Goal: Task Accomplishment & Management: Complete application form

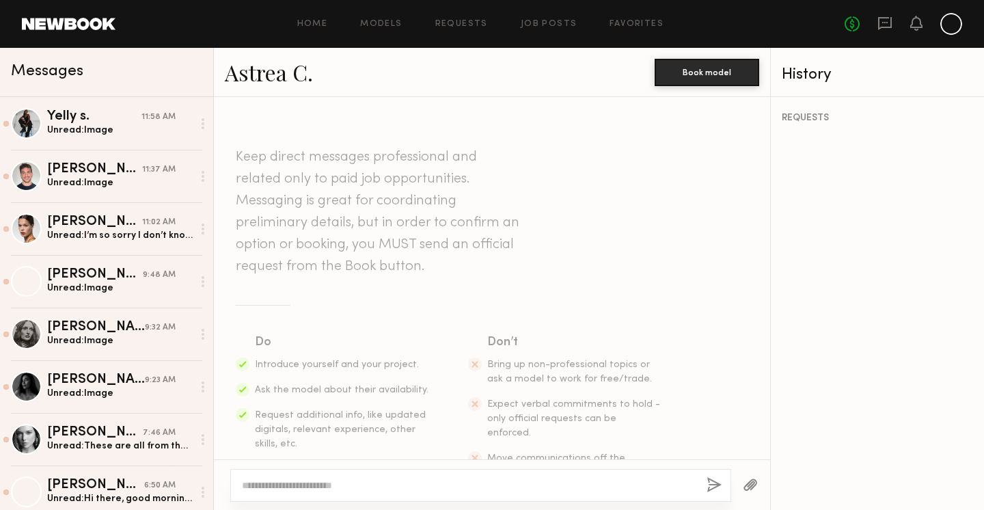
scroll to position [2381, 0]
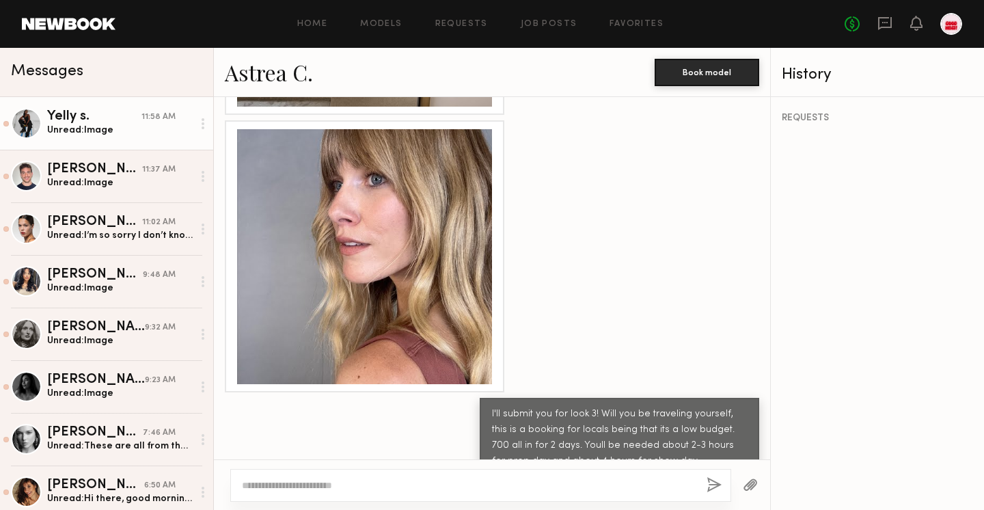
click at [107, 126] on div "Unread: Image" at bounding box center [120, 130] width 146 height 13
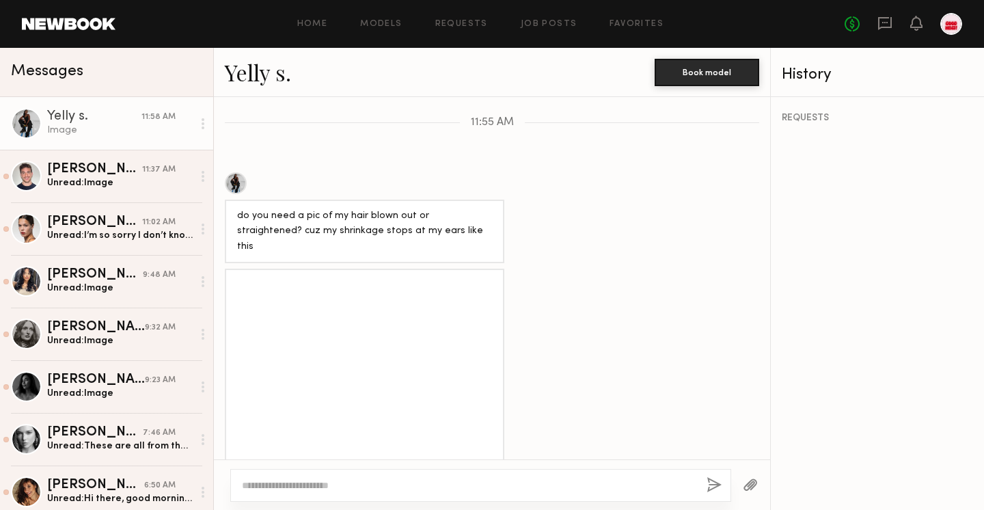
scroll to position [1747, 0]
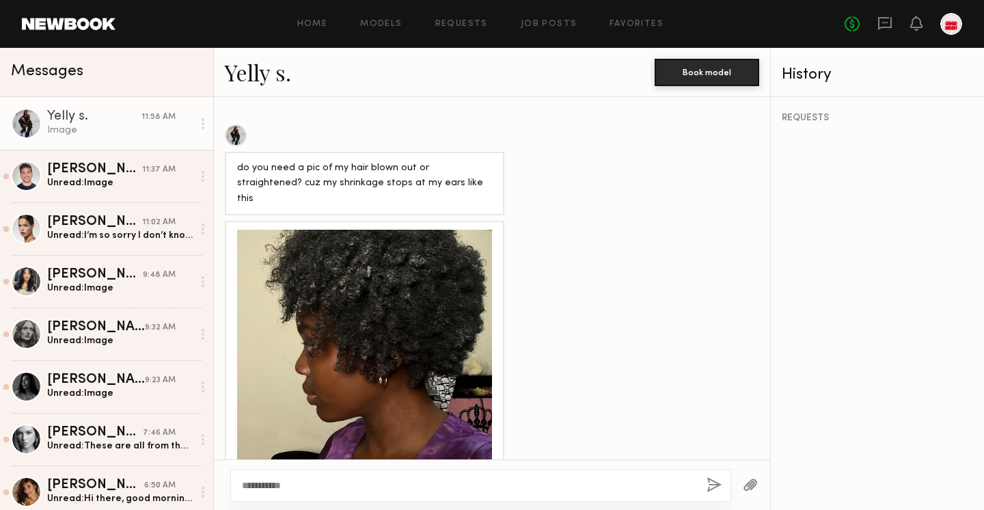
type textarea "**********"
click at [713, 485] on button "button" at bounding box center [713, 485] width 15 height 17
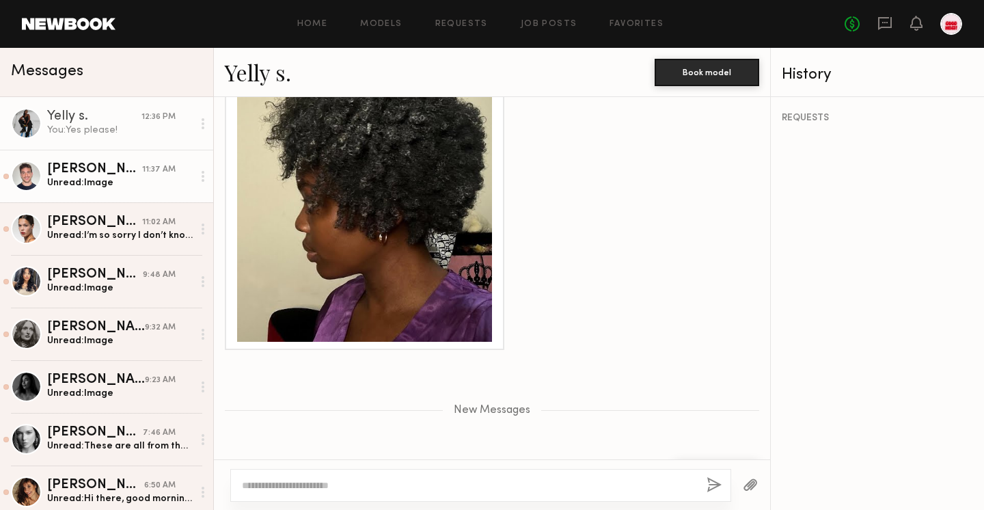
click at [117, 163] on div "Luke M." at bounding box center [94, 170] width 95 height 14
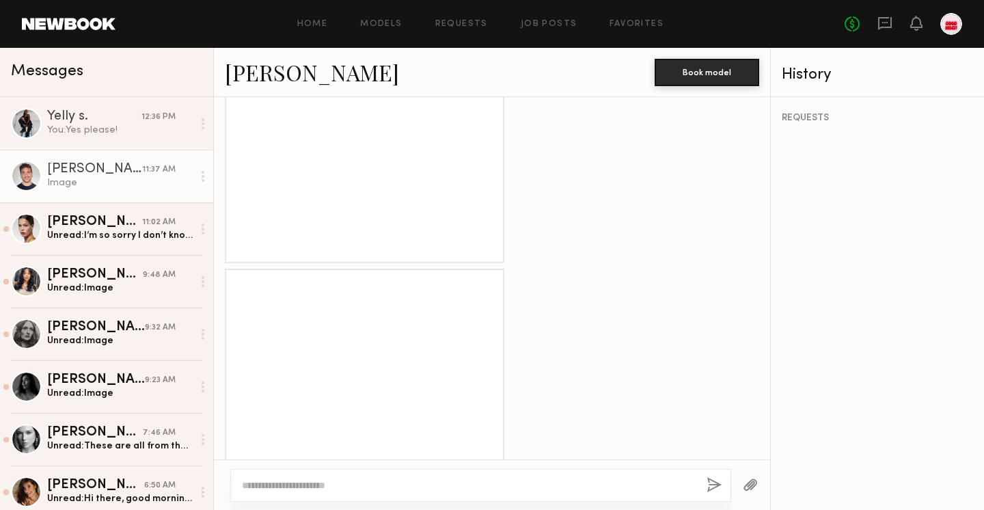
scroll to position [1879, 0]
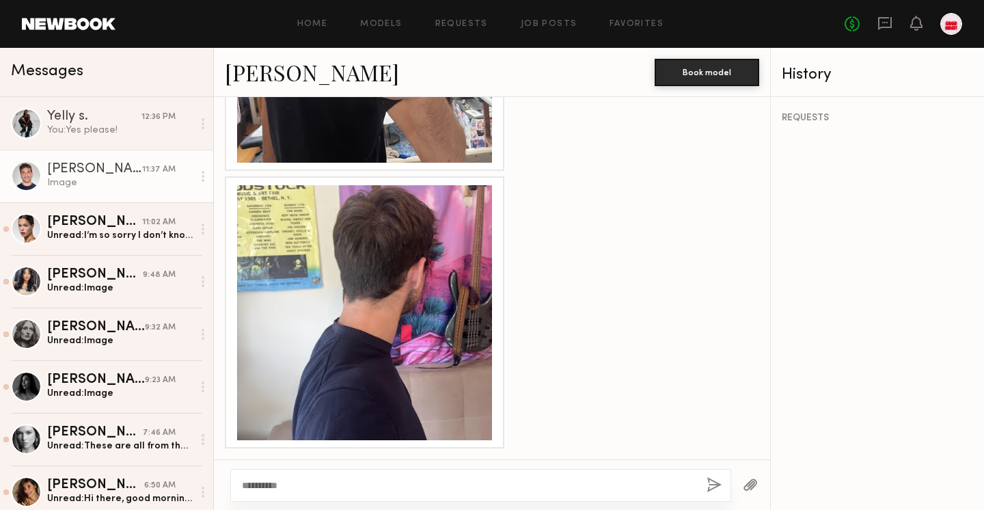
type textarea "**********"
click at [713, 490] on button "button" at bounding box center [713, 485] width 15 height 17
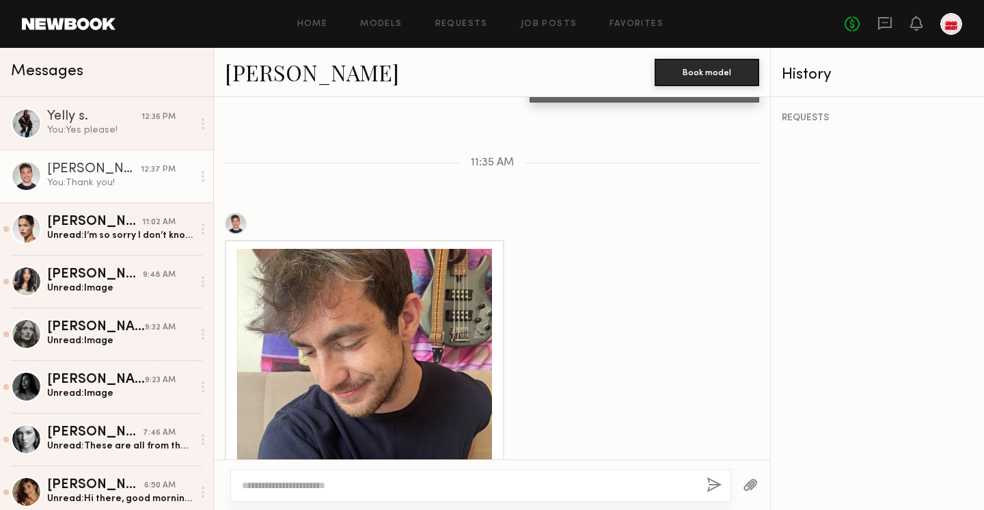
scroll to position [654, 0]
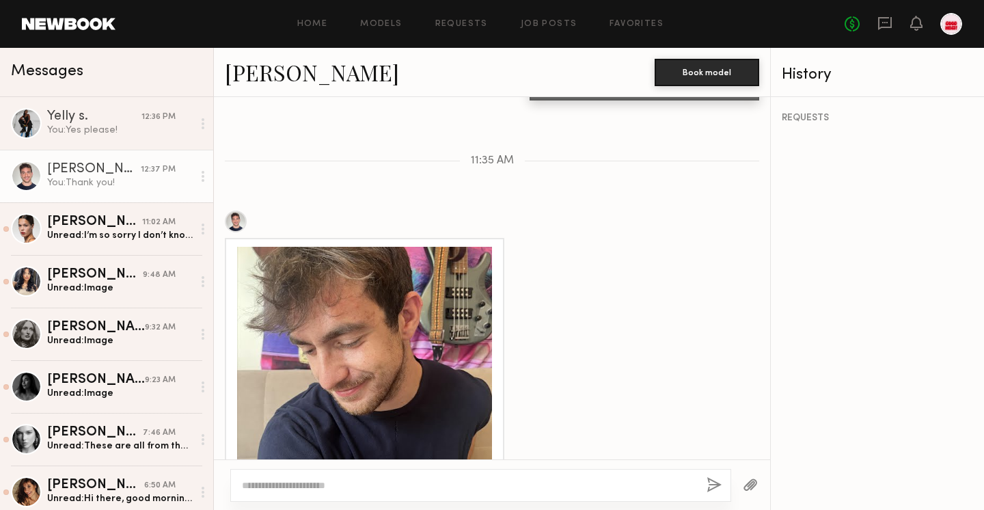
click at [360, 331] on div at bounding box center [364, 374] width 255 height 255
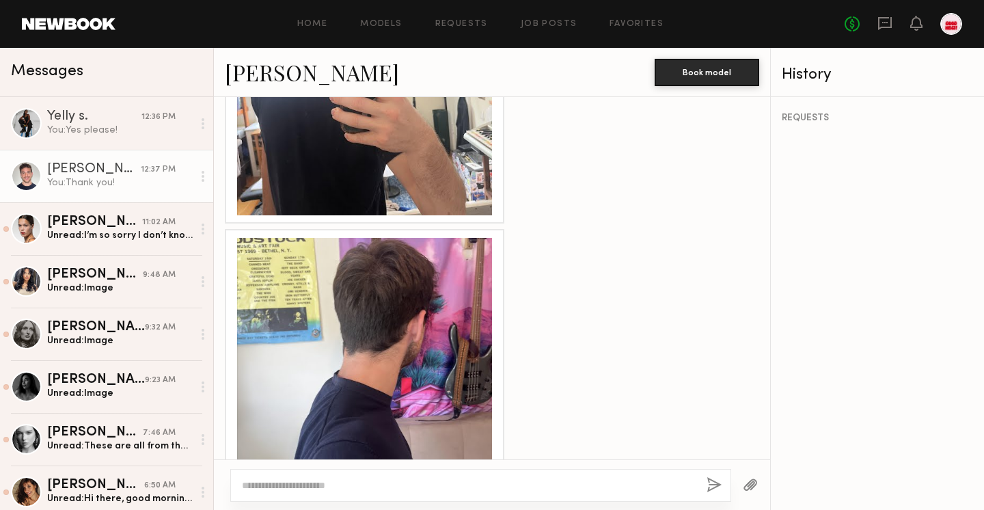
scroll to position [1827, 0]
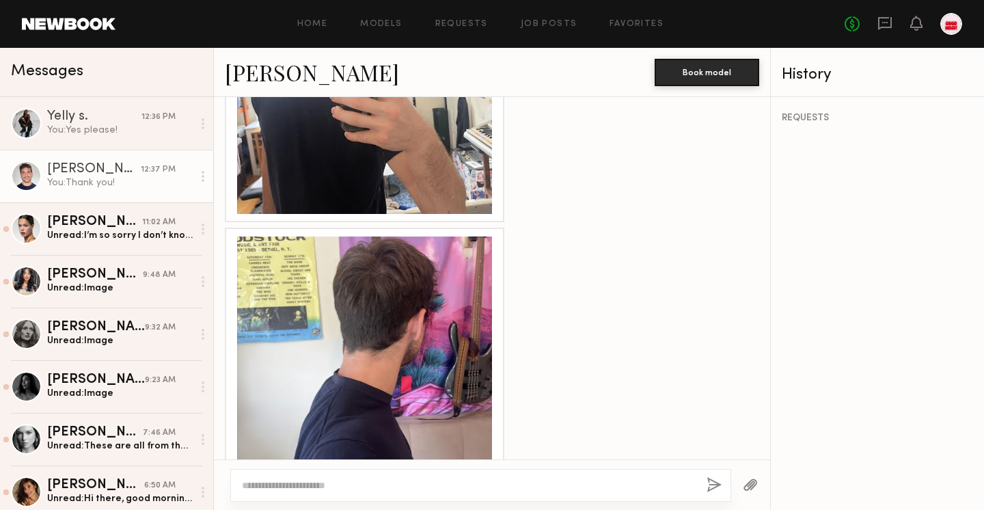
click at [423, 152] on div at bounding box center [364, 86] width 255 height 255
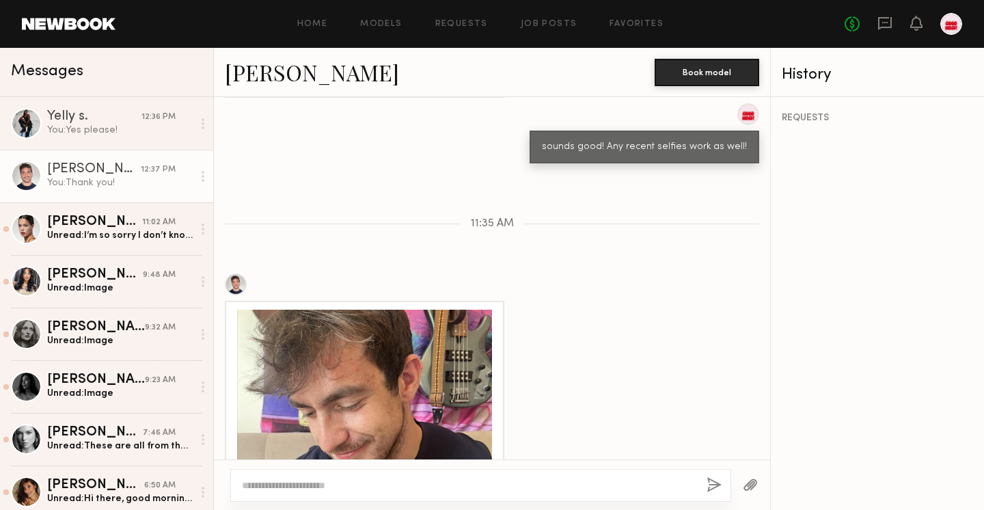
scroll to position [584, 0]
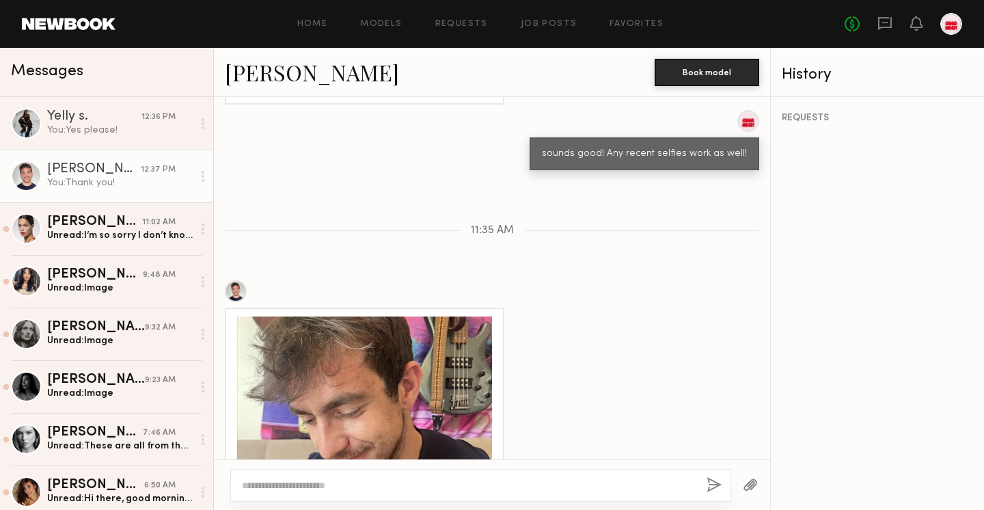
click at [266, 88] on div "Luke M. Book model" at bounding box center [492, 72] width 556 height 49
click at [266, 73] on link "Luke M." at bounding box center [312, 71] width 174 height 29
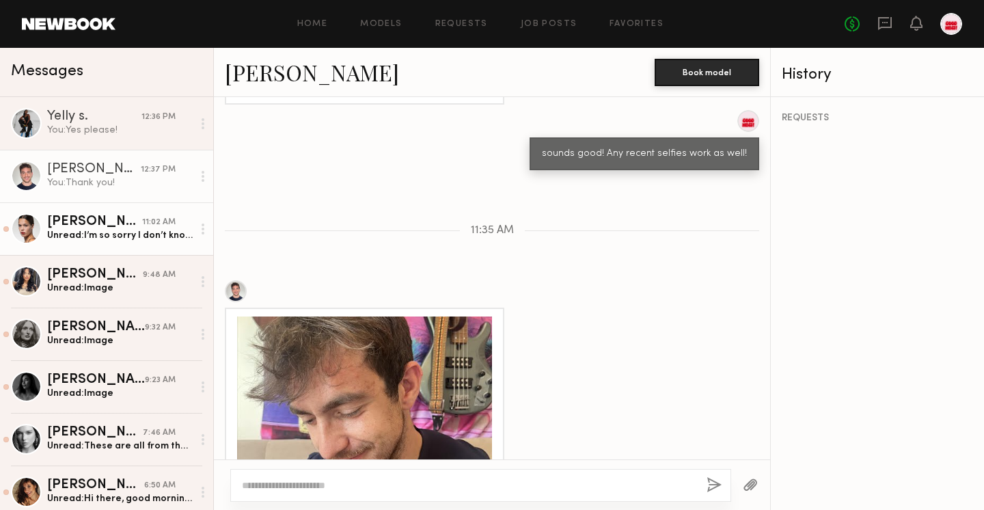
click at [127, 225] on div "Anna G." at bounding box center [94, 222] width 95 height 14
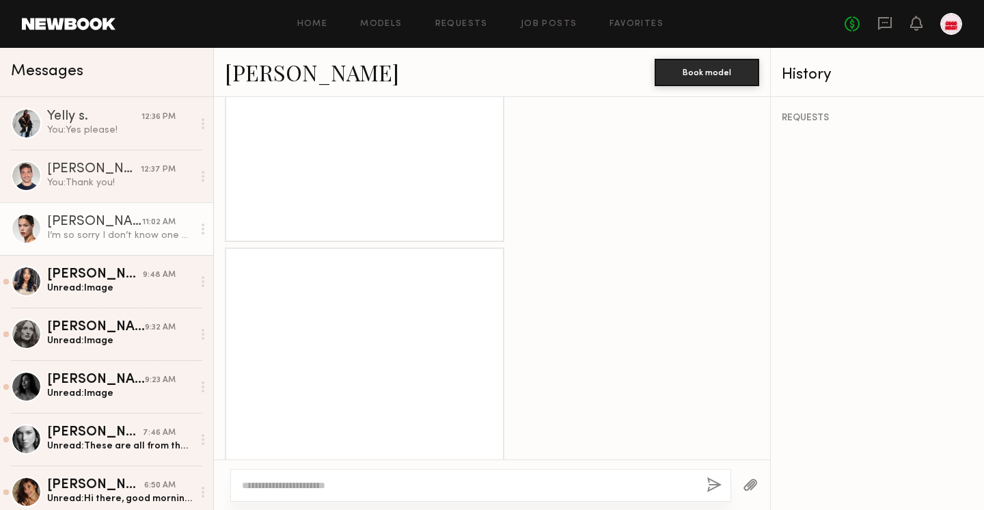
scroll to position [2486, 0]
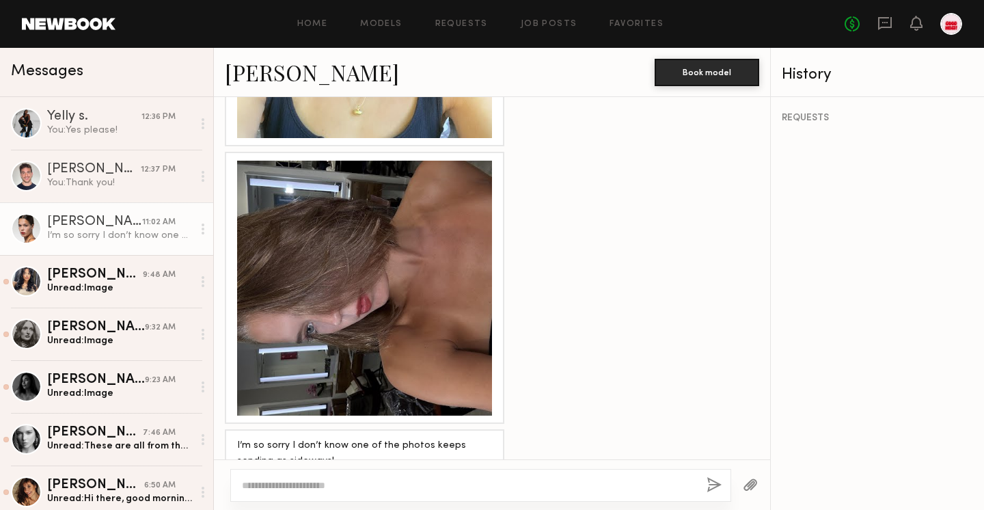
click at [483, 478] on textarea at bounding box center [469, 485] width 454 height 14
click at [296, 487] on textarea "**********" at bounding box center [469, 485] width 454 height 14
type textarea "**********"
click at [710, 482] on button "button" at bounding box center [713, 485] width 15 height 17
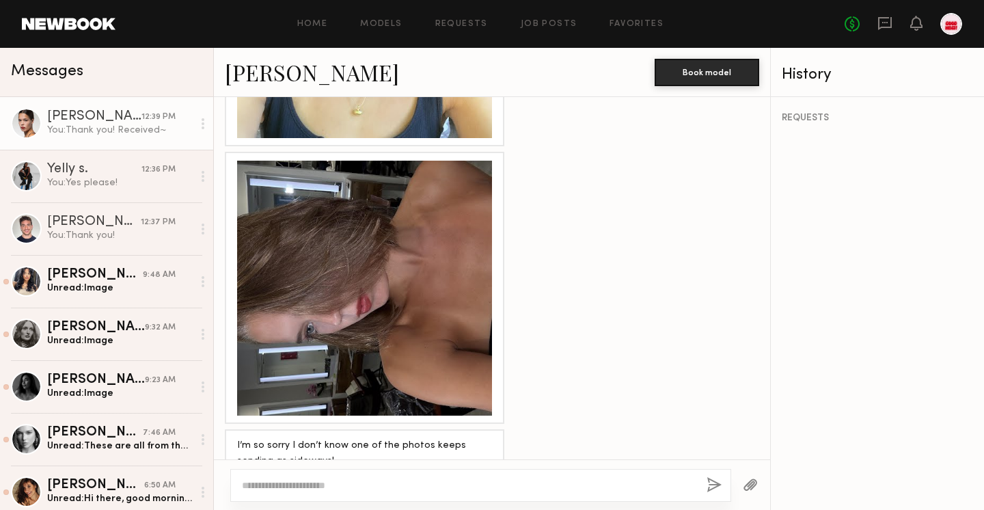
scroll to position [2629, 0]
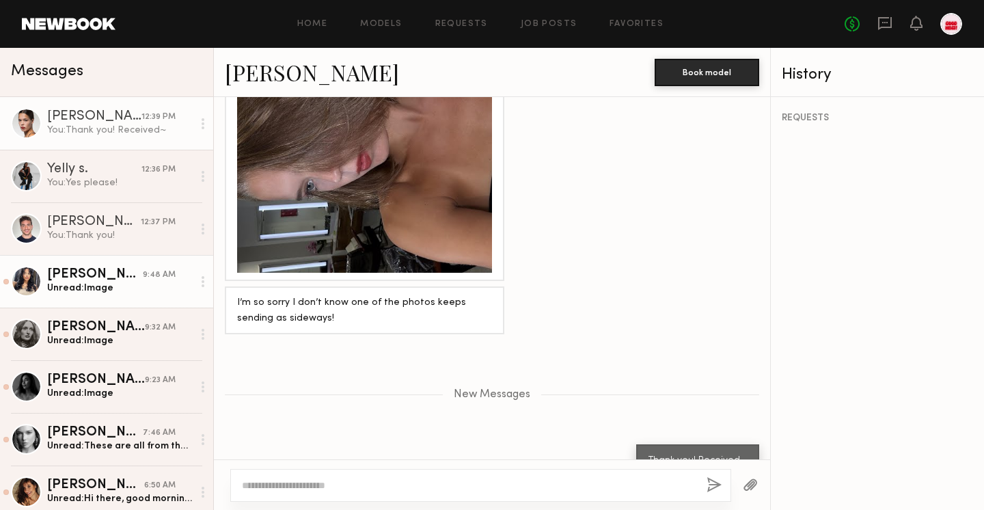
click at [71, 283] on div "Unread: Image" at bounding box center [120, 287] width 146 height 13
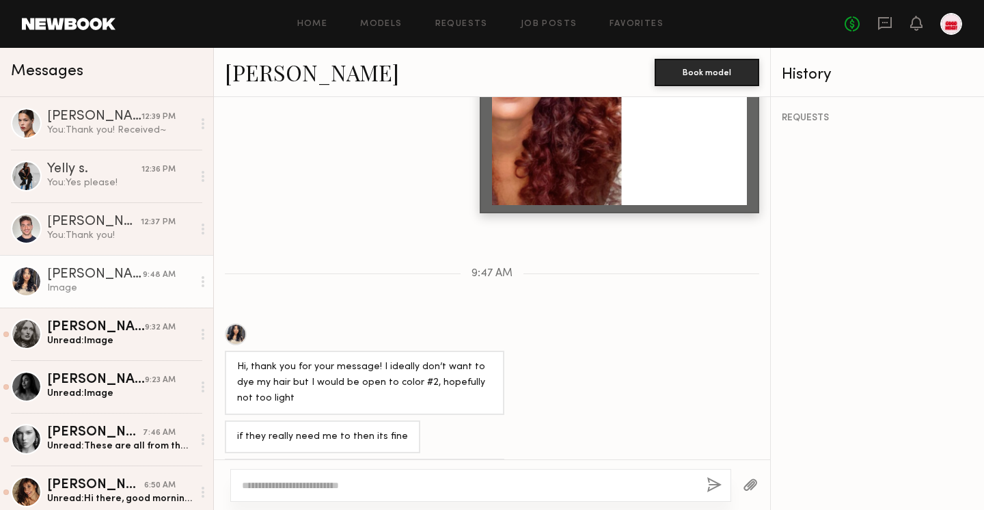
scroll to position [1573, 0]
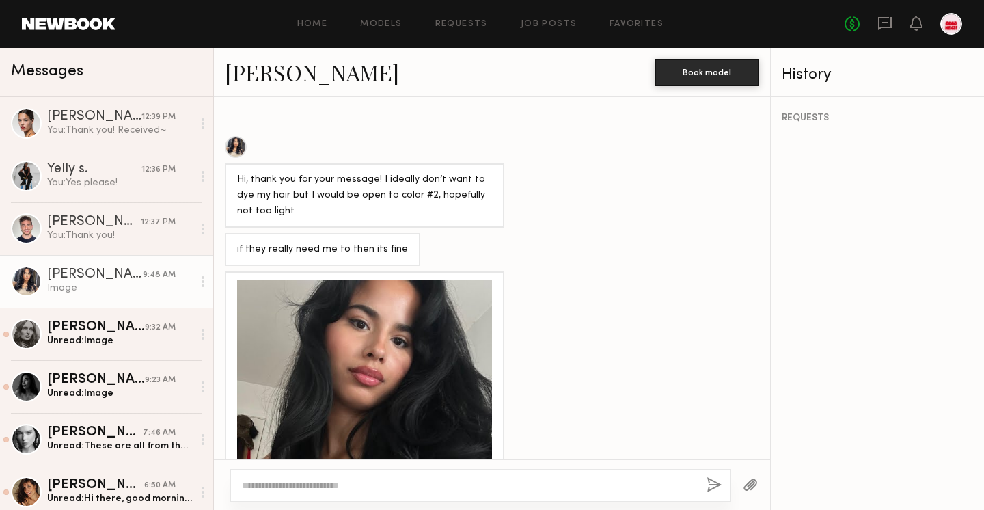
click at [459, 353] on div at bounding box center [364, 407] width 255 height 255
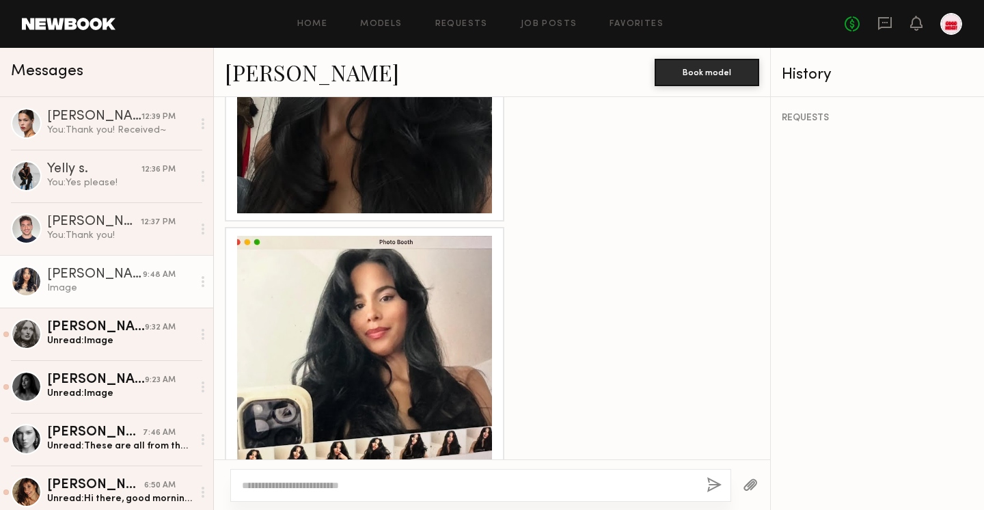
scroll to position [1898, 0]
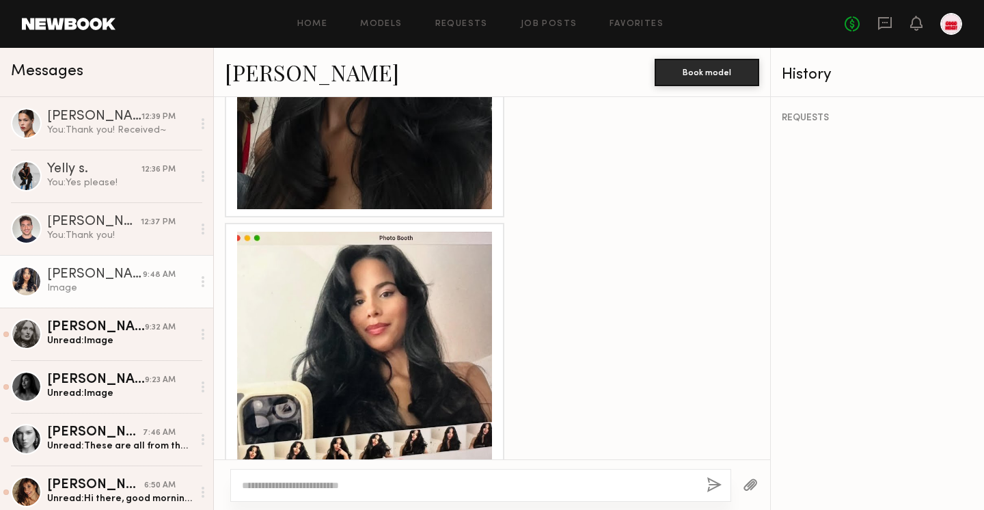
click at [372, 307] on div at bounding box center [364, 359] width 255 height 255
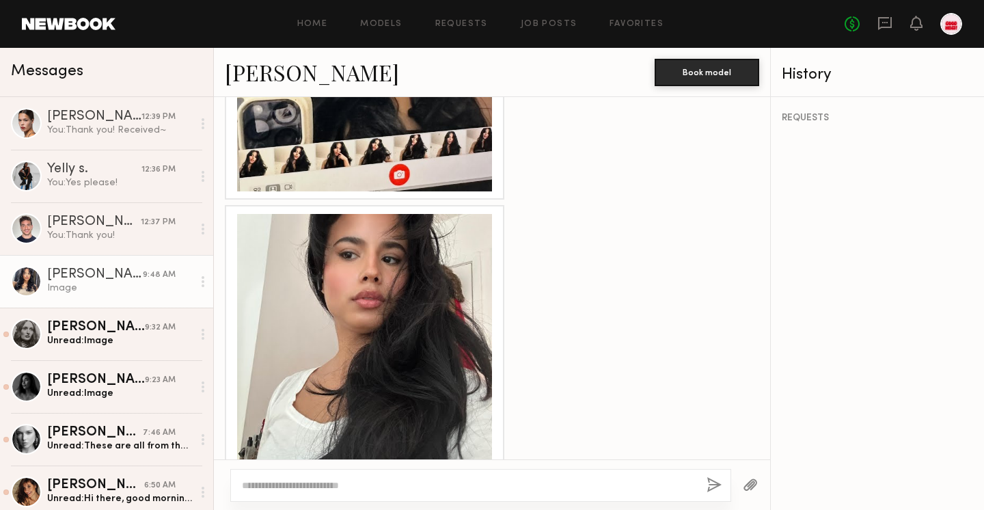
click at [373, 223] on div at bounding box center [364, 341] width 255 height 255
click at [508, 481] on textarea at bounding box center [469, 485] width 454 height 14
type textarea "**********"
click at [713, 483] on button "button" at bounding box center [713, 485] width 15 height 17
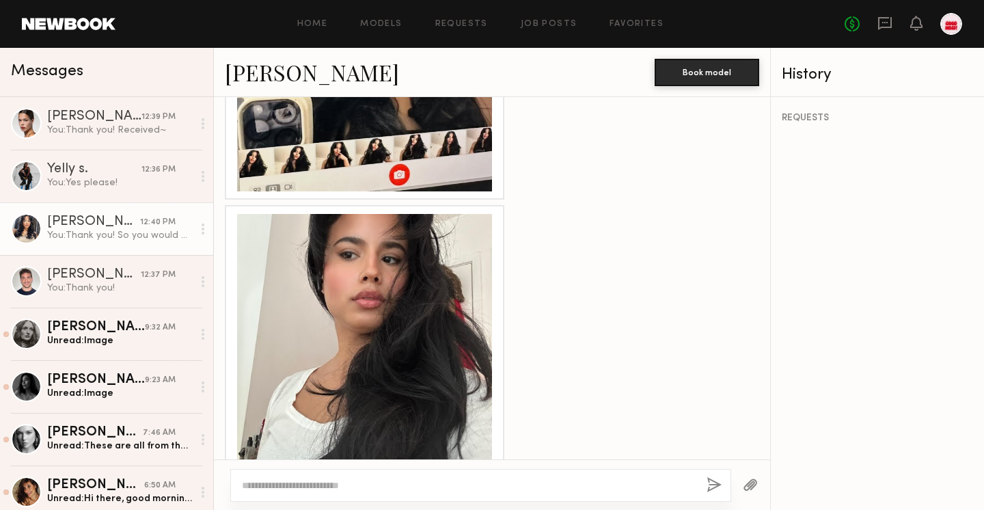
scroll to position [2336, 0]
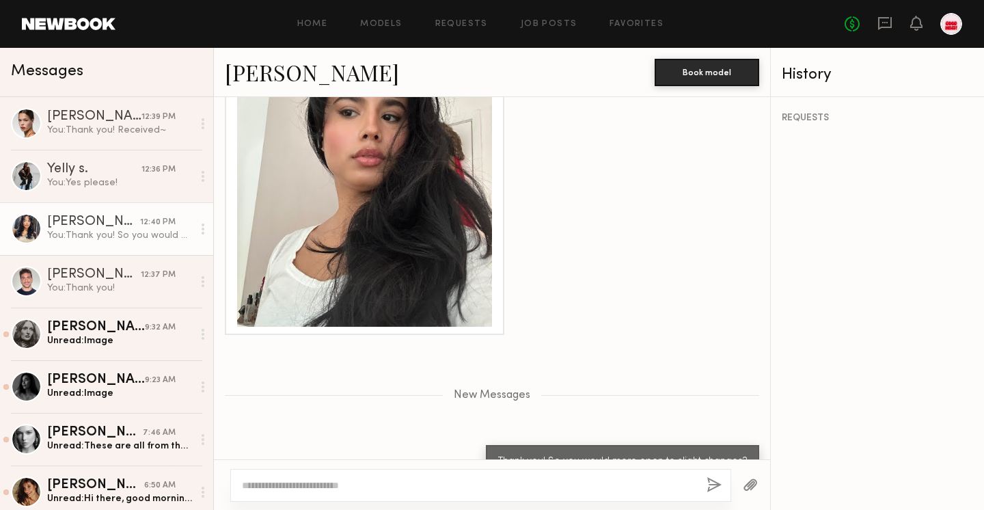
click at [275, 69] on link "Gabriela F." at bounding box center [312, 71] width 174 height 29
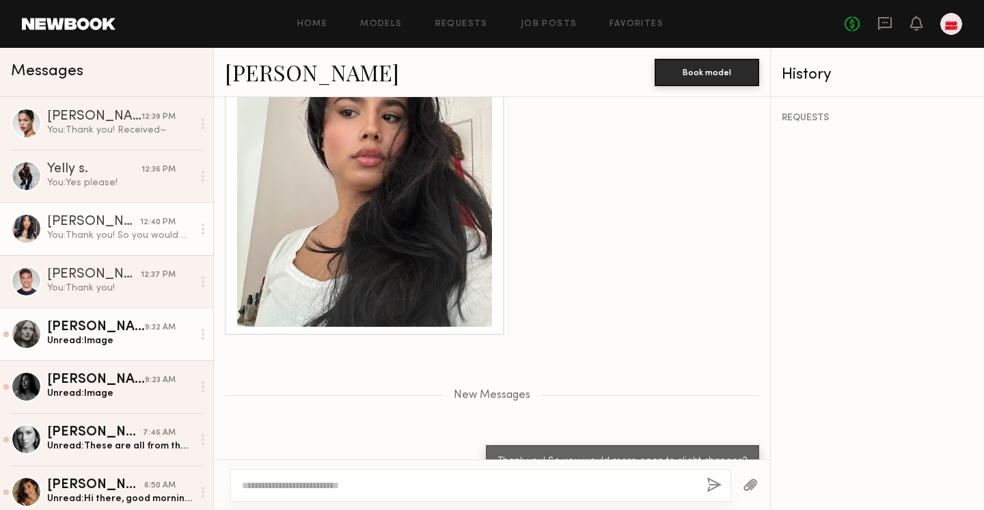
click at [69, 325] on div "Rebecca H." at bounding box center [96, 327] width 98 height 14
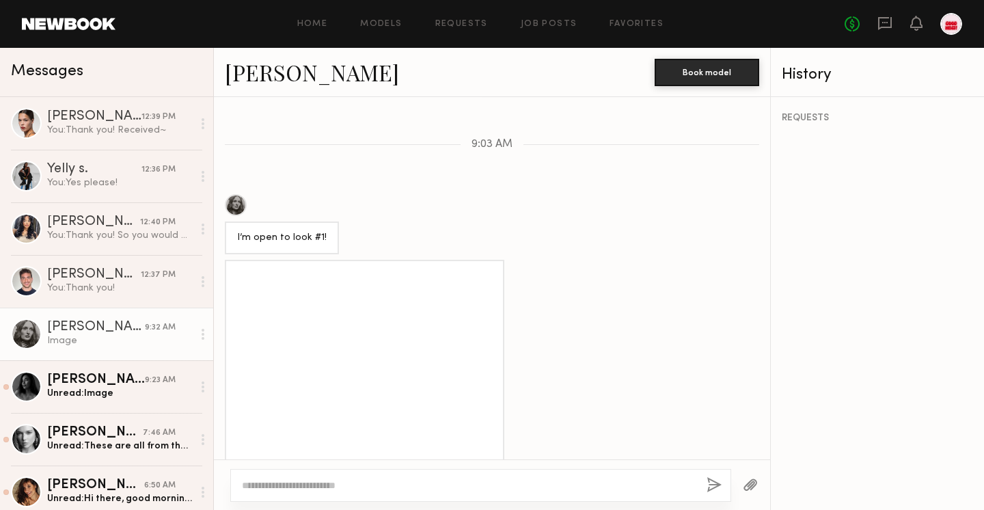
scroll to position [1494, 0]
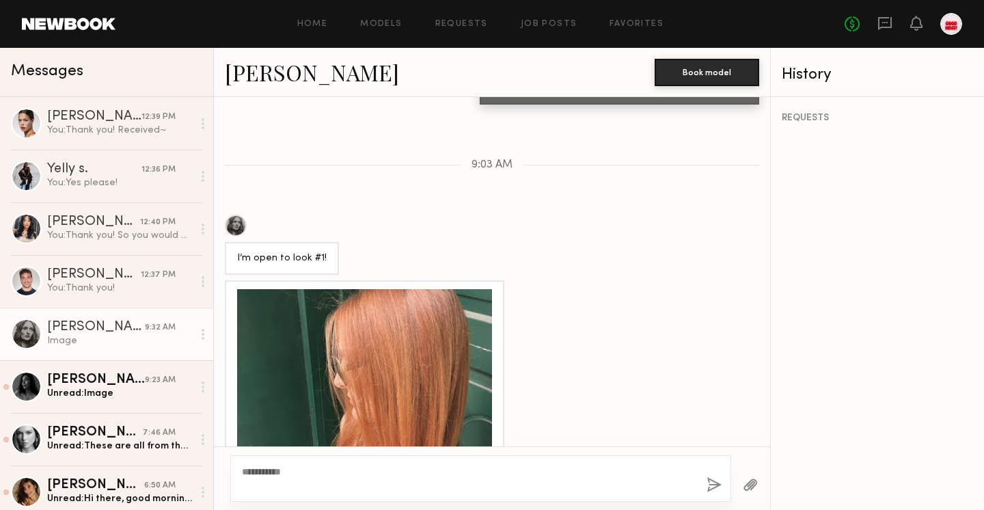
type textarea "**********"
click at [710, 490] on button "button" at bounding box center [713, 485] width 15 height 17
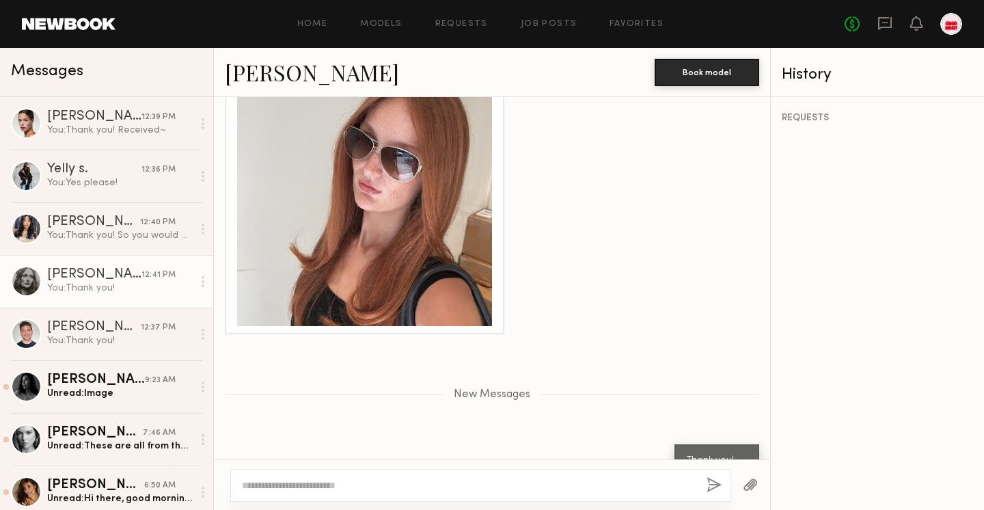
click at [417, 290] on div at bounding box center [364, 198] width 255 height 255
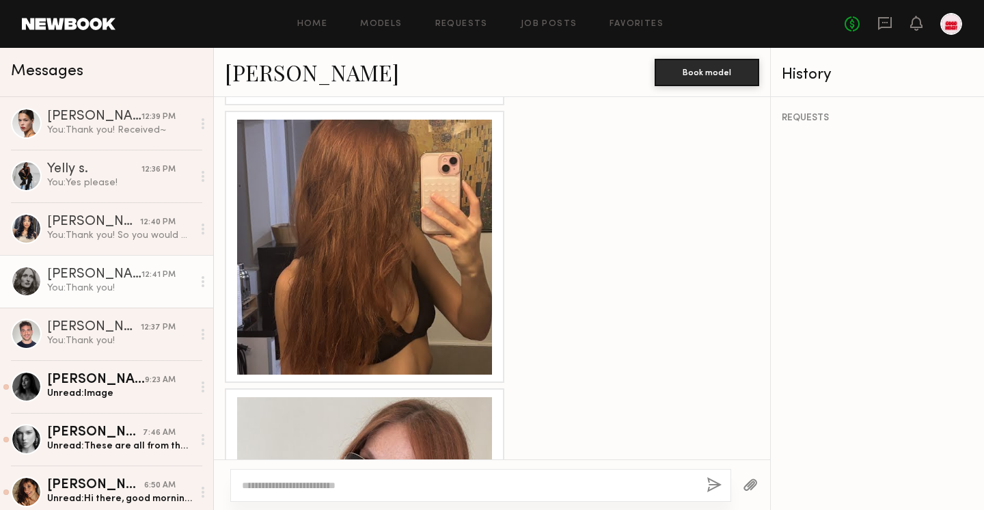
scroll to position [1938, 0]
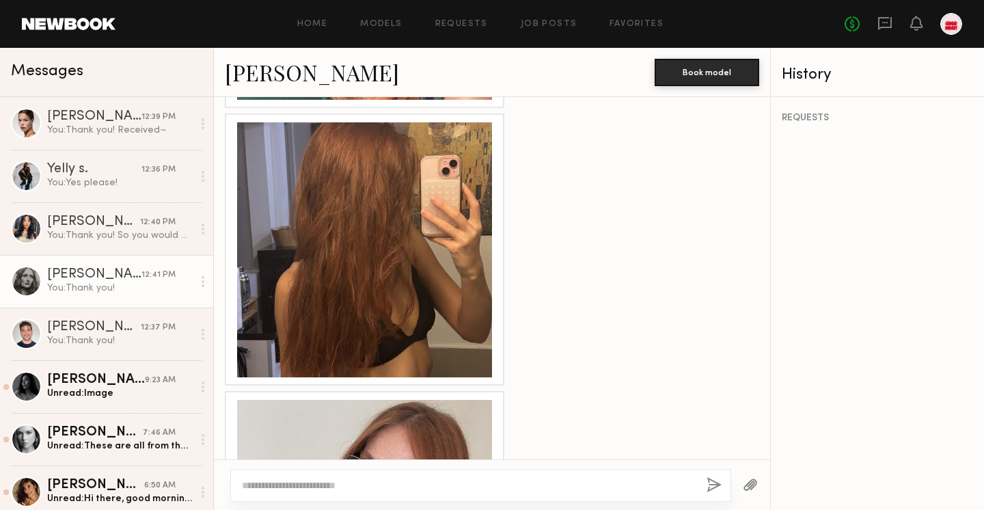
click at [391, 315] on div at bounding box center [364, 249] width 255 height 255
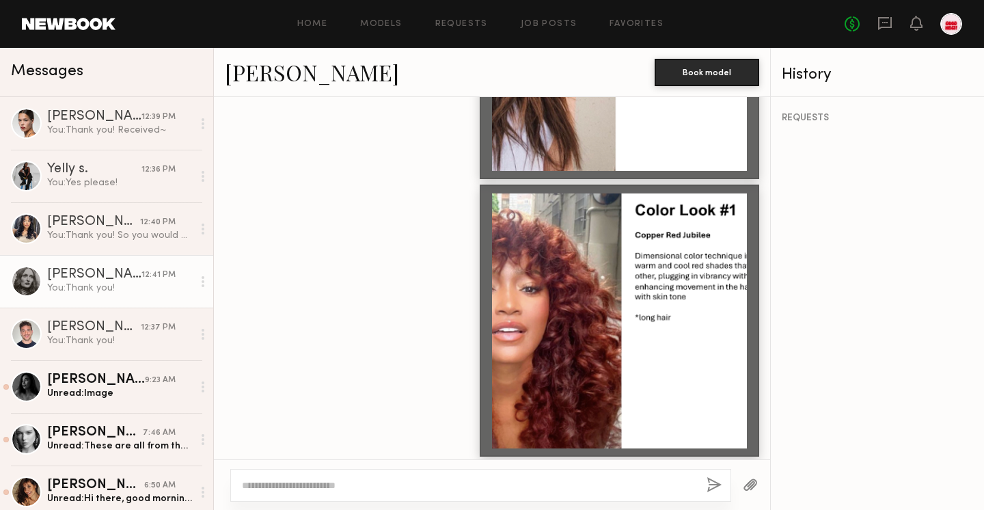
scroll to position [911, 0]
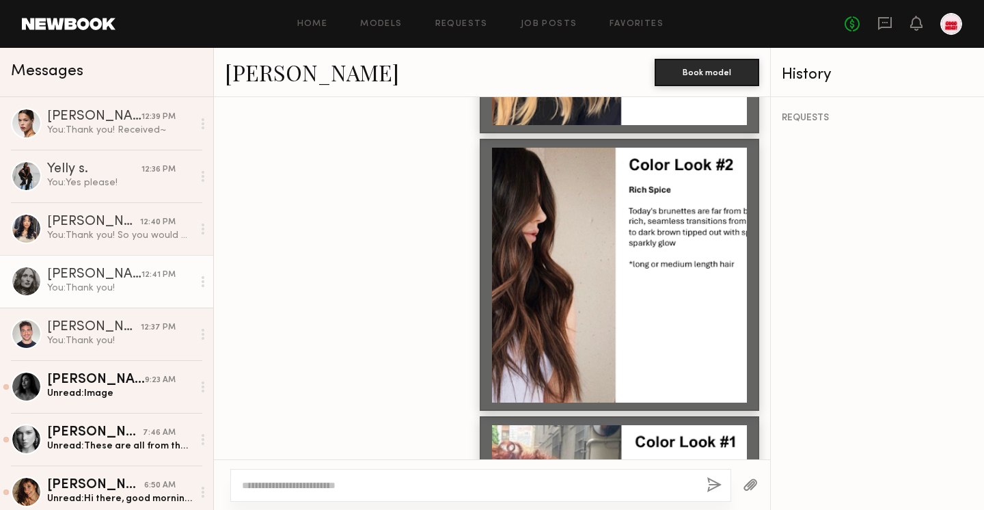
click at [300, 81] on link "Rebecca H." at bounding box center [312, 71] width 174 height 29
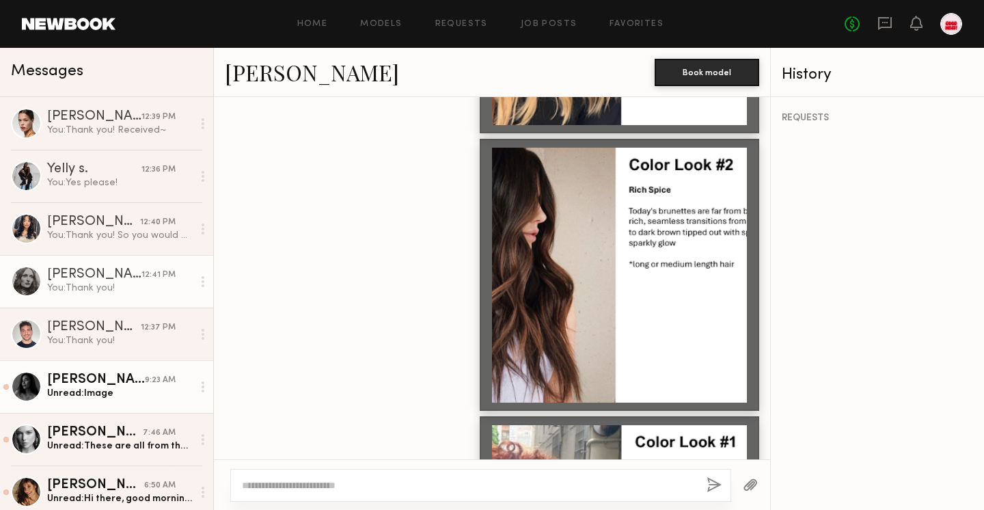
click at [72, 398] on div "Unread: Image" at bounding box center [120, 393] width 146 height 13
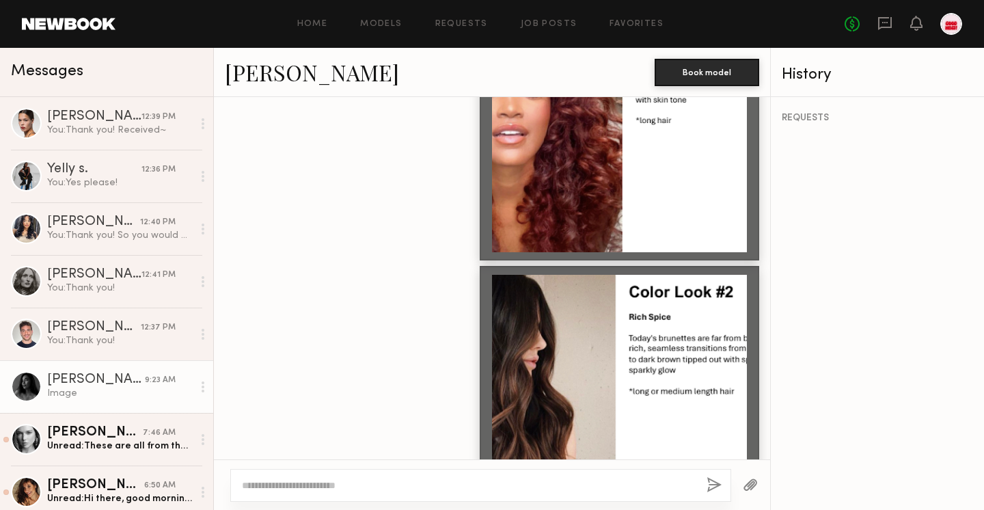
scroll to position [783, 0]
click at [297, 74] on link "[PERSON_NAME]" at bounding box center [312, 71] width 174 height 29
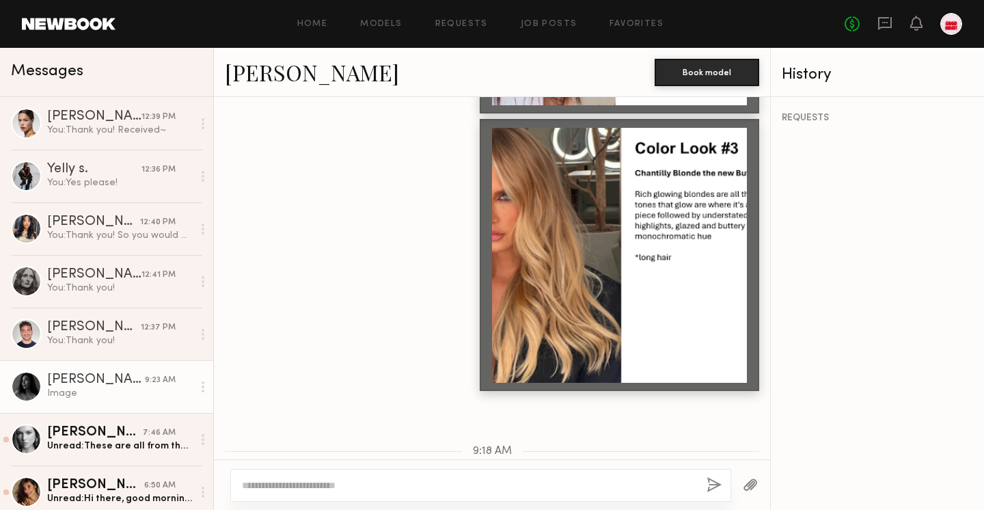
scroll to position [1417, 0]
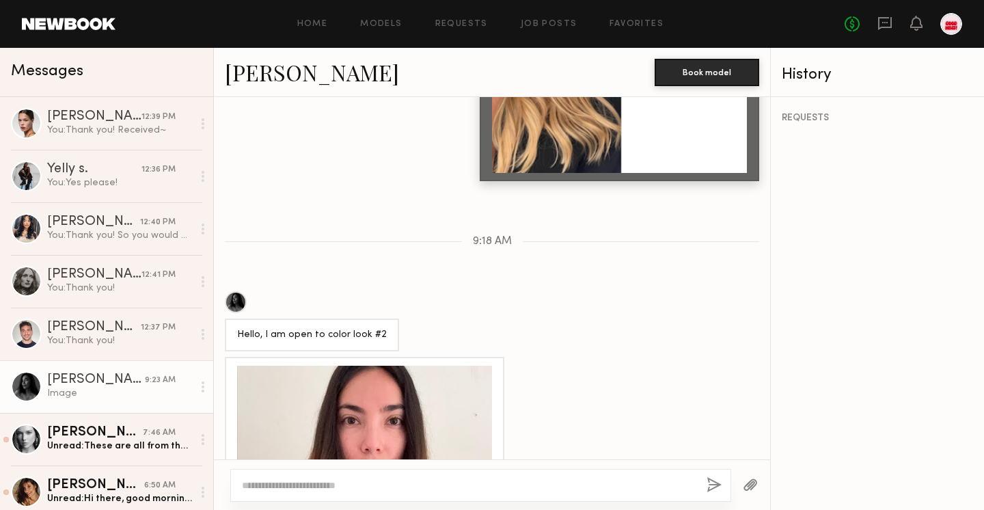
click at [346, 496] on div at bounding box center [480, 485] width 501 height 33
click at [340, 488] on textarea at bounding box center [469, 485] width 454 height 14
type textarea "**********"
click at [704, 480] on div "**********" at bounding box center [480, 485] width 501 height 33
click at [719, 490] on button "button" at bounding box center [713, 485] width 15 height 17
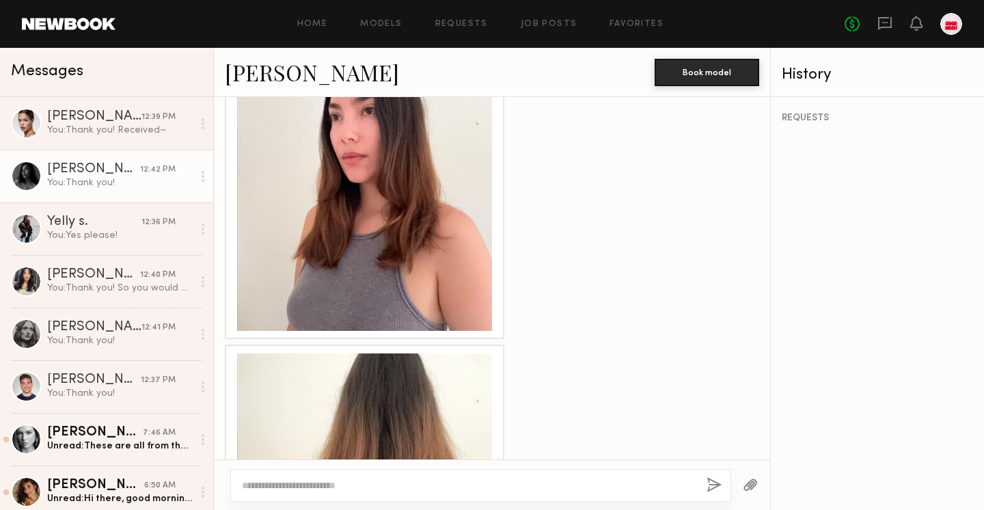
scroll to position [2229, 0]
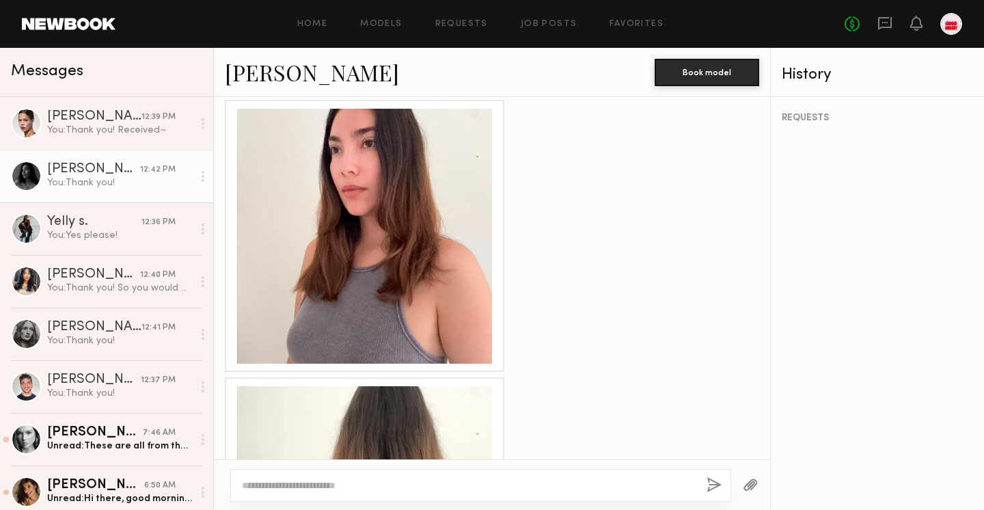
click at [409, 176] on div at bounding box center [364, 236] width 255 height 255
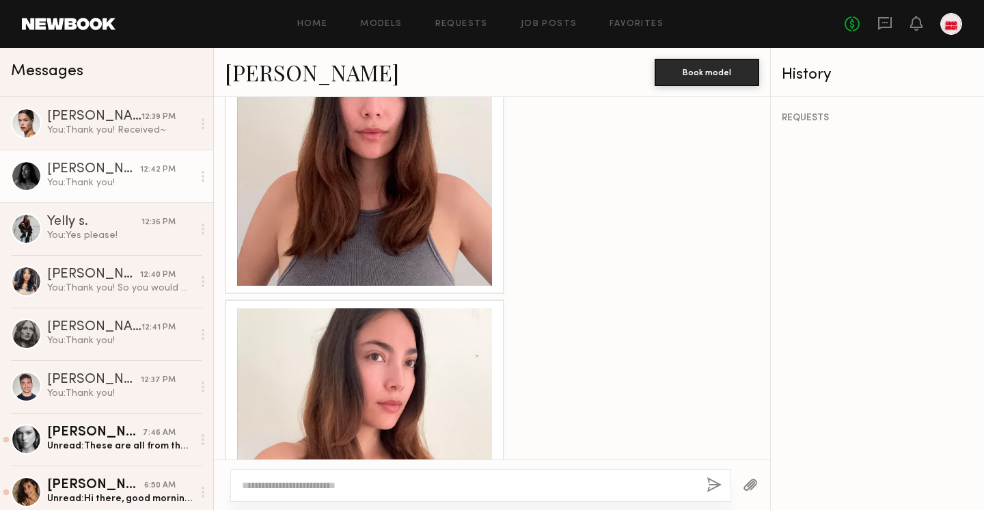
click at [415, 384] on div at bounding box center [364, 435] width 255 height 255
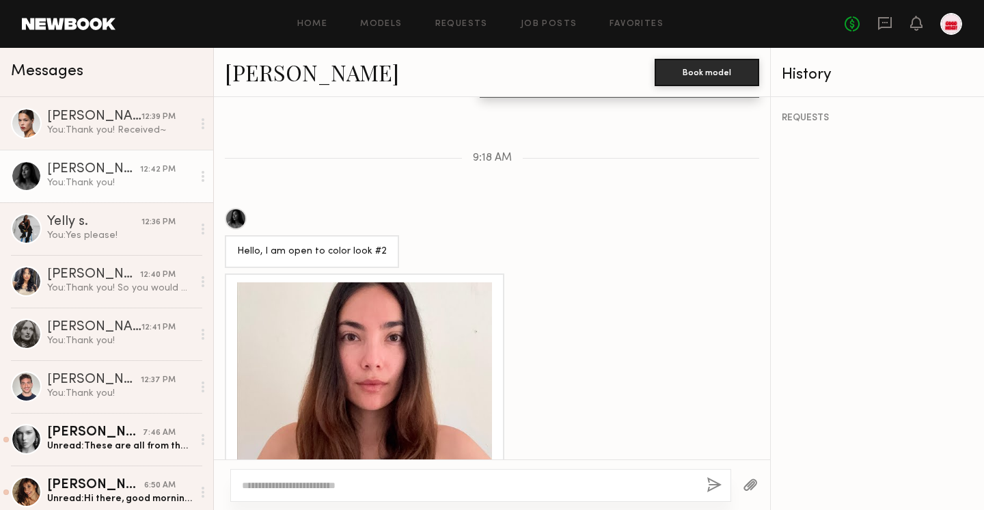
scroll to position [1502, 0]
click at [426, 386] on div at bounding box center [364, 408] width 255 height 255
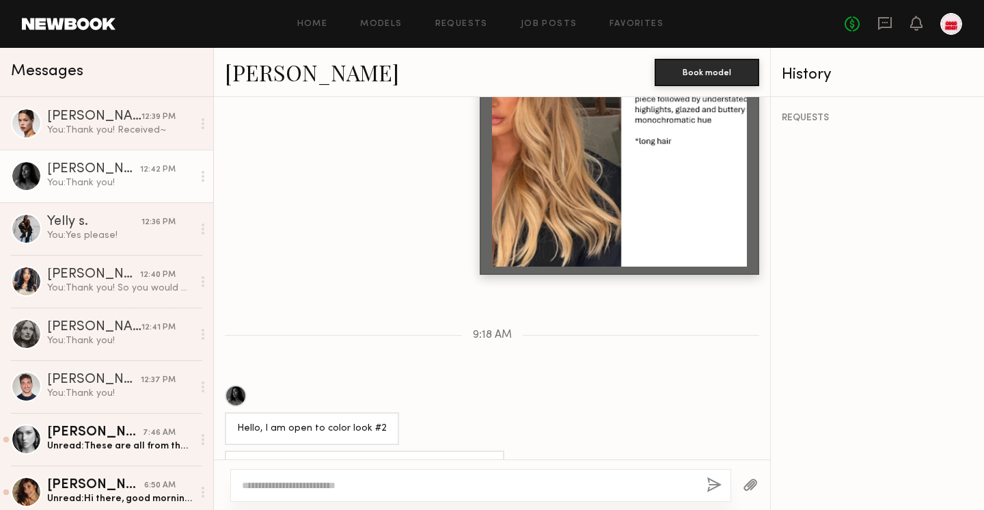
scroll to position [1167, 0]
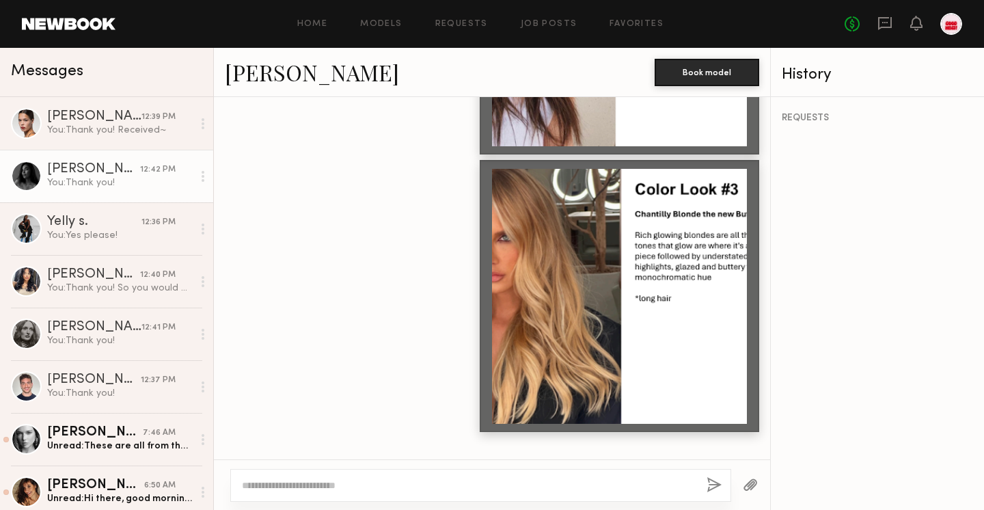
click at [250, 89] on div "Yesenia L. Book model" at bounding box center [492, 72] width 556 height 49
click at [263, 83] on link "[PERSON_NAME]" at bounding box center [312, 71] width 174 height 29
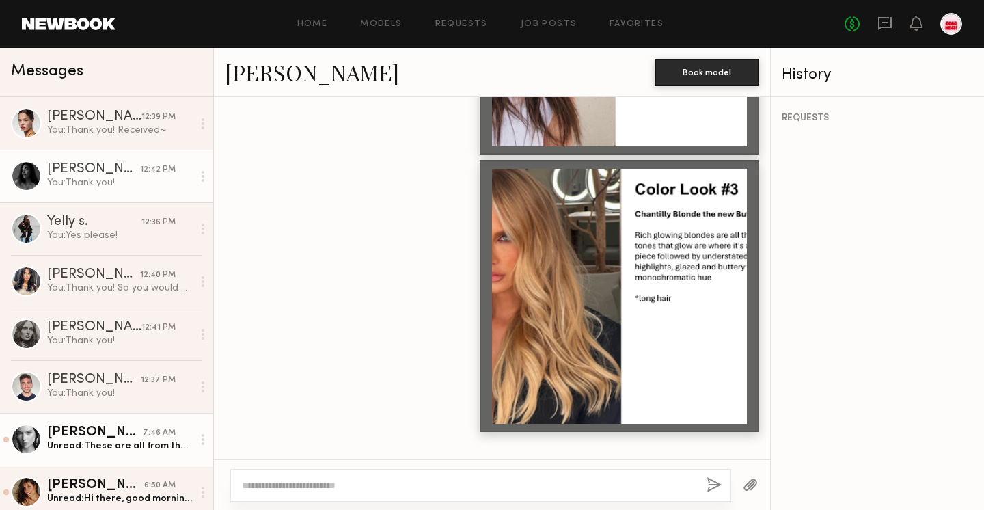
click at [124, 427] on div "[PERSON_NAME]" at bounding box center [95, 433] width 96 height 14
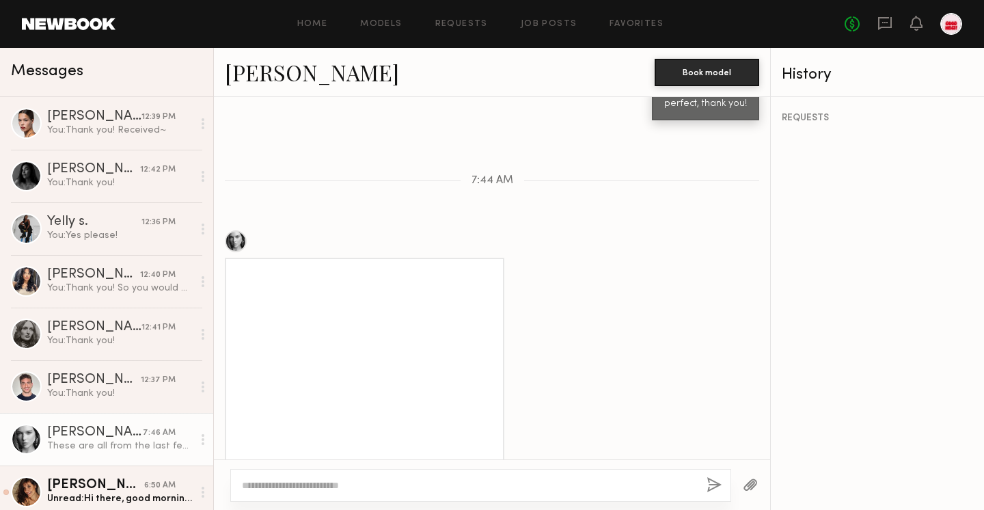
scroll to position [931, 0]
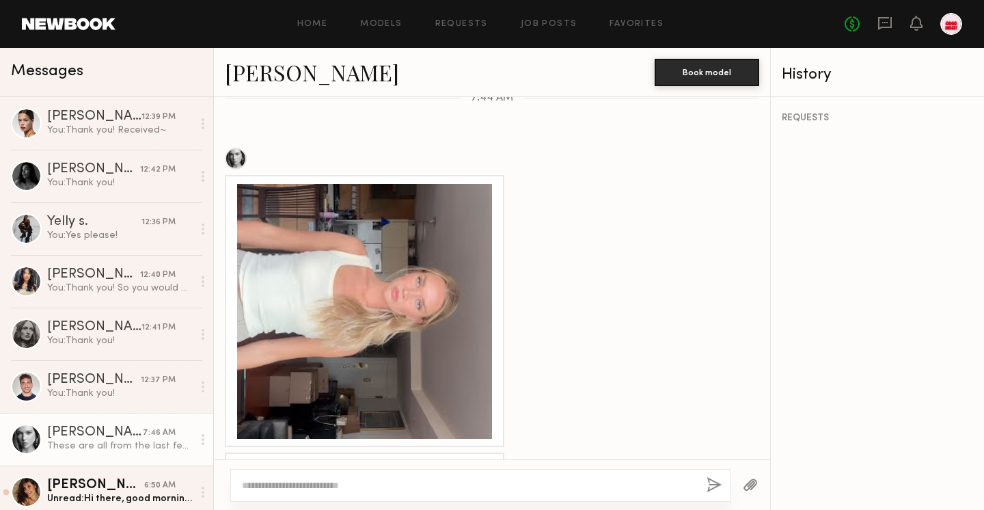
click at [479, 304] on div at bounding box center [364, 311] width 255 height 255
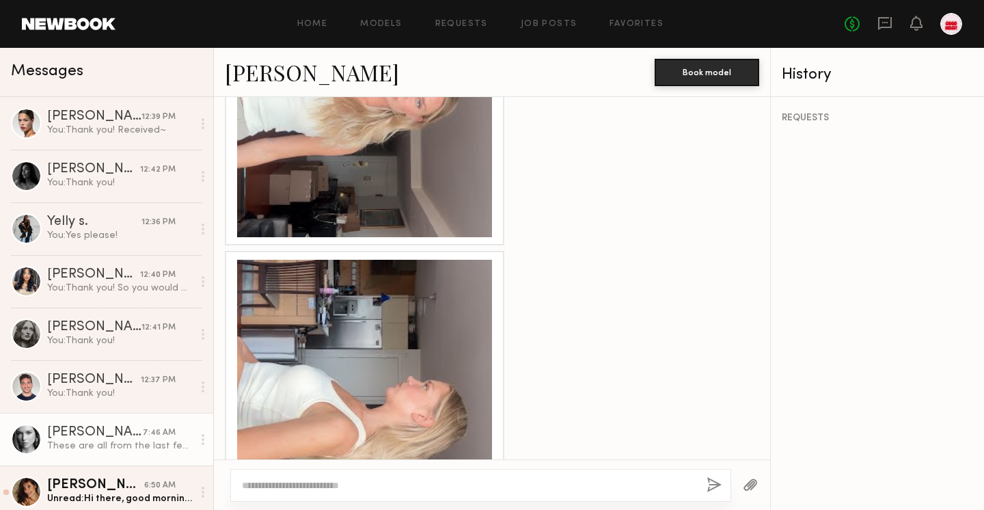
scroll to position [1137, 0]
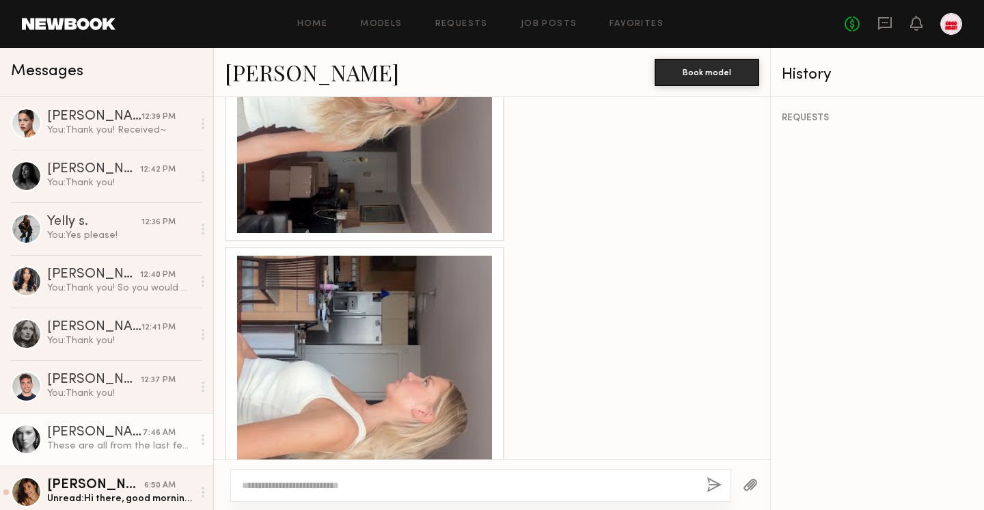
click at [360, 393] on div at bounding box center [364, 382] width 255 height 255
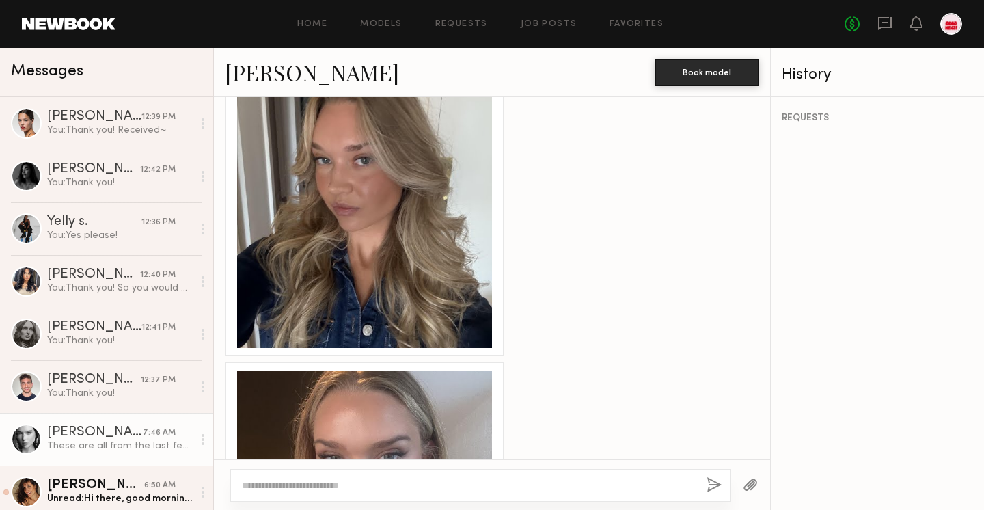
scroll to position [1579, 0]
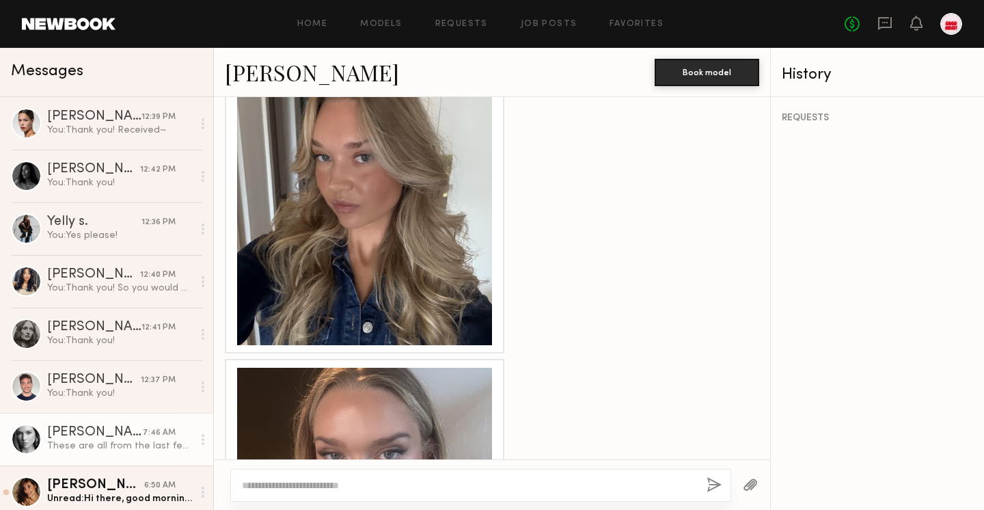
click at [441, 335] on div at bounding box center [364, 217] width 255 height 255
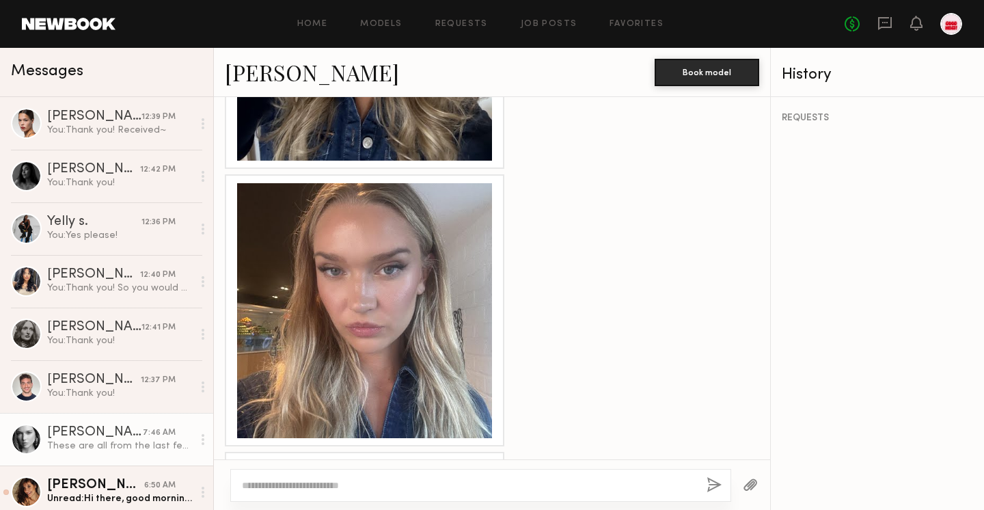
scroll to position [1816, 0]
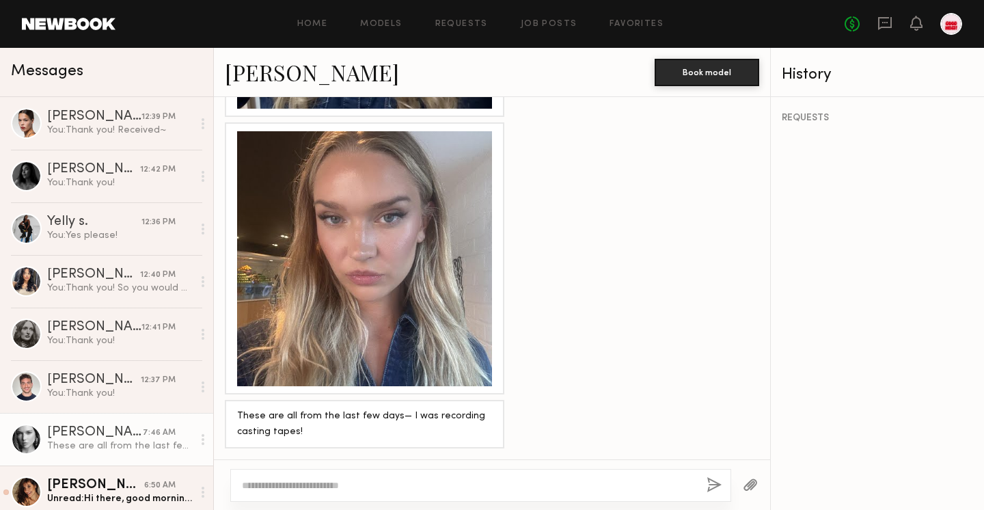
click at [386, 346] on div at bounding box center [364, 258] width 255 height 255
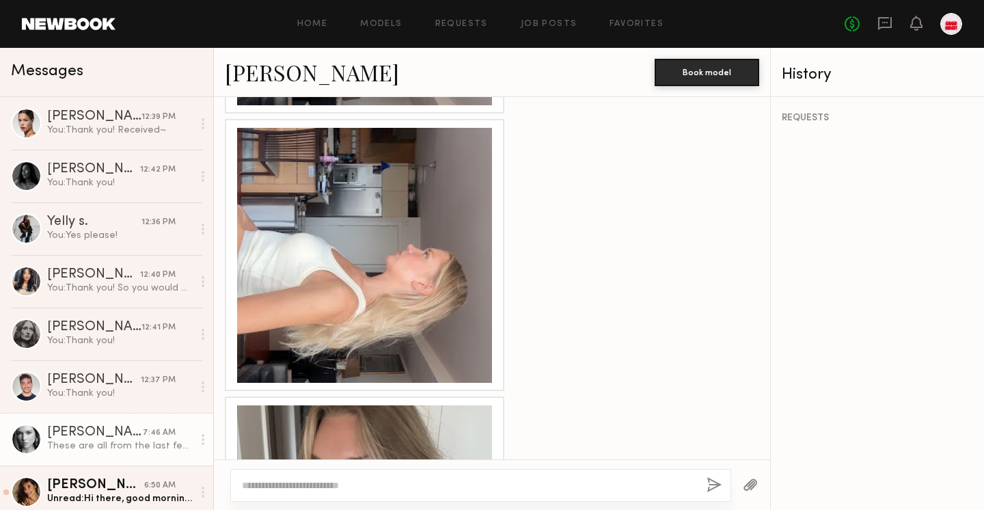
scroll to position [1334, 0]
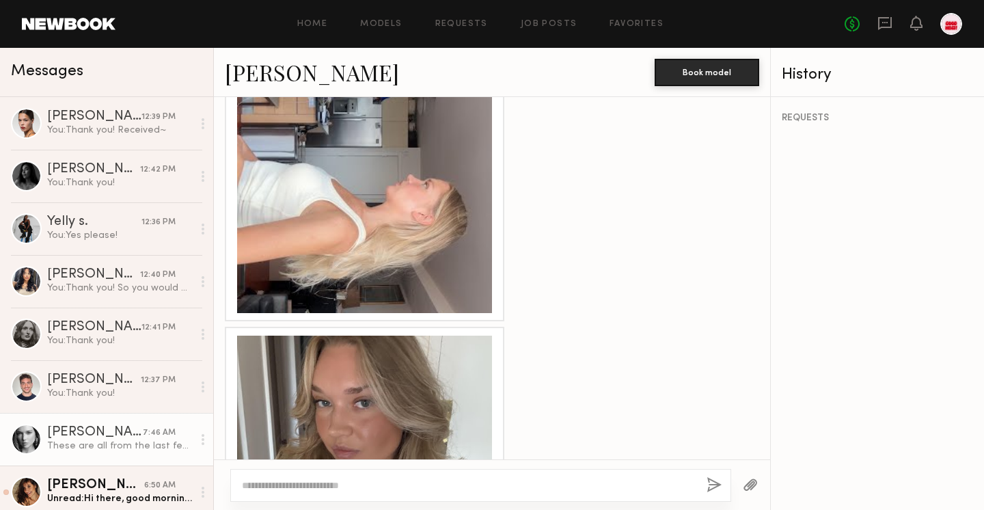
click at [470, 489] on textarea at bounding box center [469, 485] width 454 height 14
type textarea "**********"
click at [708, 484] on button "button" at bounding box center [713, 485] width 15 height 17
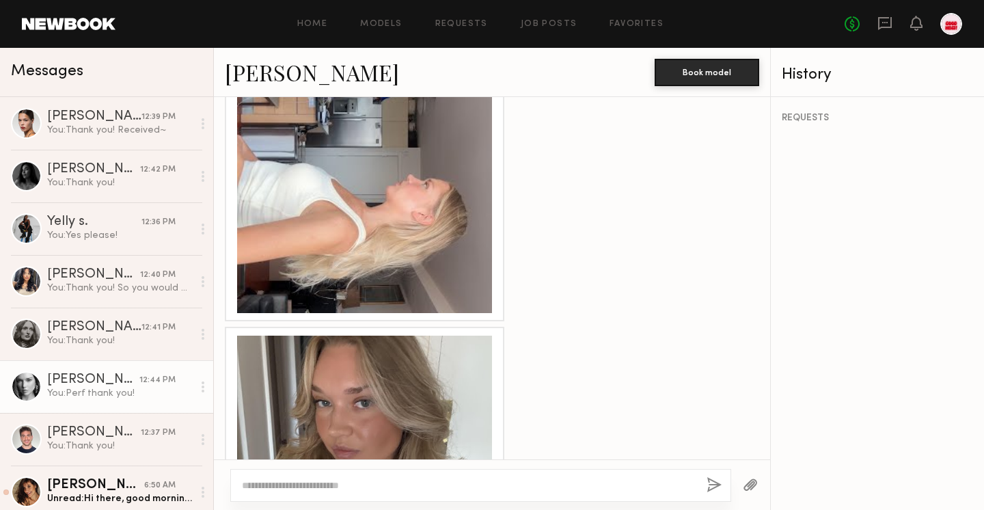
scroll to position [1959, 0]
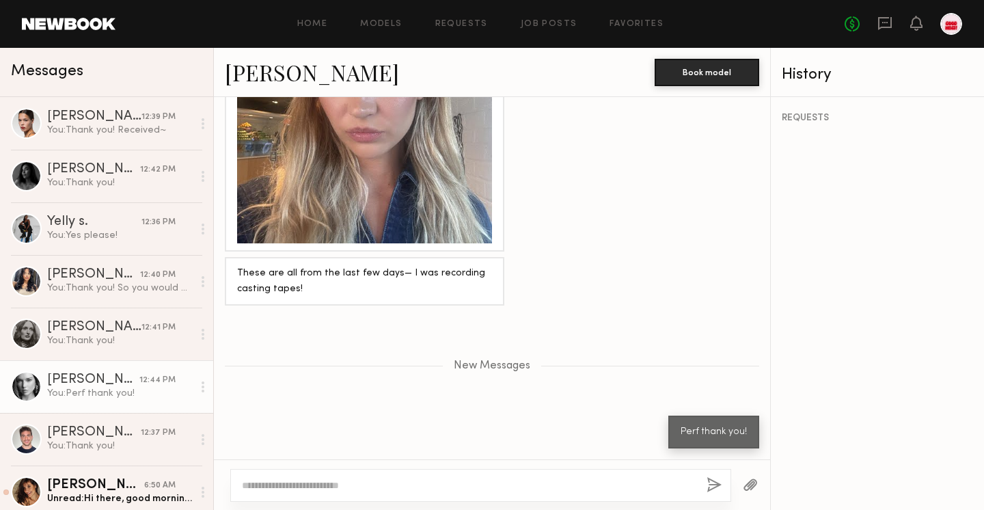
click at [312, 65] on link "[PERSON_NAME]" at bounding box center [312, 71] width 174 height 29
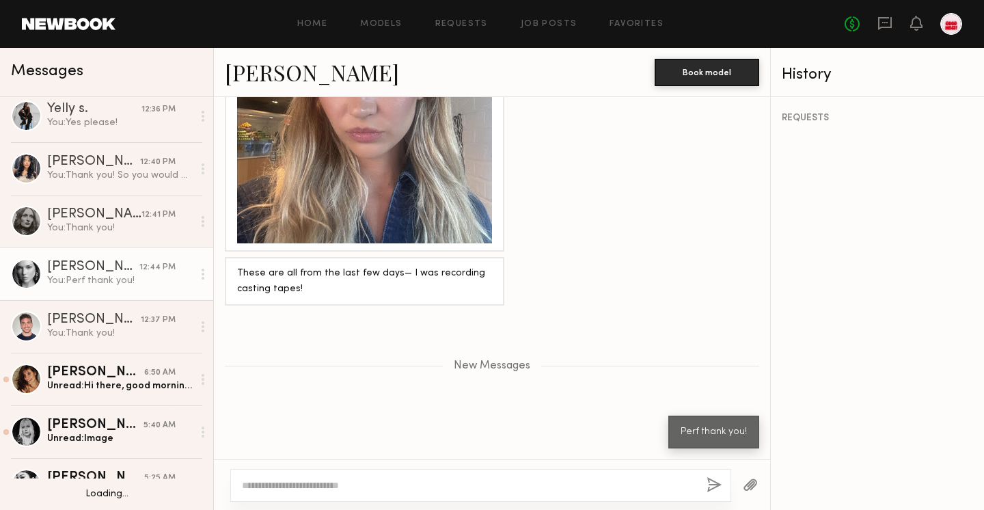
scroll to position [137, 0]
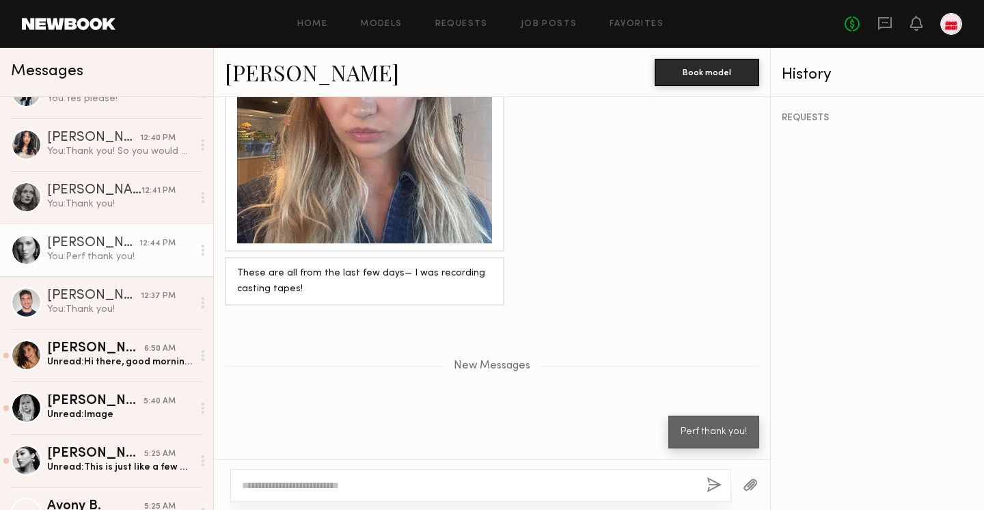
click at [99, 374] on link "Camila S. 6:50 AM Unread: Hi there, good morning! Oh I see, I thought it was ju…" at bounding box center [106, 355] width 213 height 53
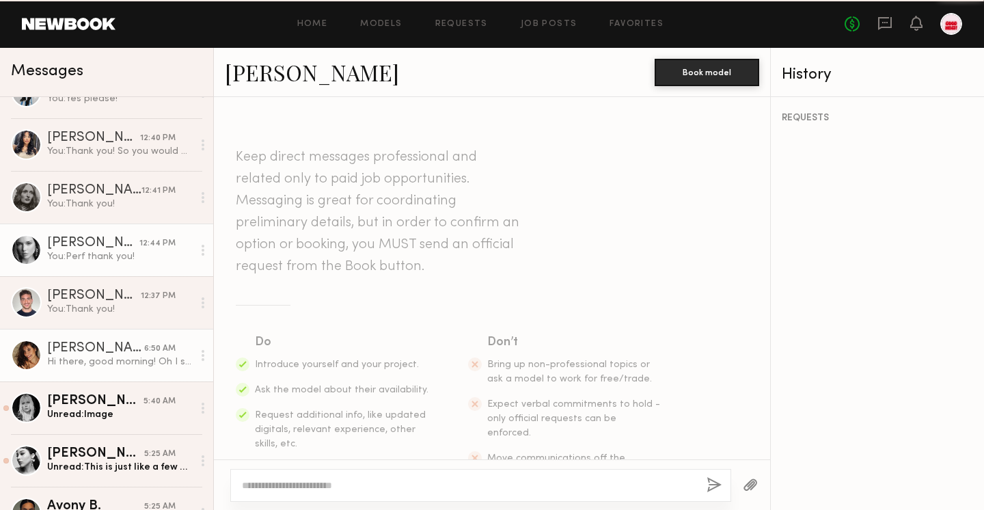
scroll to position [1296, 0]
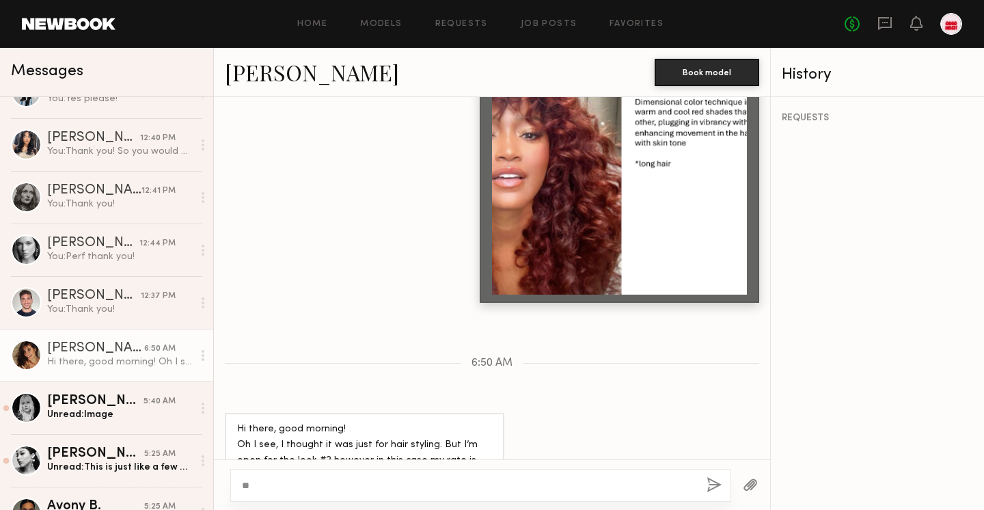
type textarea "*"
type textarea "**********"
click at [710, 482] on button "button" at bounding box center [713, 485] width 15 height 17
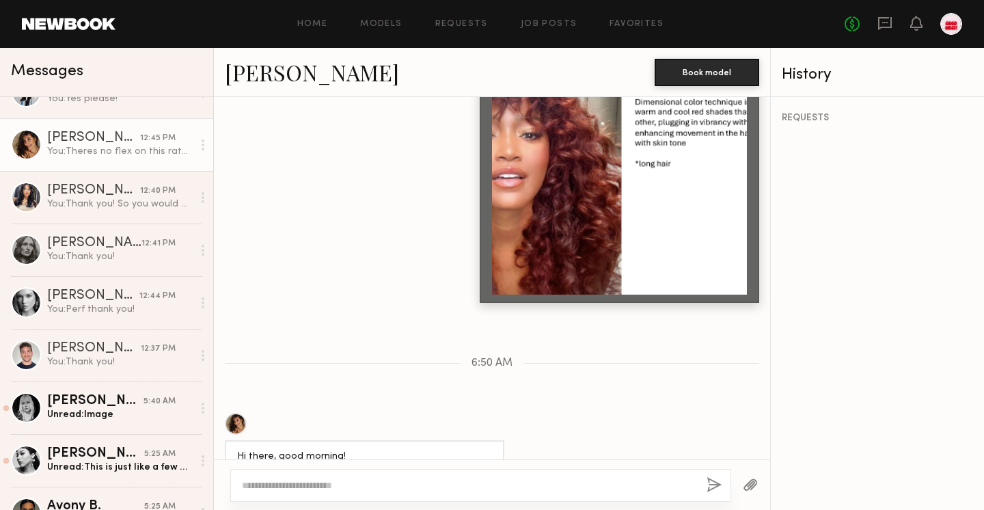
scroll to position [1466, 0]
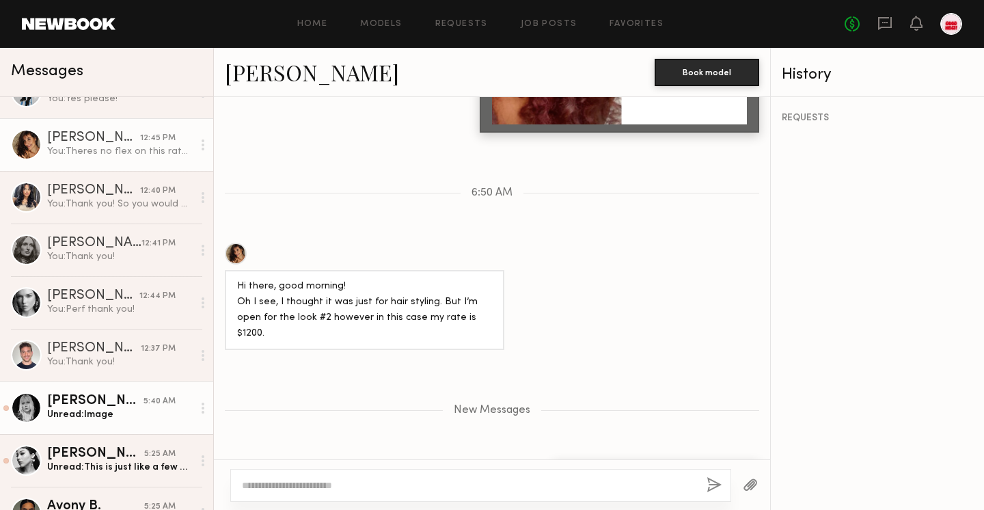
click at [111, 421] on link "Anna E. 5:40 AM Unread: Image" at bounding box center [106, 407] width 213 height 53
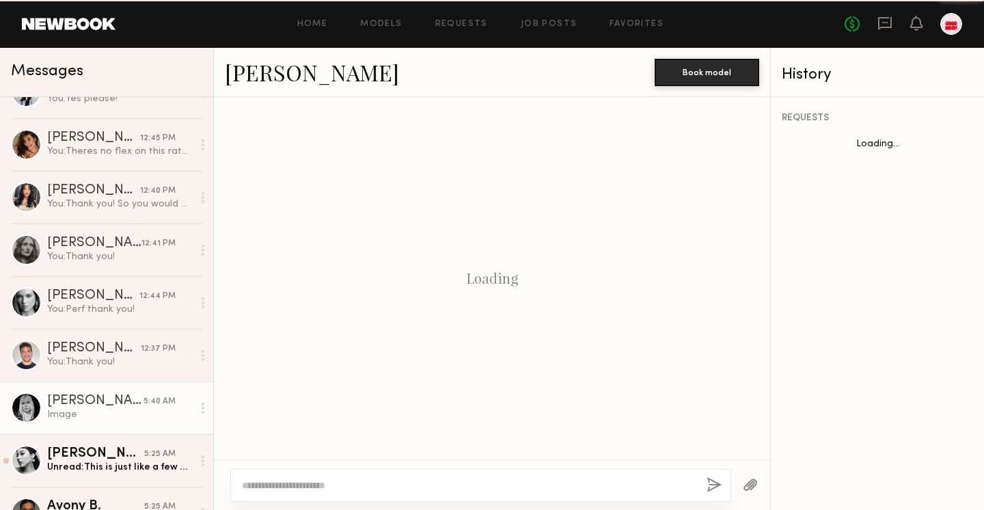
scroll to position [1585, 0]
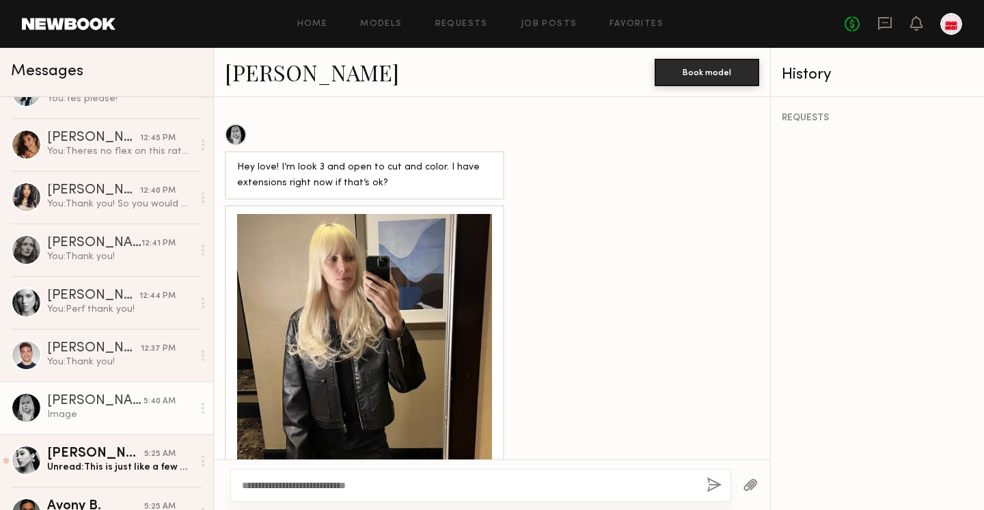
click at [387, 489] on textarea "**********" at bounding box center [469, 485] width 454 height 14
drag, startPoint x: 368, startPoint y: 478, endPoint x: 561, endPoint y: 489, distance: 193.7
click at [561, 489] on textarea "**********" at bounding box center [469, 485] width 454 height 14
drag, startPoint x: 566, startPoint y: 484, endPoint x: 374, endPoint y: 488, distance: 192.0
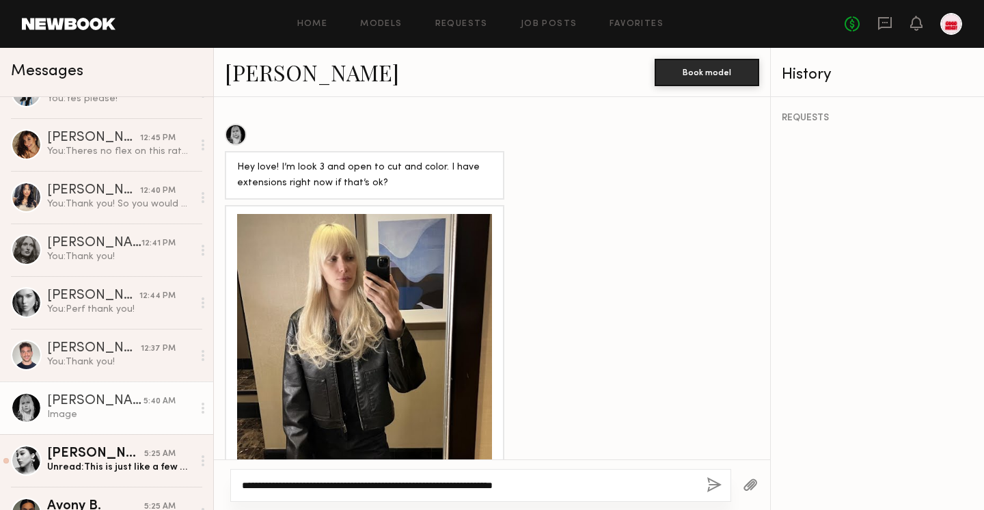
click at [374, 488] on textarea "**********" at bounding box center [469, 485] width 454 height 14
type textarea "**********"
click at [717, 480] on button "button" at bounding box center [713, 485] width 15 height 17
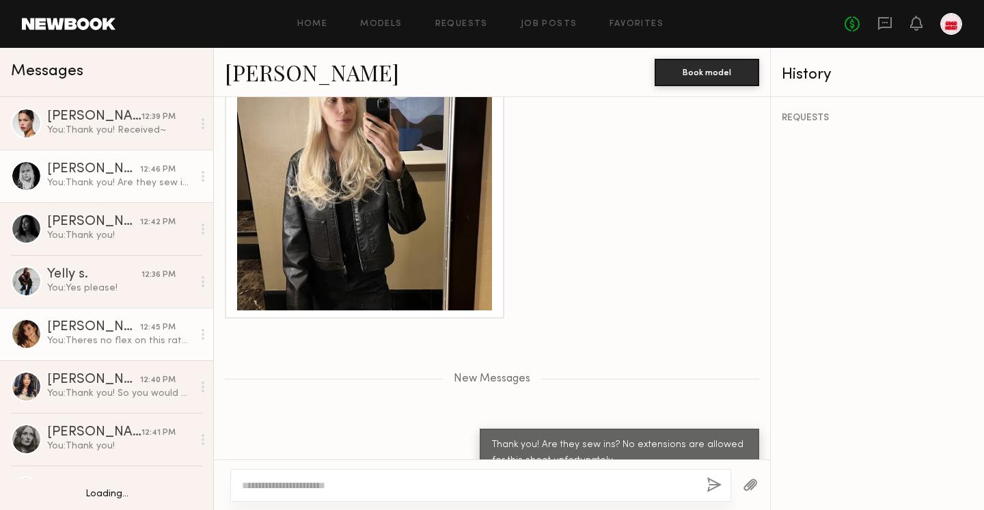
scroll to position [402, 0]
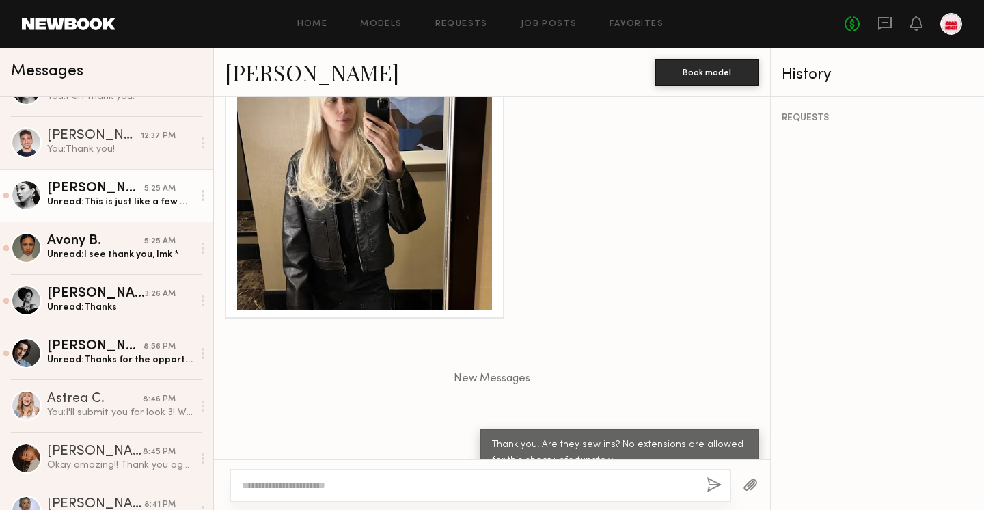
click at [119, 208] on link "Ashley S. 5:25 AM Unread: This is just like a few brown highlights correct. Mor…" at bounding box center [106, 195] width 213 height 53
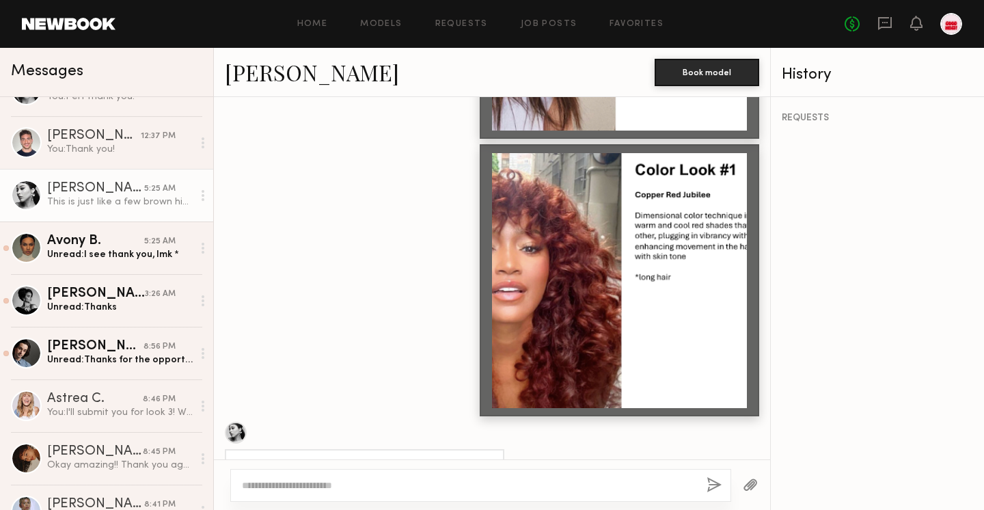
scroll to position [1426, 0]
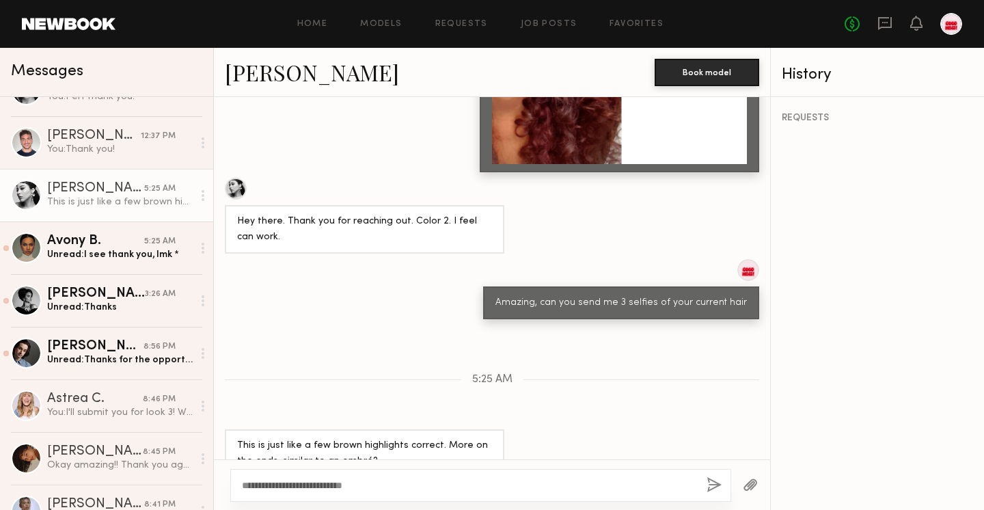
type textarea "**********"
click at [382, 482] on textarea "**********" at bounding box center [469, 485] width 454 height 14
drag, startPoint x: 382, startPoint y: 482, endPoint x: 212, endPoint y: 485, distance: 169.4
click at [212, 485] on div "Messages Anna G. 12:39 PM You: Thank you! Received~ Anna E. 12:46 PM You: Thank…" at bounding box center [492, 279] width 984 height 462
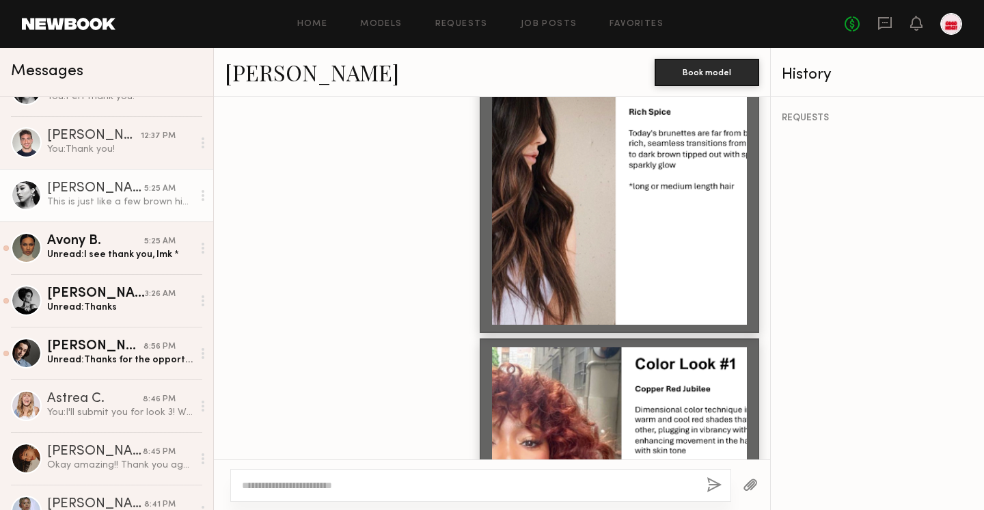
scroll to position [989, 0]
click at [627, 176] on div at bounding box center [619, 196] width 255 height 255
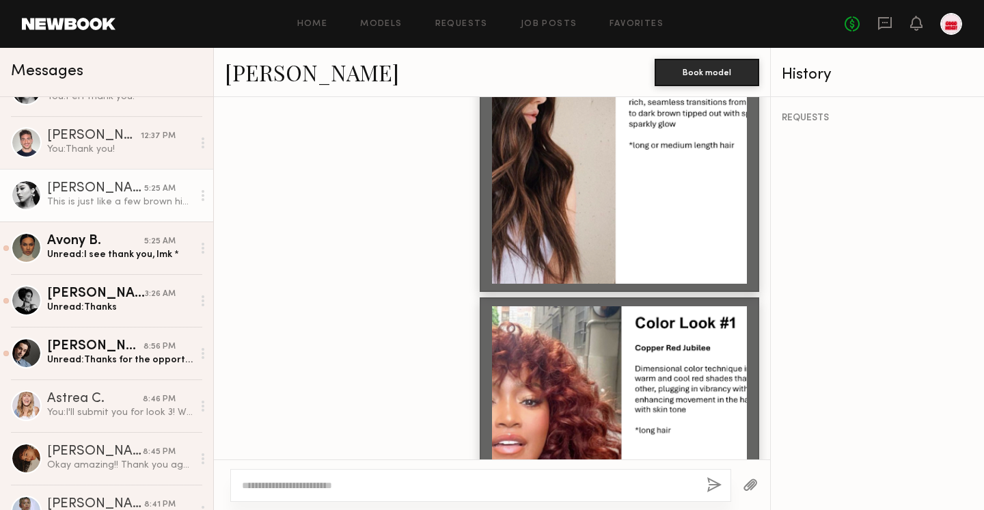
scroll to position [1426, 0]
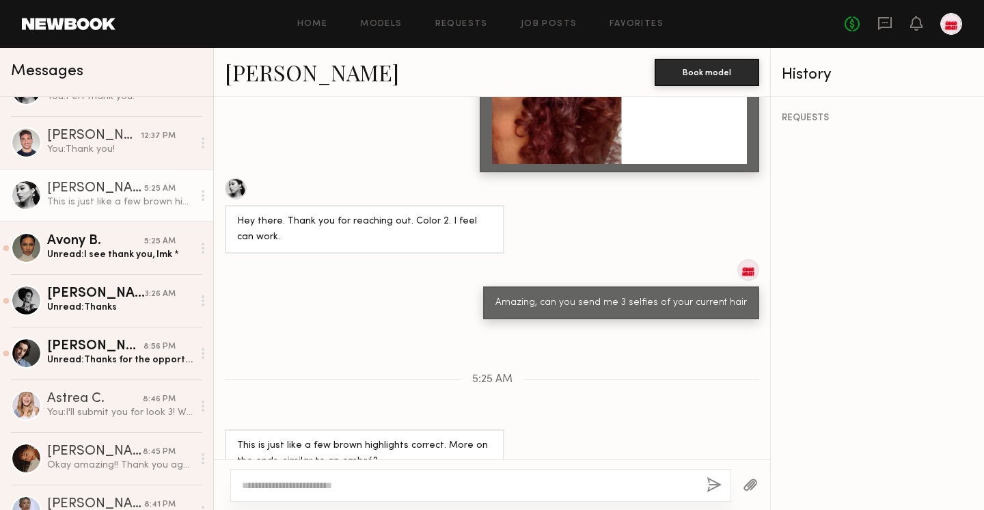
click at [372, 482] on textarea at bounding box center [469, 485] width 454 height 14
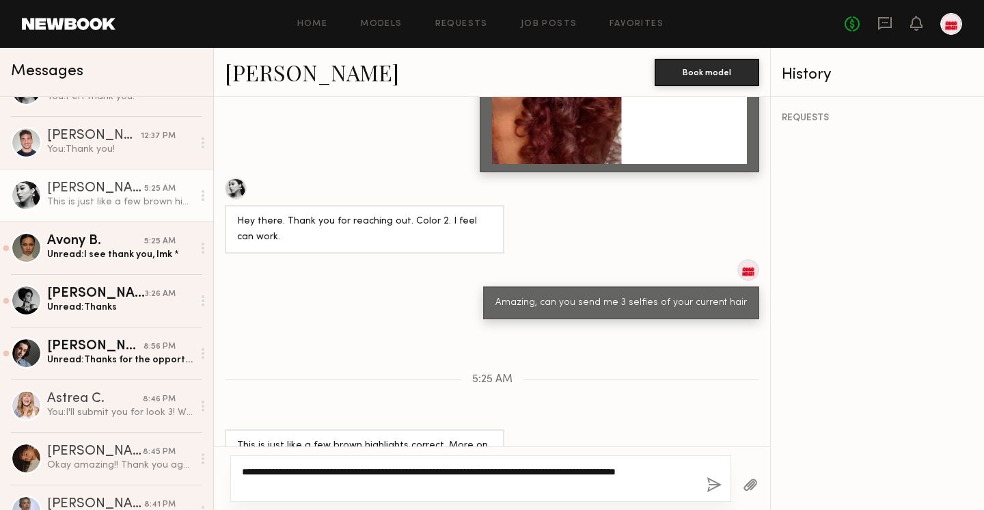
type textarea "**********"
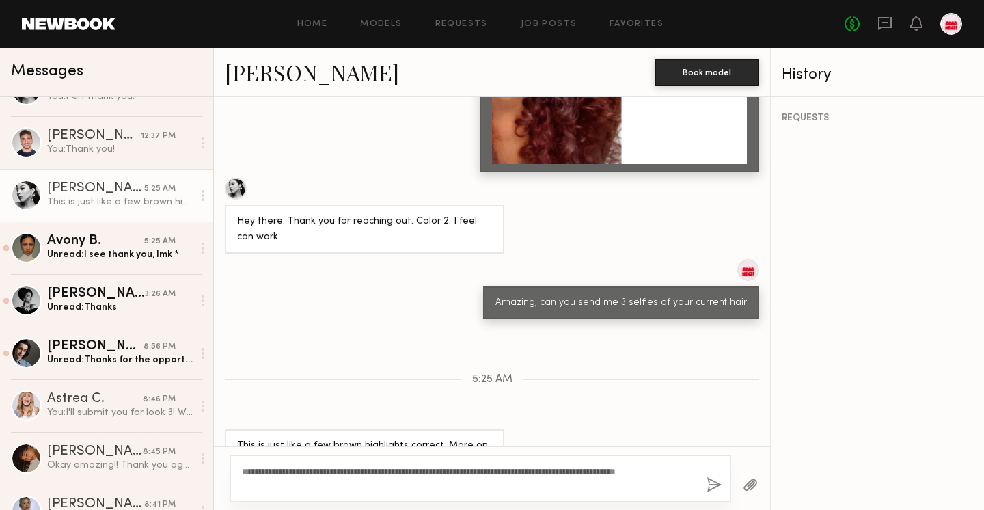
click at [706, 486] on button "button" at bounding box center [713, 485] width 15 height 17
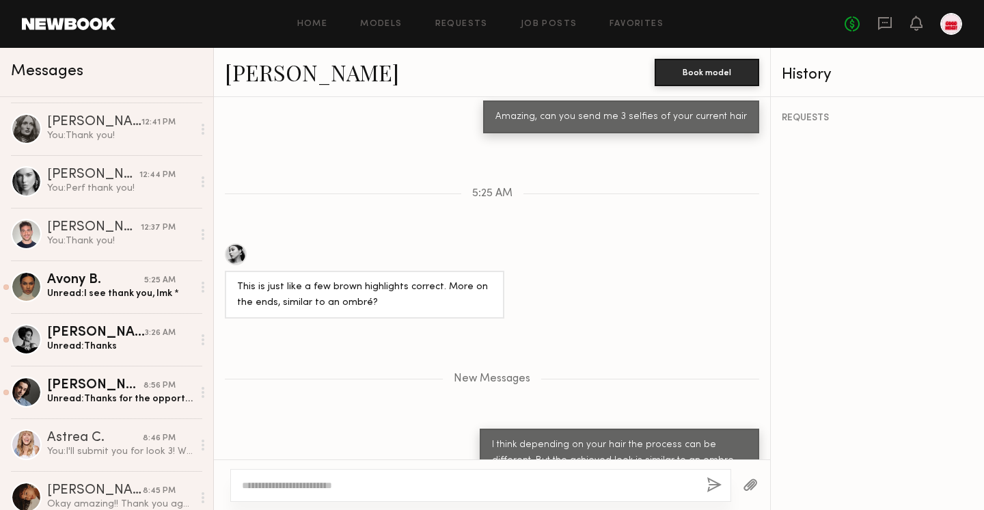
scroll to position [365, 0]
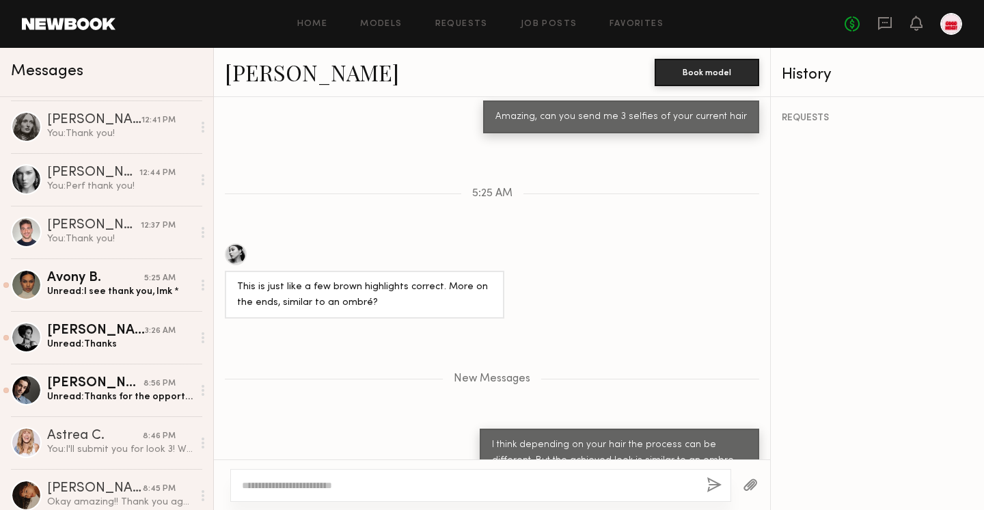
click at [169, 268] on link "Avony B. 5:25 AM Unread: I see thank you, lmk *" at bounding box center [106, 284] width 213 height 53
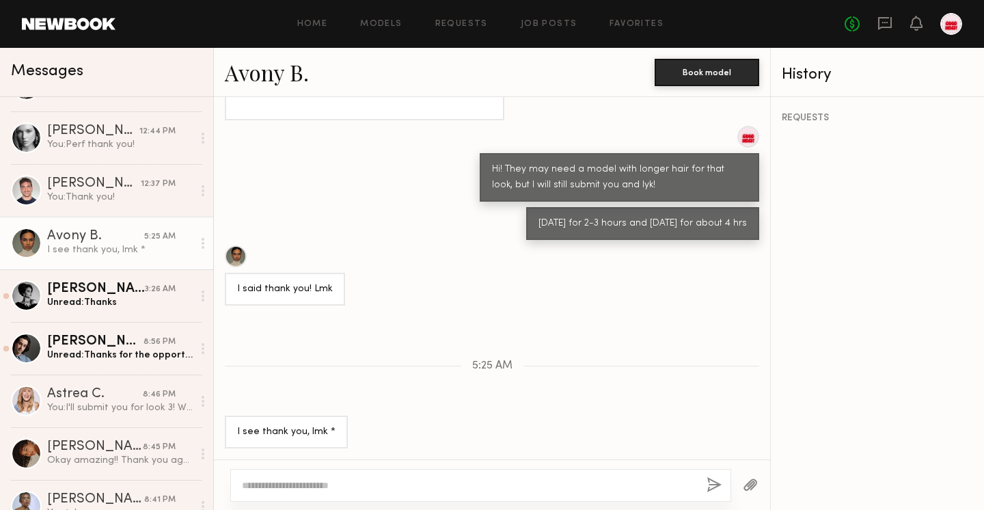
scroll to position [409, 0]
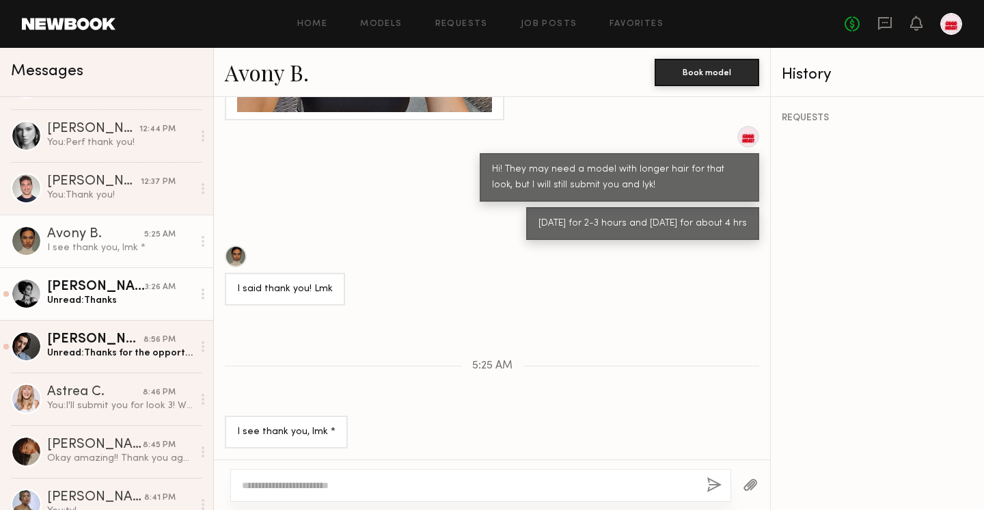
click at [120, 288] on div "Kathy D." at bounding box center [96, 287] width 98 height 14
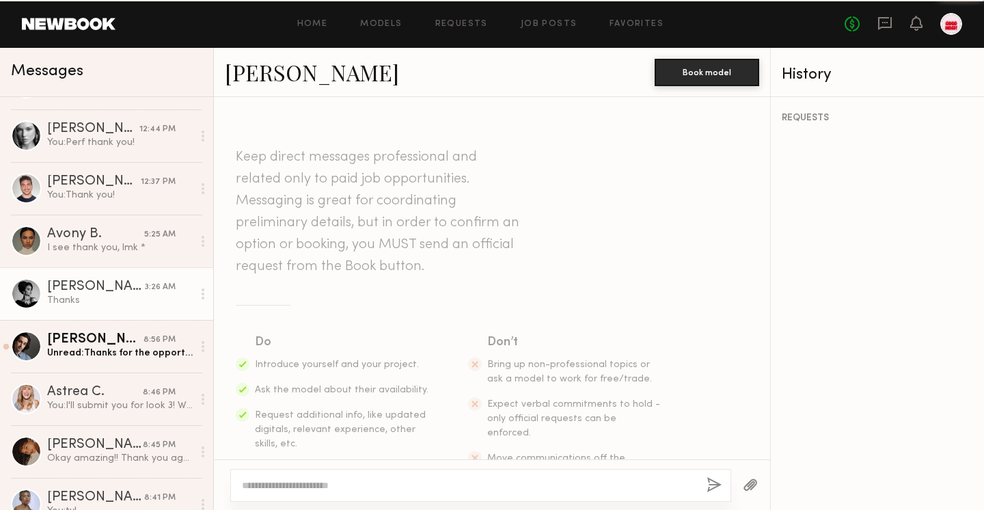
scroll to position [1449, 0]
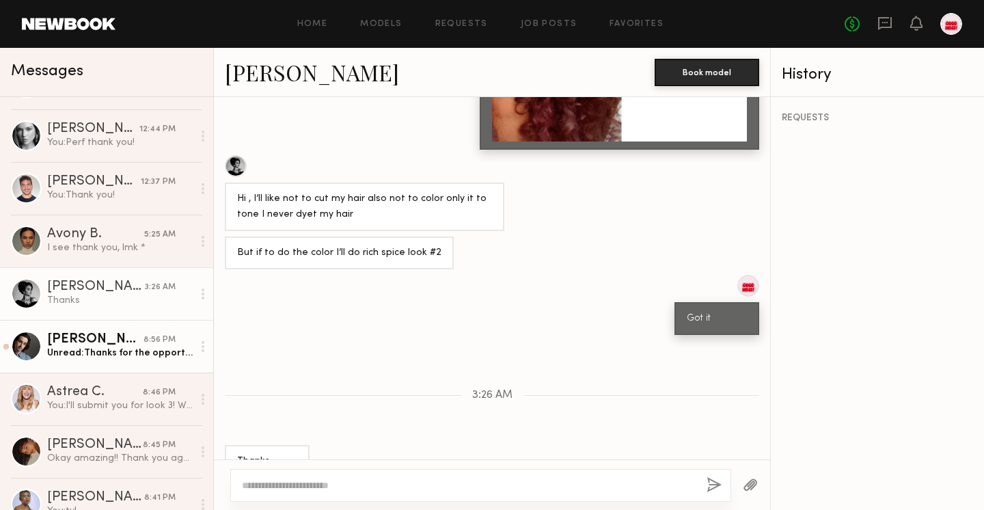
click at [102, 355] on div "Unread: Thanks for the opportunity though, and let me know if any long hair opp…" at bounding box center [120, 352] width 146 height 13
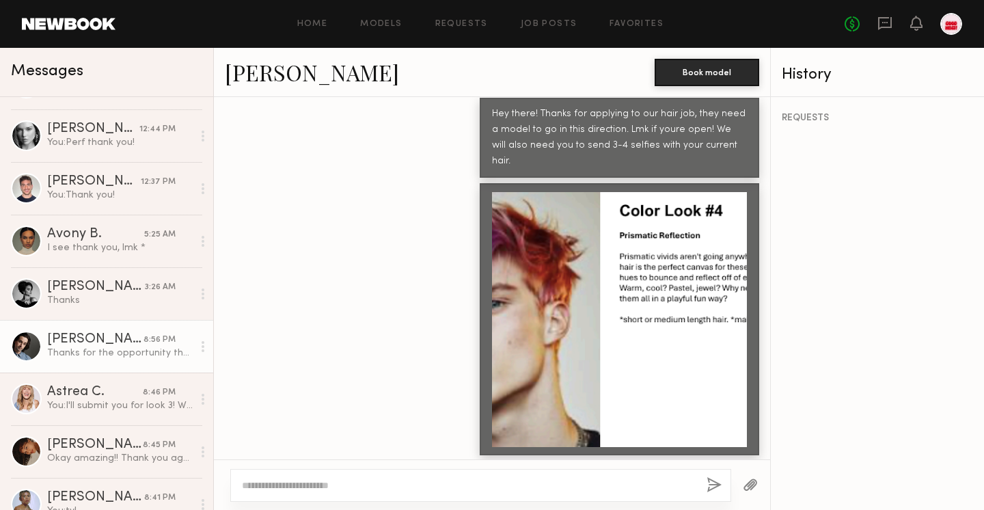
scroll to position [752, 0]
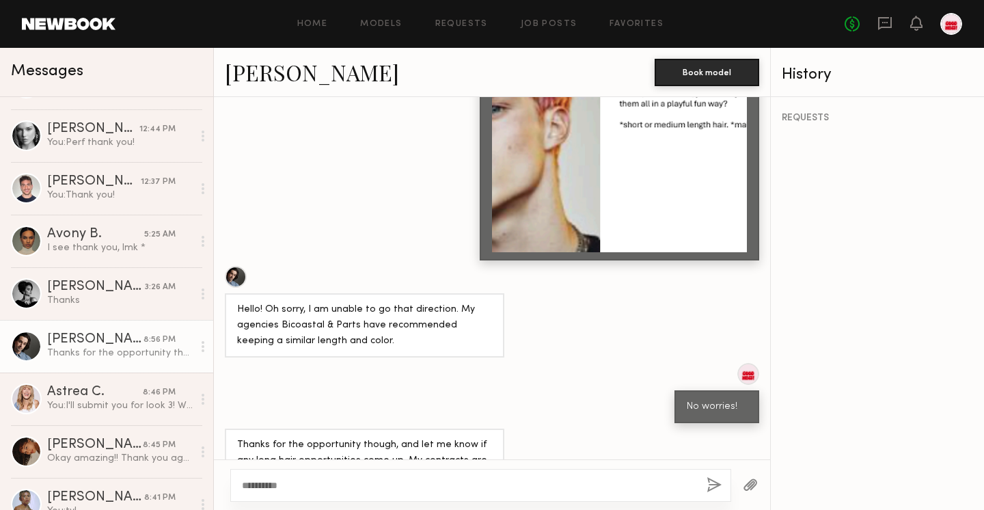
type textarea "**********"
click at [710, 487] on button "button" at bounding box center [713, 485] width 15 height 17
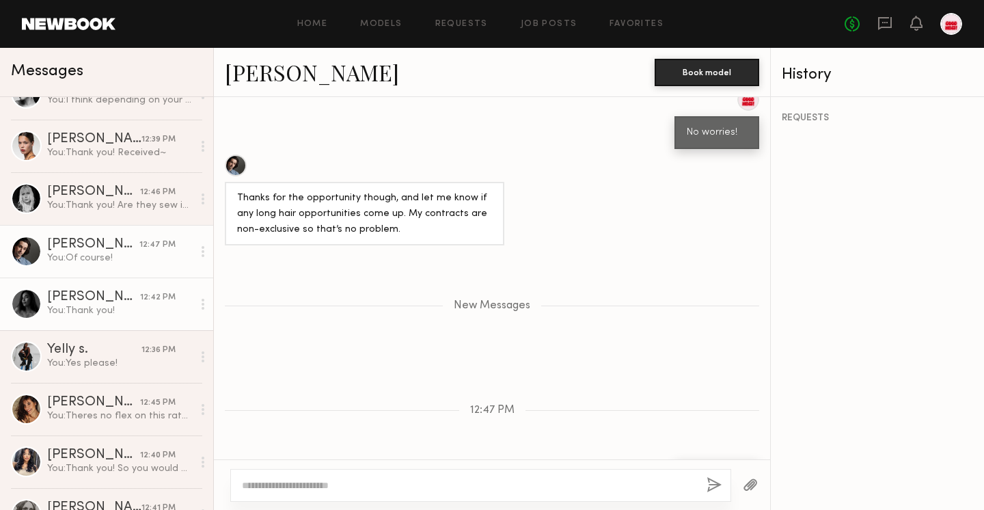
scroll to position [0, 0]
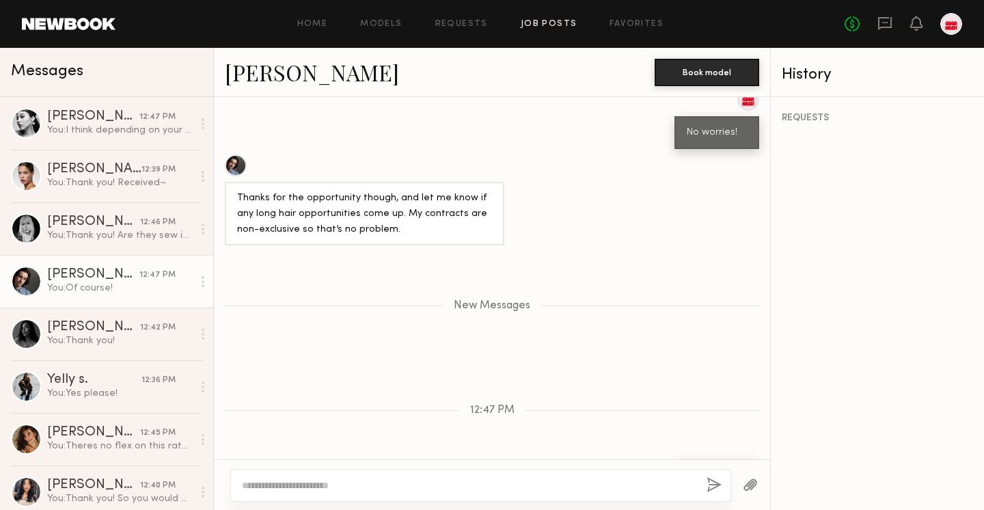
click at [545, 25] on link "Job Posts" at bounding box center [549, 24] width 57 height 9
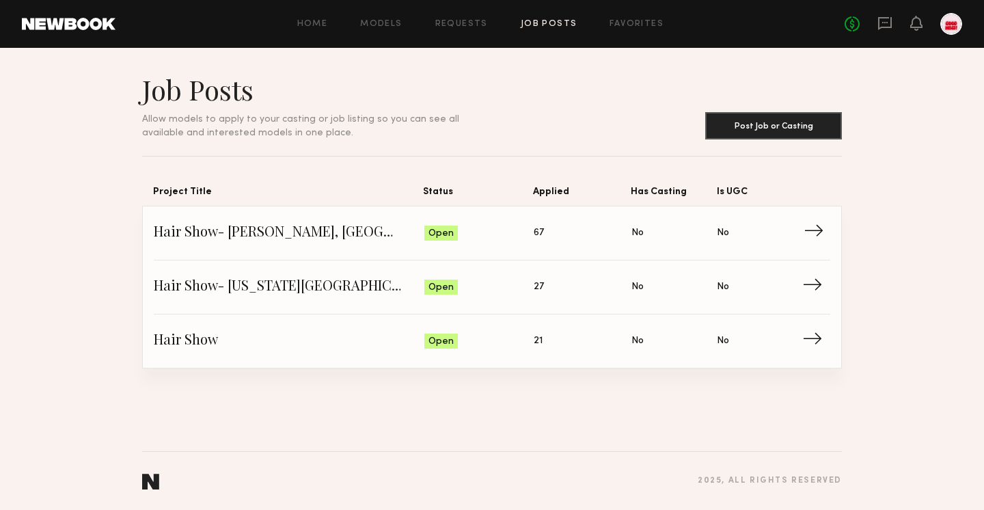
click at [543, 230] on span "67" at bounding box center [539, 232] width 10 height 15
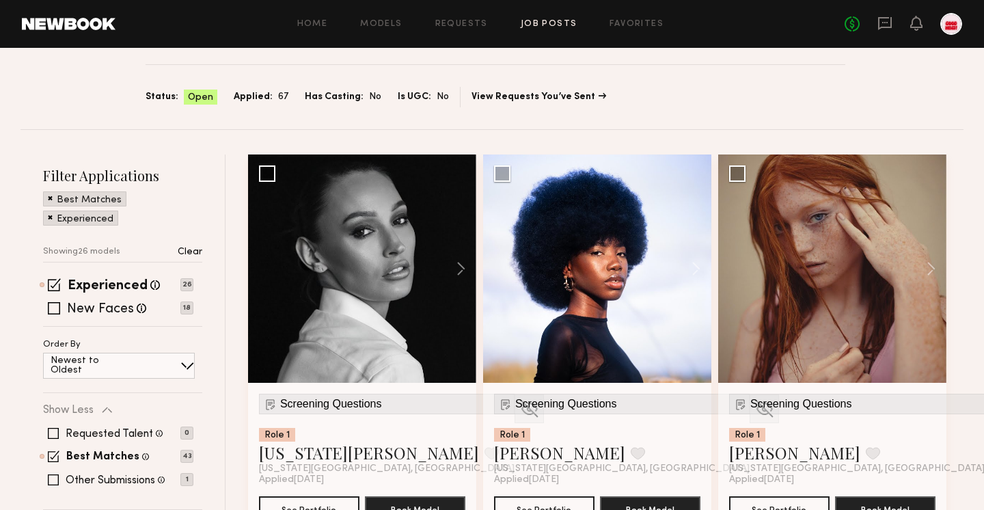
scroll to position [132, 0]
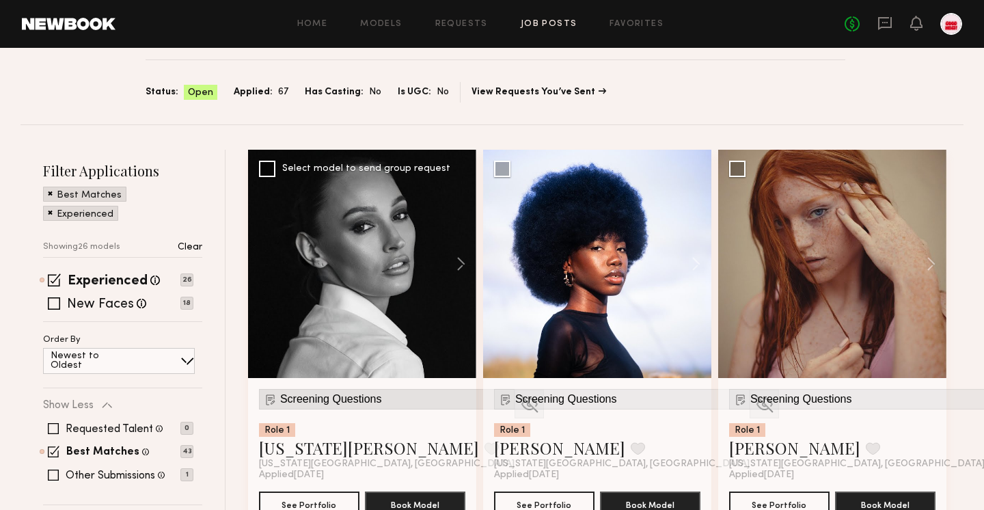
click at [343, 393] on span "Screening Questions" at bounding box center [331, 399] width 102 height 12
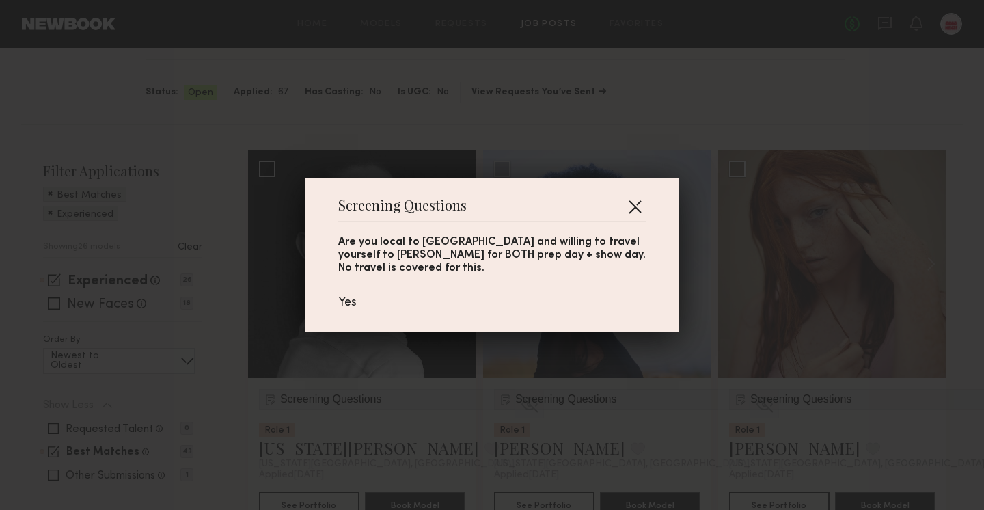
click at [638, 217] on button "button" at bounding box center [635, 206] width 22 height 22
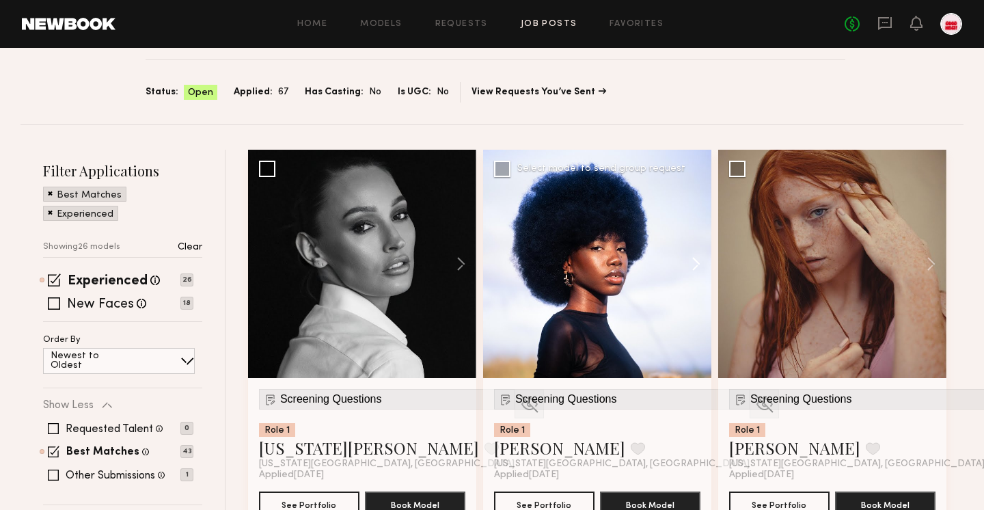
click at [689, 207] on button at bounding box center [689, 264] width 44 height 228
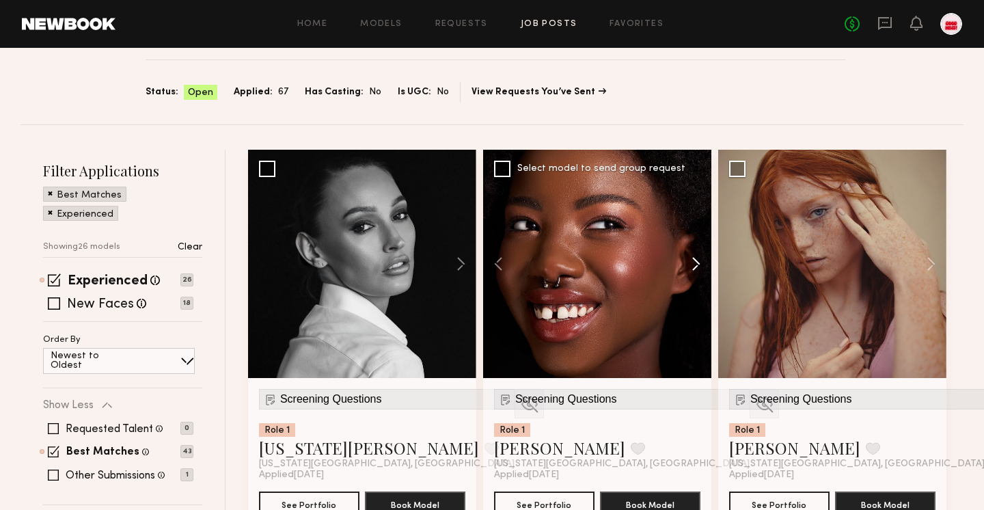
click at [698, 208] on button at bounding box center [689, 264] width 44 height 228
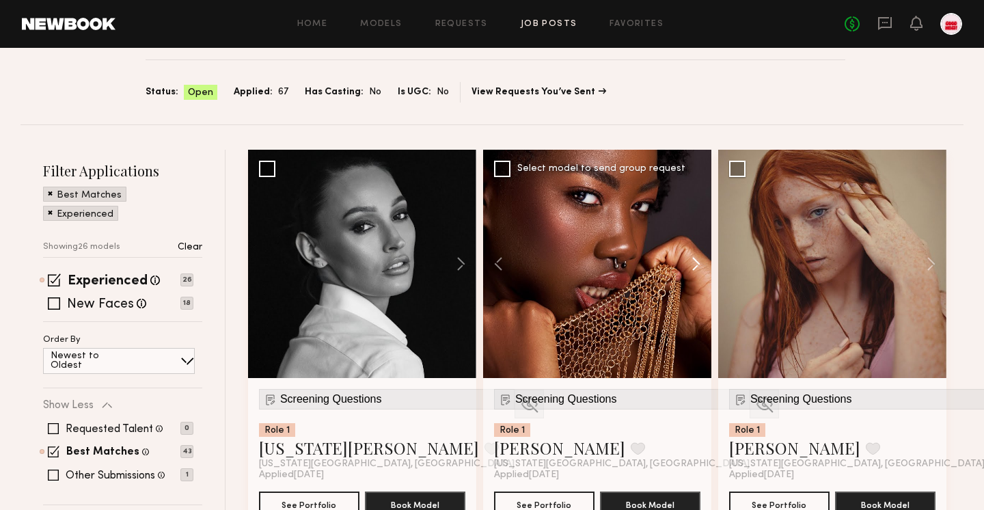
click at [698, 208] on button at bounding box center [689, 264] width 44 height 228
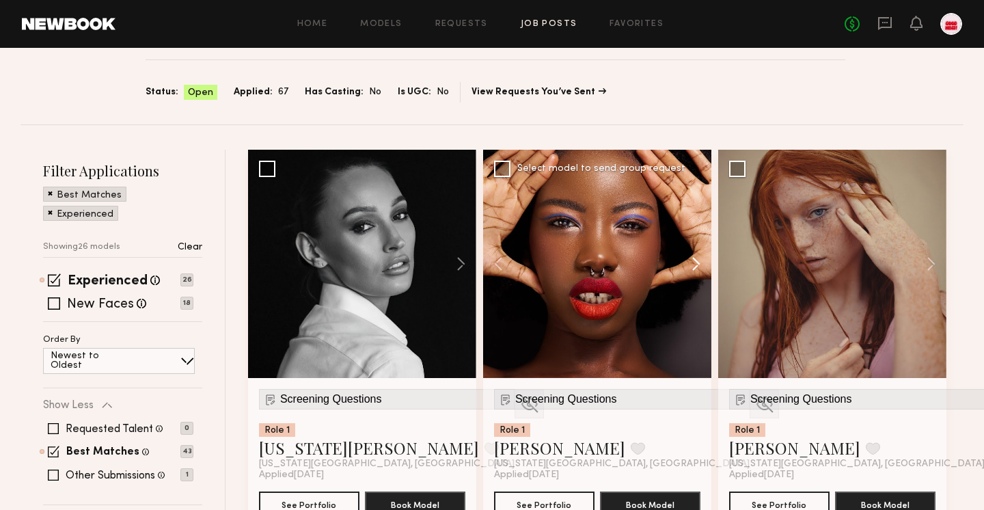
click at [698, 208] on button at bounding box center [689, 264] width 44 height 228
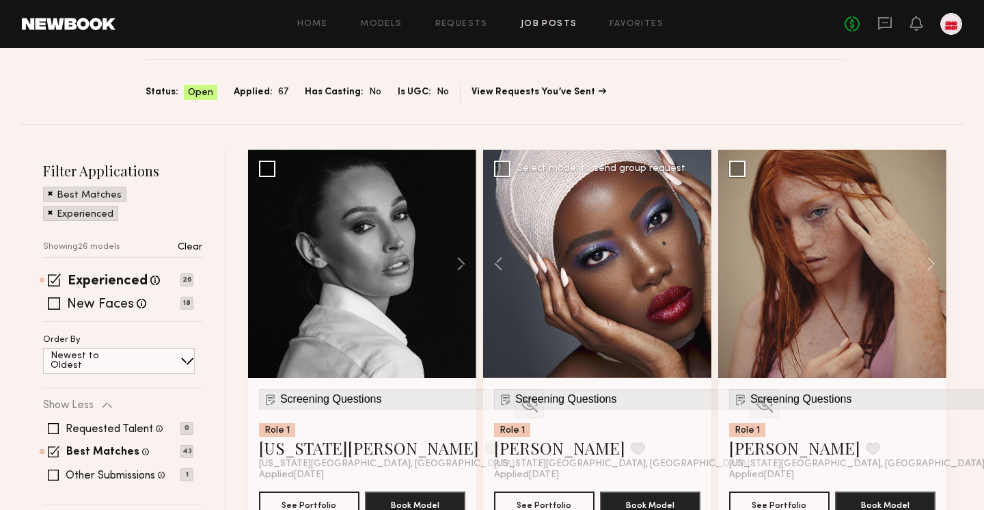
click at [698, 208] on div at bounding box center [597, 264] width 228 height 228
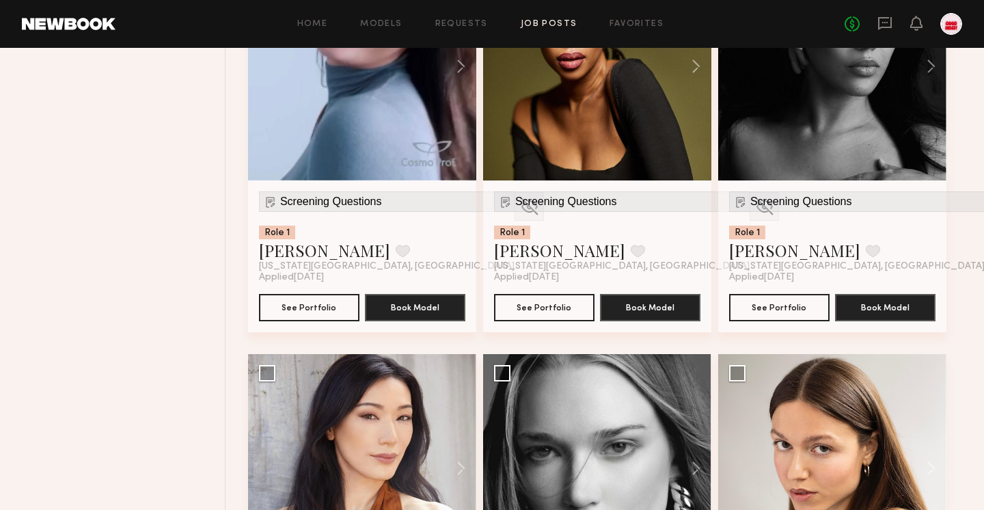
scroll to position [1724, 0]
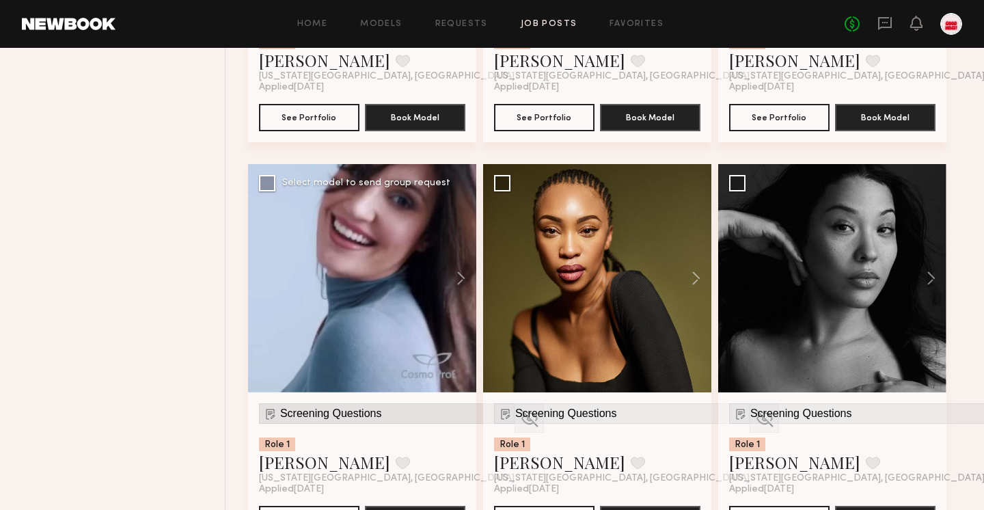
click at [346, 407] on span "Screening Questions" at bounding box center [331, 413] width 102 height 12
click at [304, 451] on link "Camila S." at bounding box center [324, 462] width 131 height 22
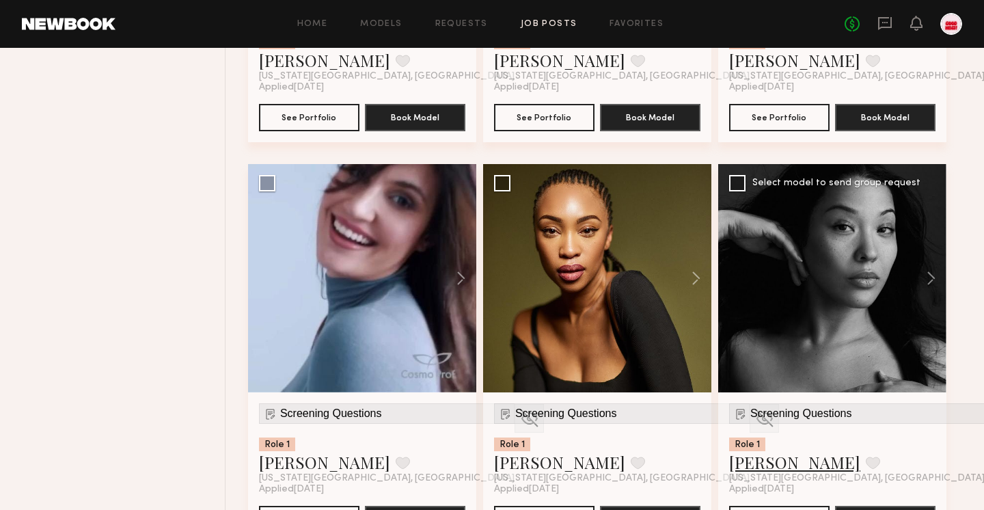
click at [749, 451] on link "Ashley S." at bounding box center [794, 462] width 131 height 22
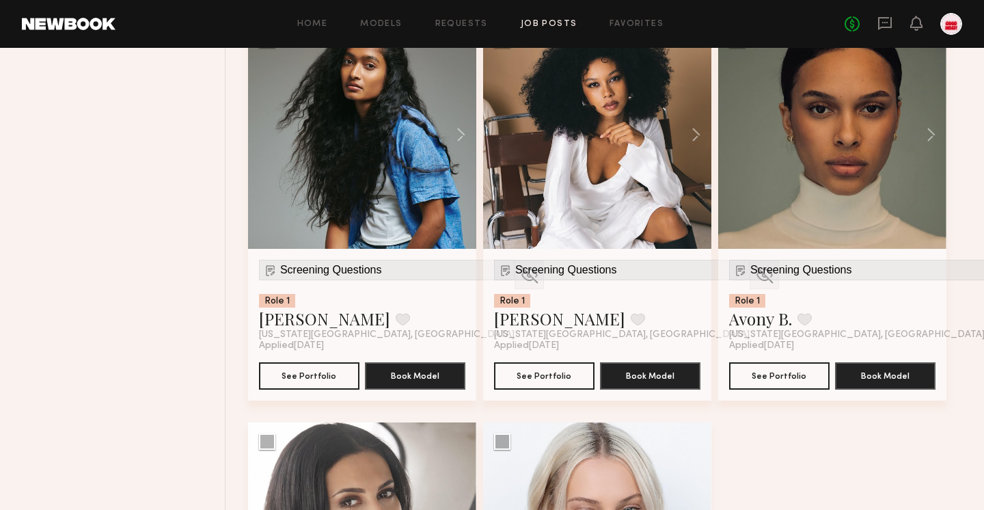
scroll to position [3073, 0]
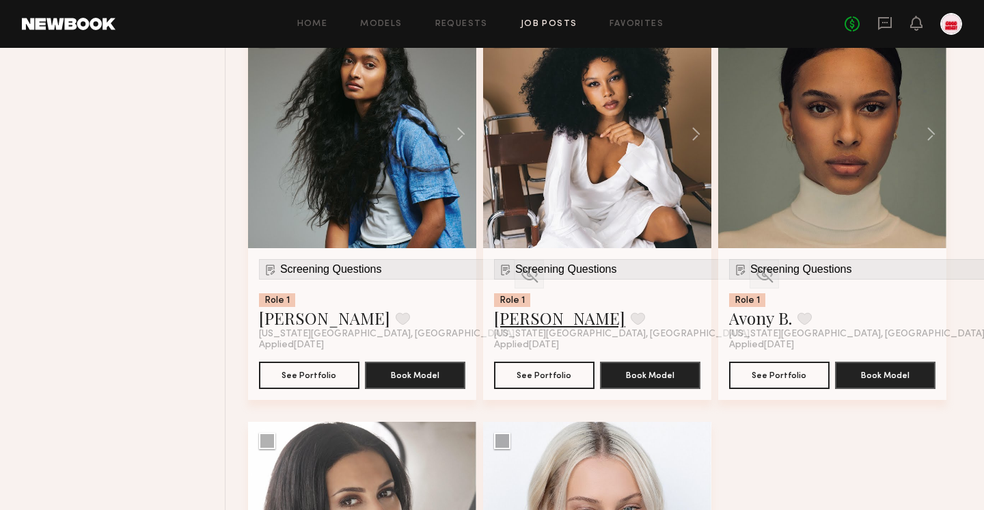
click at [521, 307] on link "Jael H." at bounding box center [559, 318] width 131 height 22
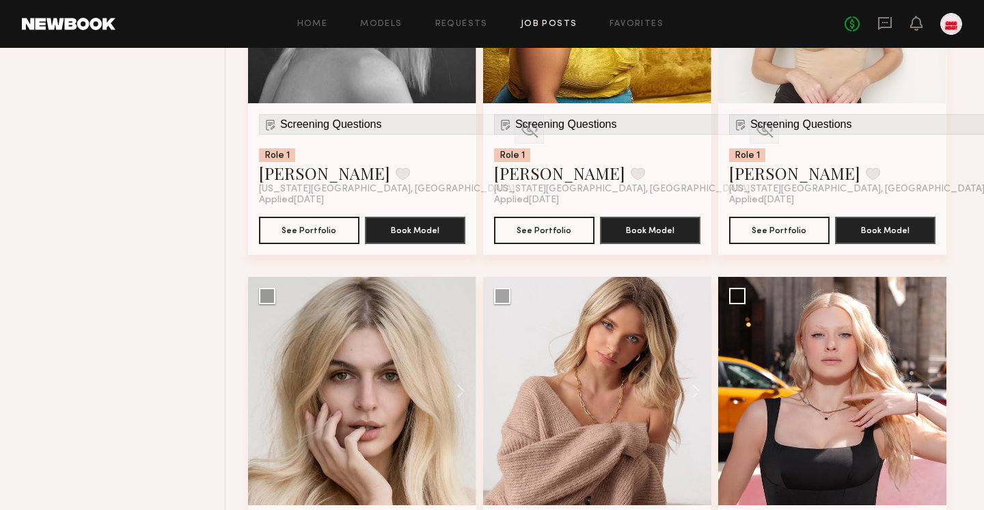
scroll to position [0, 0]
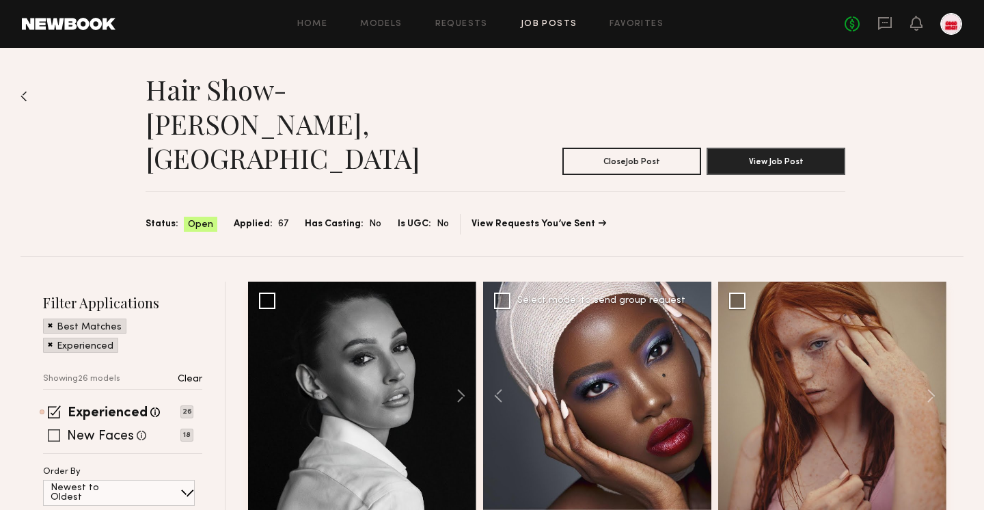
click at [124, 430] on label "New Faces" at bounding box center [100, 437] width 67 height 14
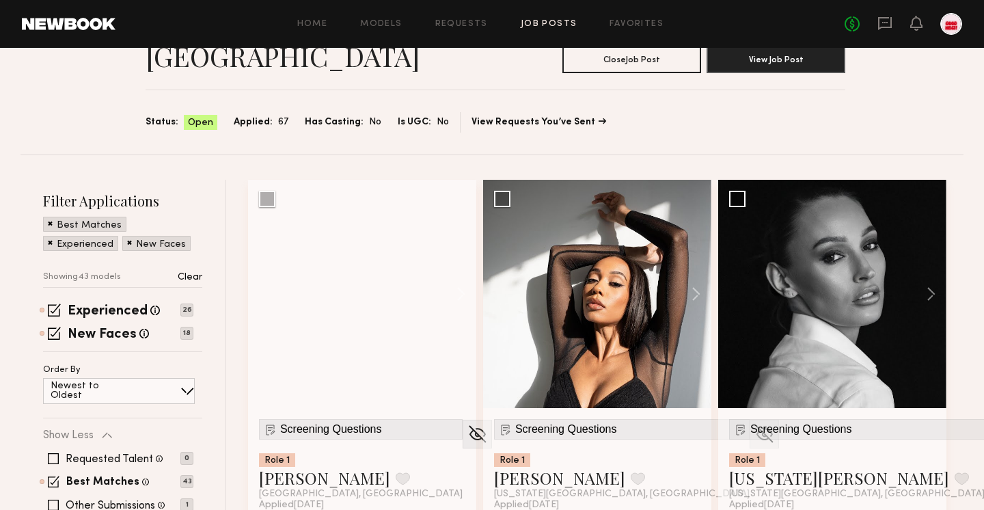
scroll to position [103, 0]
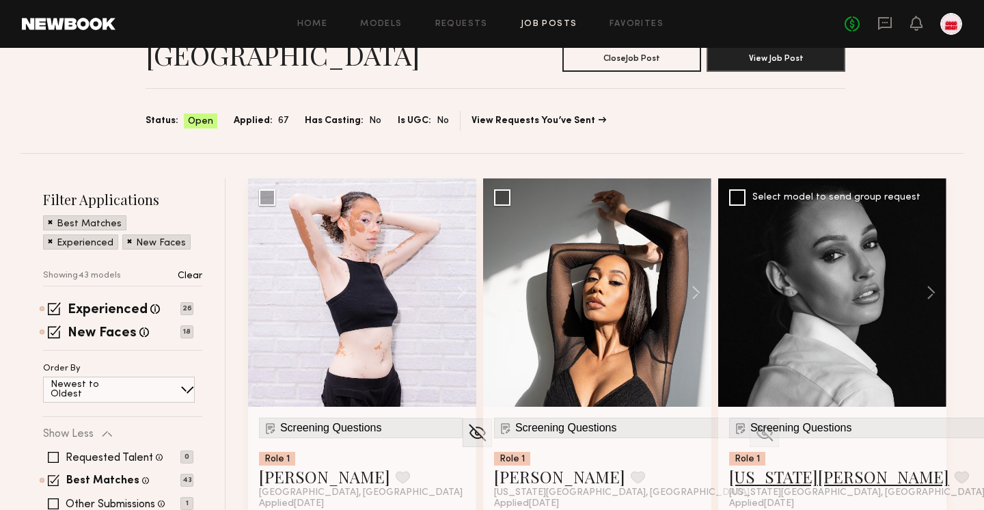
click at [777, 465] on link "Georgia S." at bounding box center [839, 476] width 220 height 22
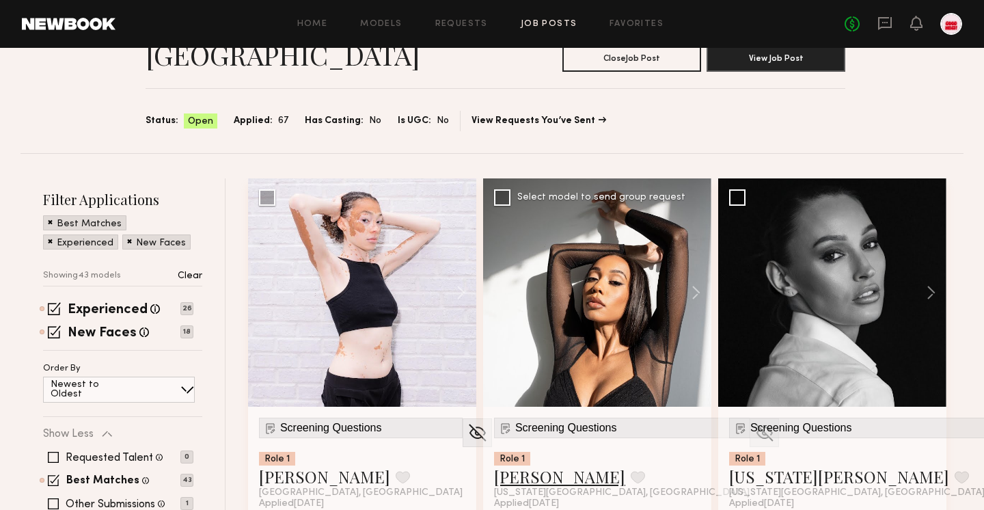
click at [536, 465] on link "[PERSON_NAME]" at bounding box center [559, 476] width 131 height 22
click at [298, 465] on link "Alyssa N." at bounding box center [324, 476] width 131 height 22
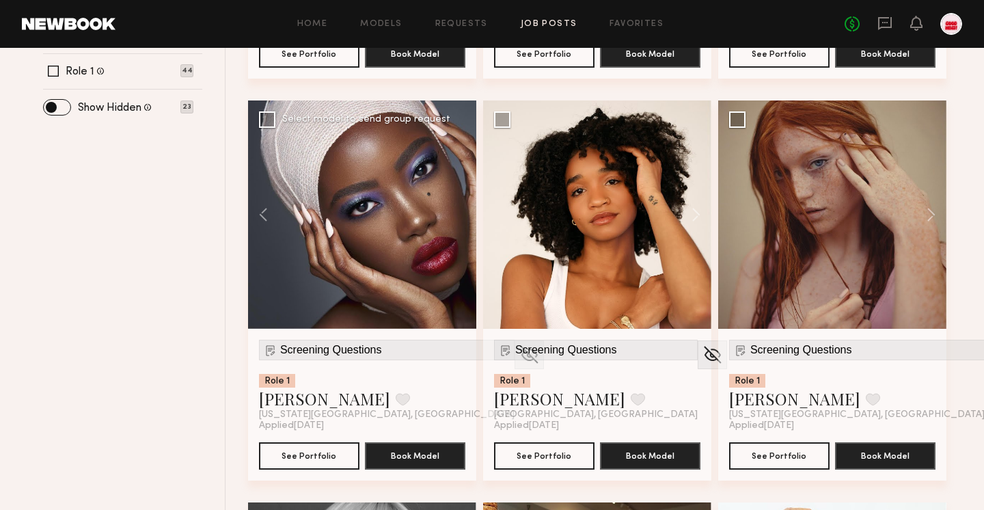
scroll to position [583, 0]
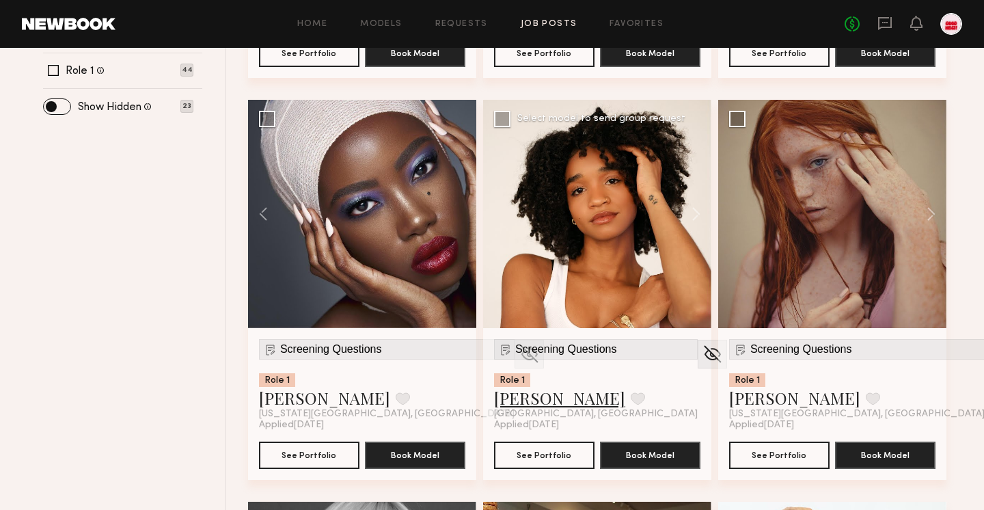
click at [530, 387] on link "Jayla L." at bounding box center [559, 398] width 131 height 22
click at [324, 387] on link "Renekie G." at bounding box center [324, 398] width 131 height 22
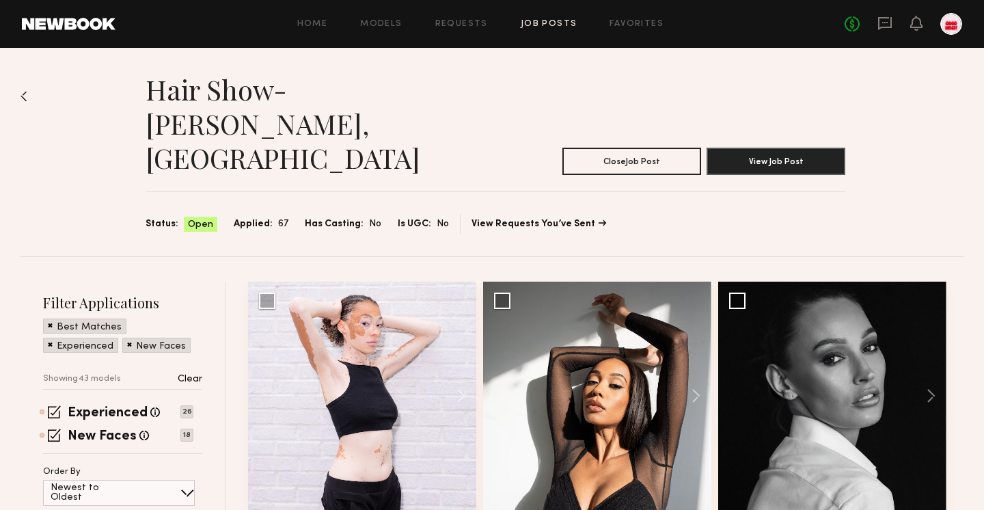
click at [876, 19] on div "No fees up to $5,000" at bounding box center [902, 24] width 117 height 22
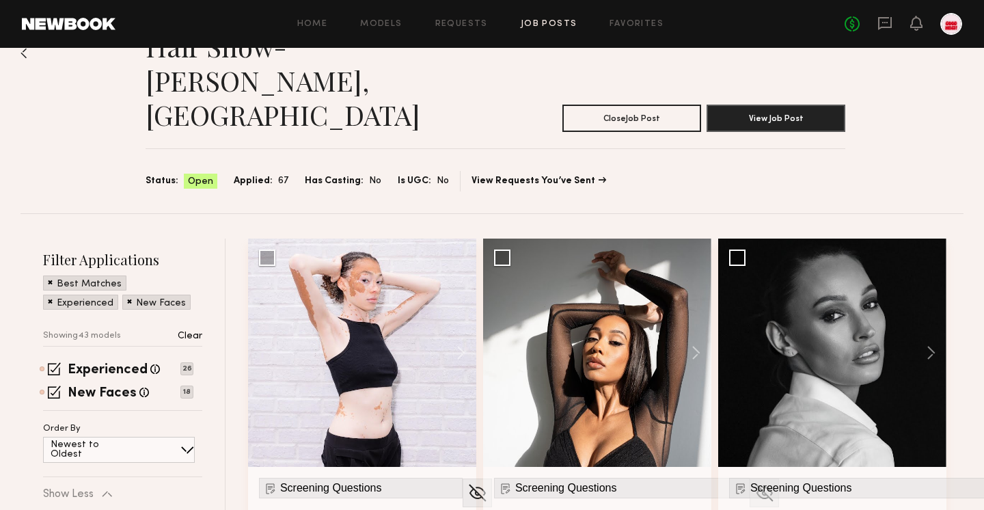
scroll to position [387, 0]
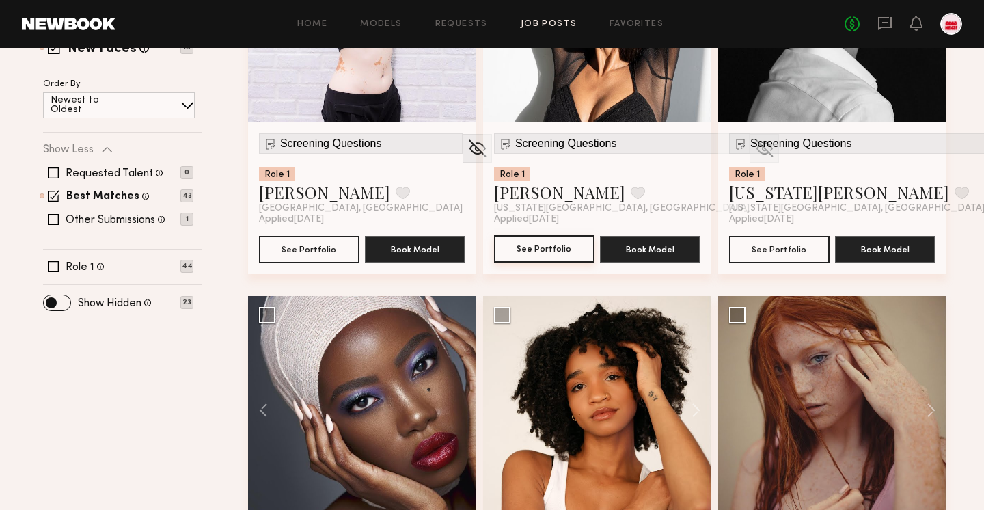
click at [572, 235] on button "See Portfolio" at bounding box center [544, 248] width 100 height 27
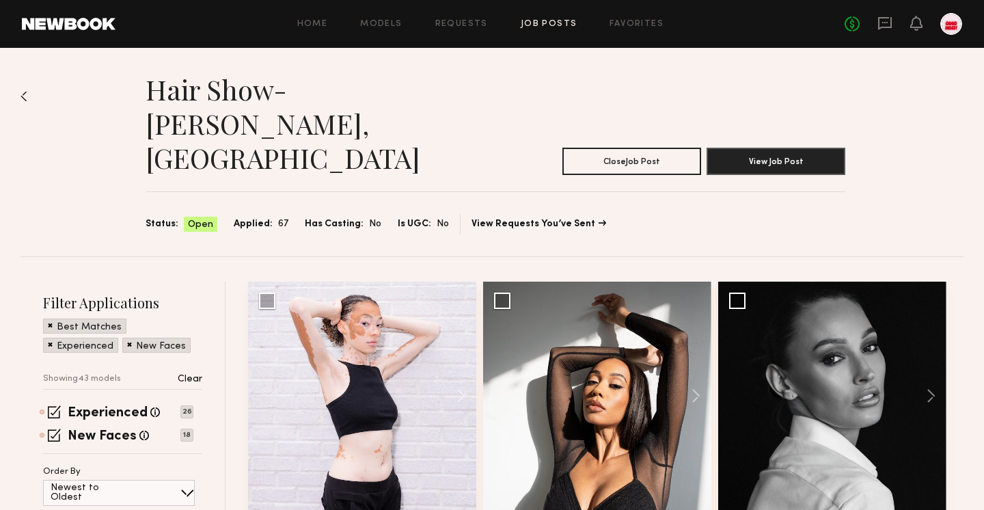
click at [881, 33] on div "No fees up to $5,000" at bounding box center [902, 24] width 117 height 22
click at [879, 28] on icon at bounding box center [885, 23] width 14 height 13
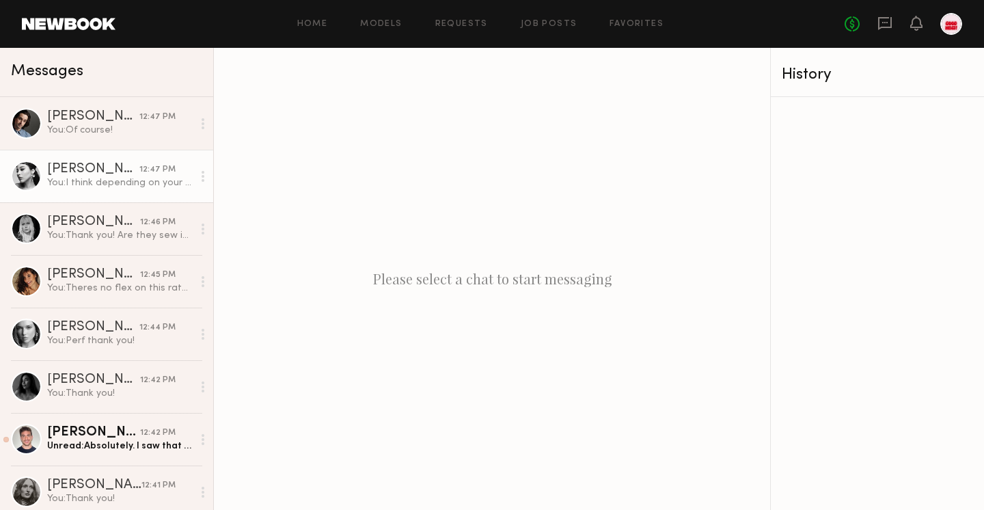
click at [104, 159] on link "Ashley S. 12:47 PM You: I think depending on your hair the process can be diffe…" at bounding box center [106, 176] width 213 height 53
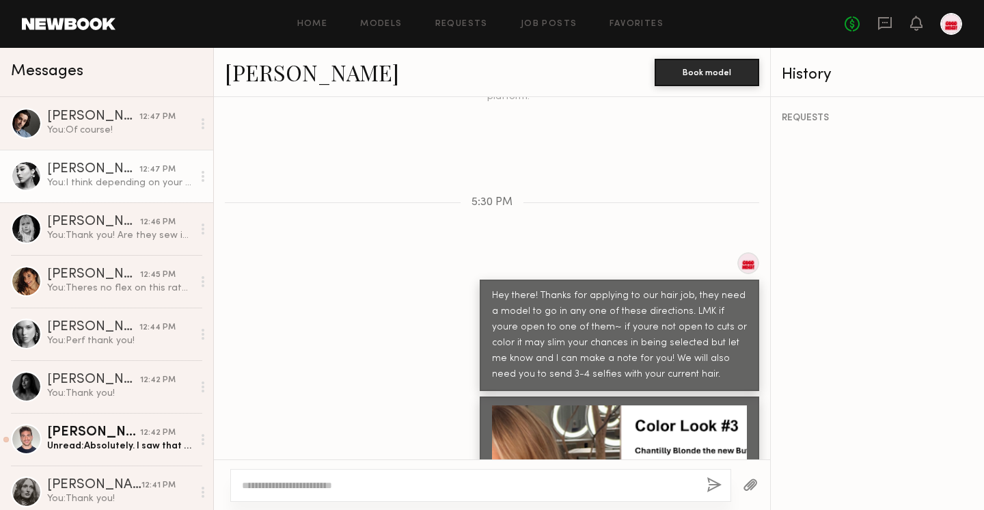
scroll to position [438, 0]
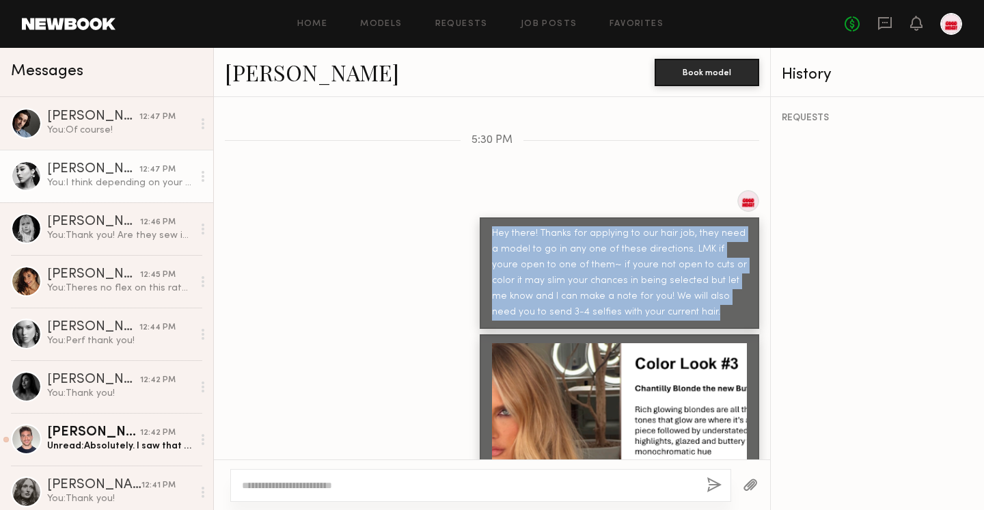
drag, startPoint x: 710, startPoint y: 289, endPoint x: 480, endPoint y: 200, distance: 246.1
click at [480, 217] on div "Hey there! Thanks for applying to our hair job, they need a model to go in any …" at bounding box center [619, 272] width 279 height 111
copy div "Hey there! Thanks for applying to our hair job, they need a model to go in any …"
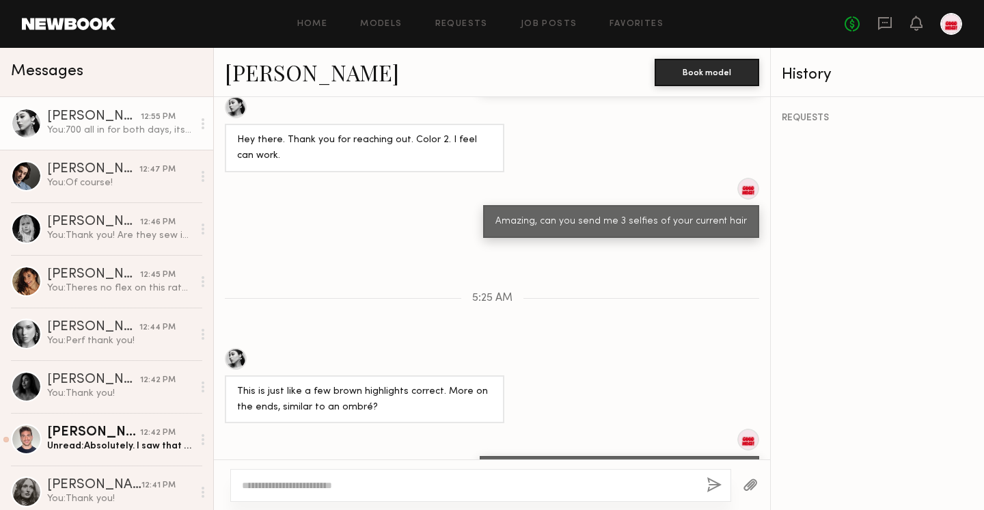
scroll to position [1775, 0]
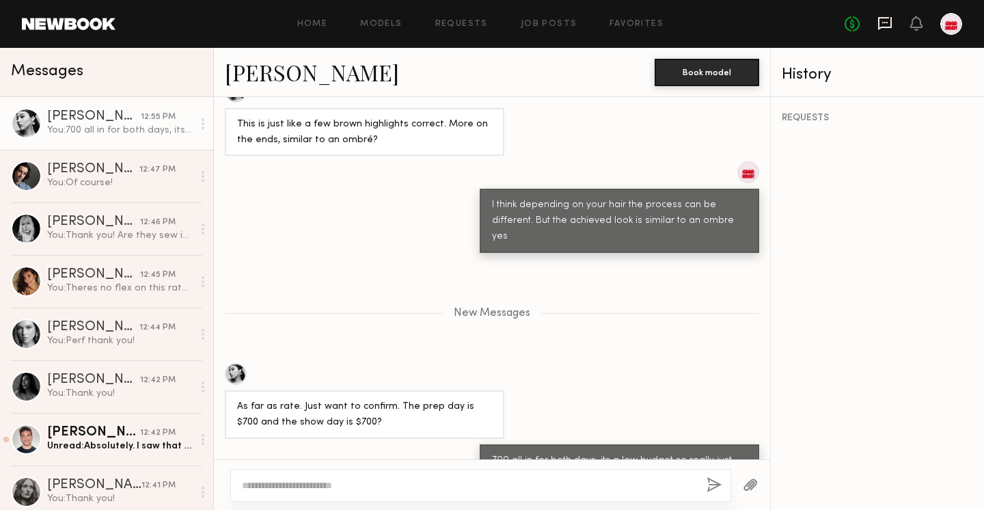
click at [885, 17] on icon at bounding box center [885, 23] width 14 height 13
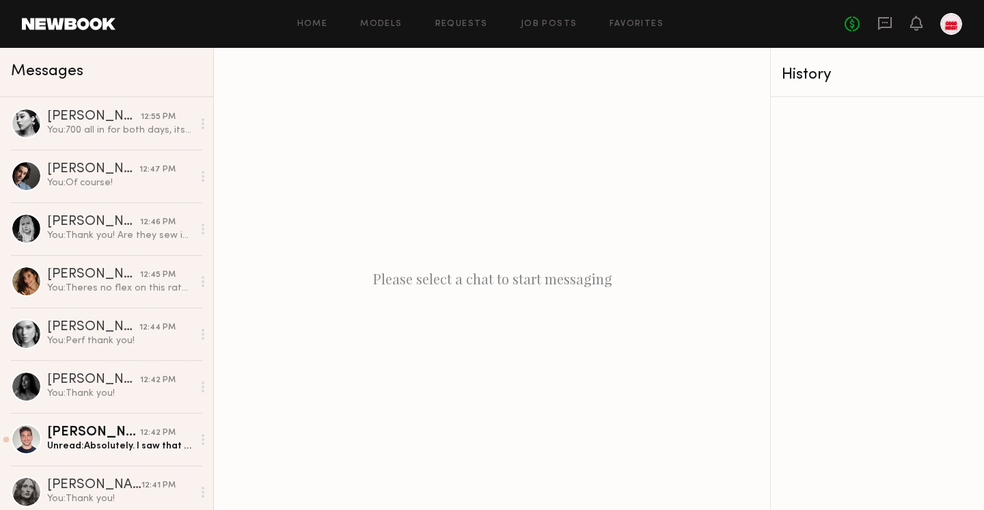
click at [768, 184] on div "Please select a chat to start messaging" at bounding box center [492, 279] width 556 height 462
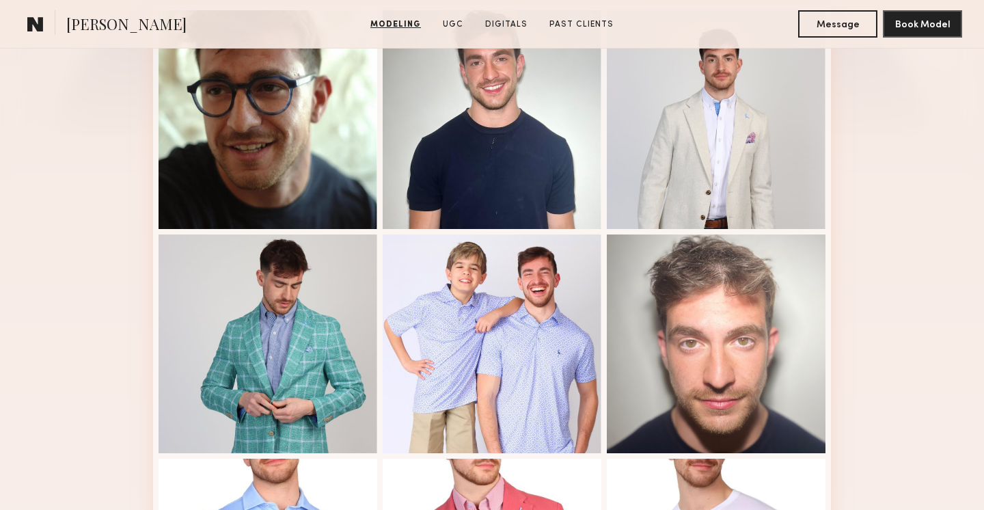
scroll to position [396, 0]
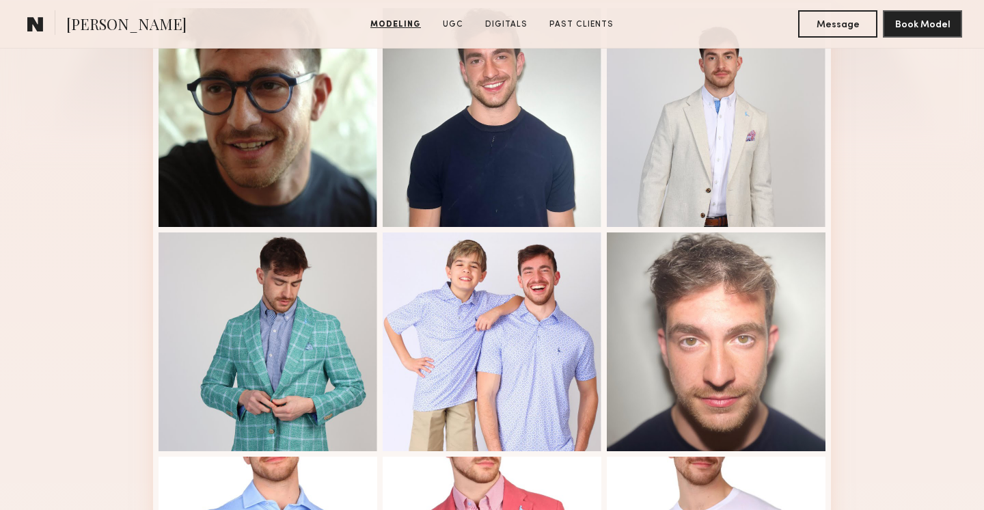
click at [531, 163] on div at bounding box center [492, 117] width 219 height 219
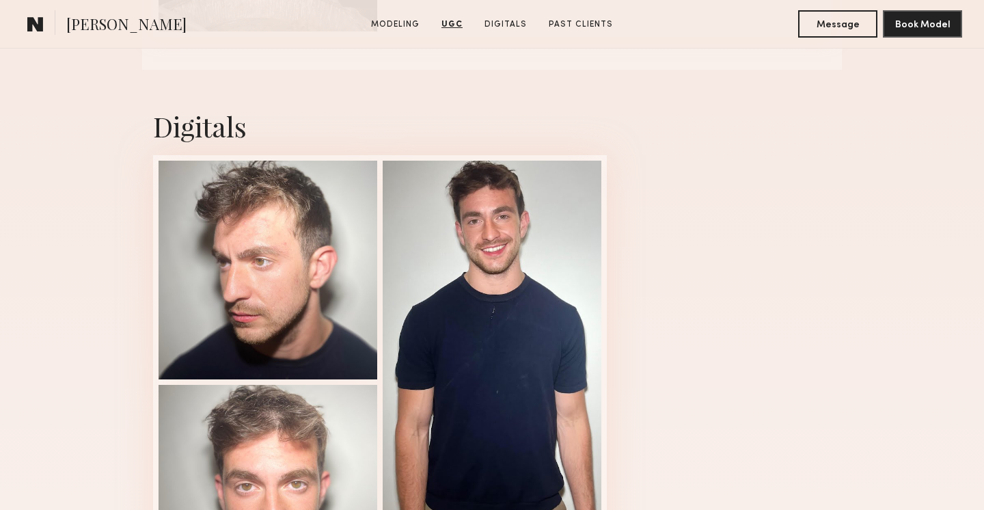
scroll to position [1734, 0]
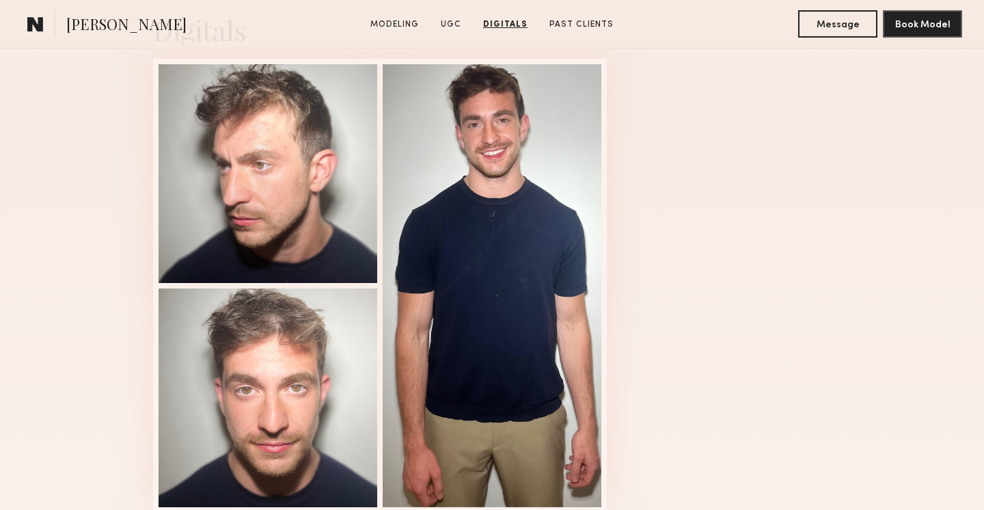
click at [194, 421] on div at bounding box center [267, 397] width 219 height 219
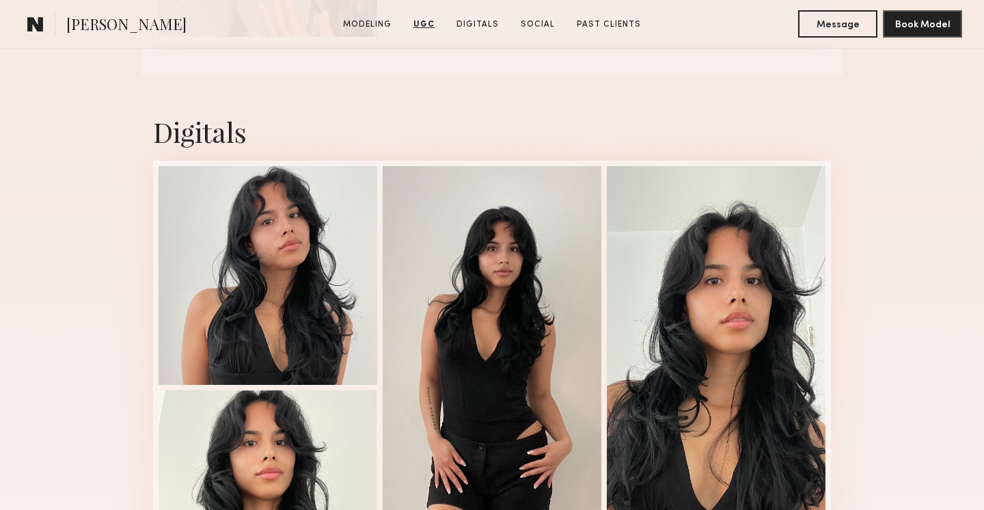
scroll to position [2213, 0]
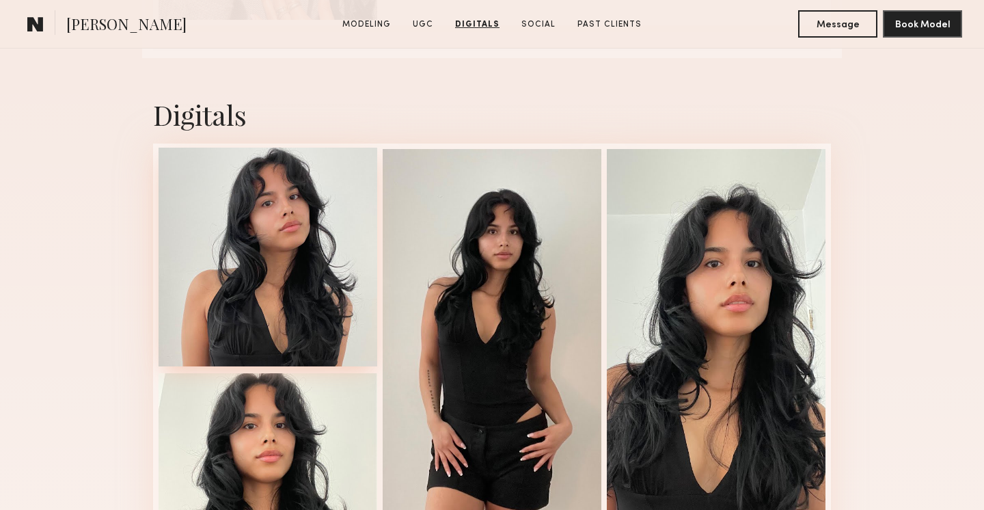
click at [308, 258] on div at bounding box center [267, 257] width 219 height 219
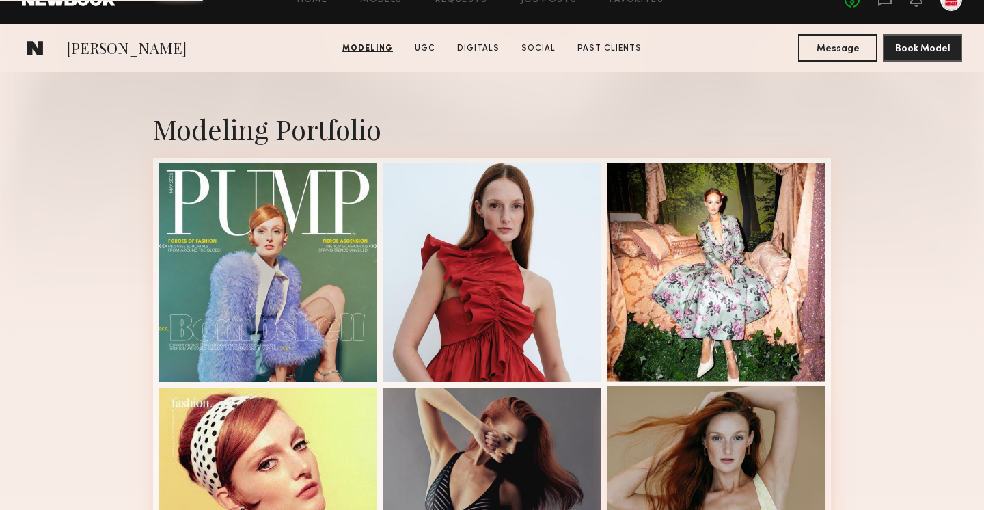
scroll to position [484, 0]
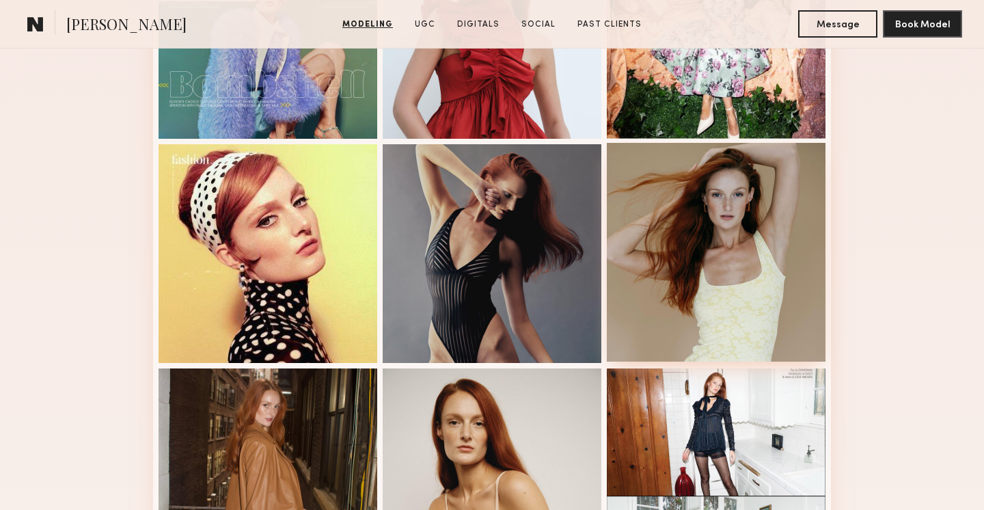
click at [651, 264] on div at bounding box center [716, 252] width 219 height 219
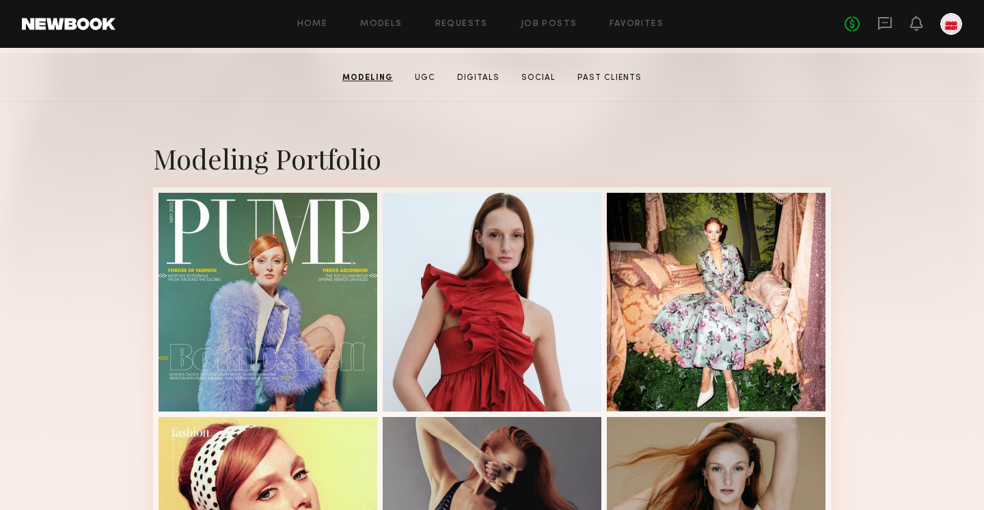
scroll to position [0, 0]
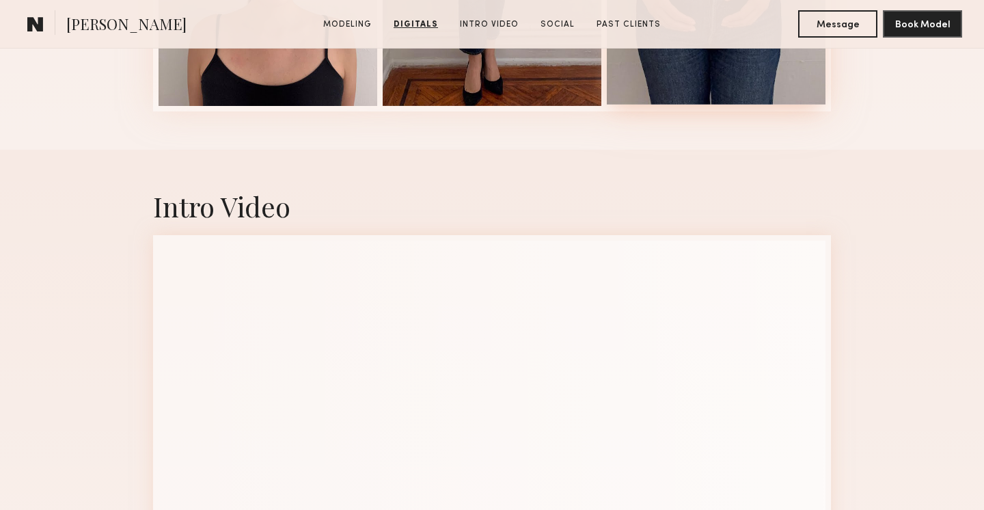
scroll to position [2368, 0]
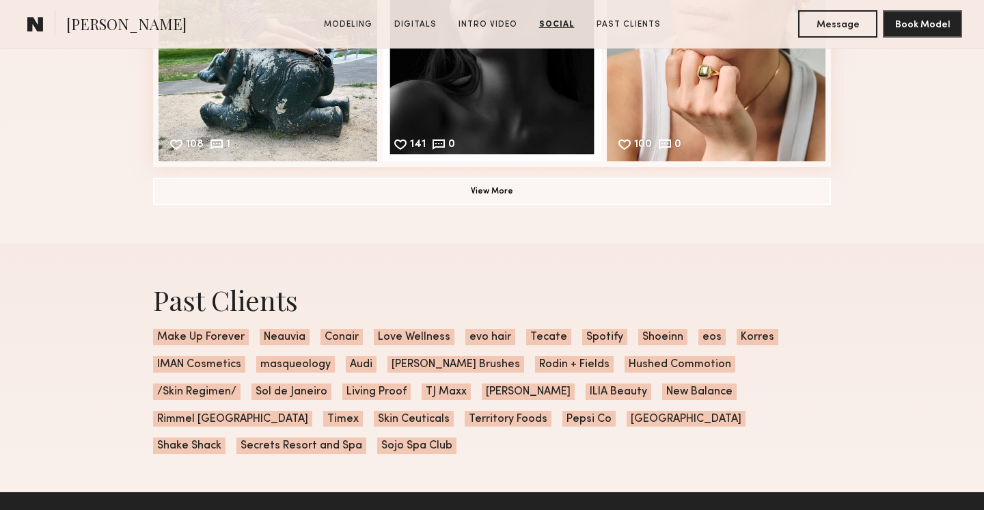
scroll to position [2847, 0]
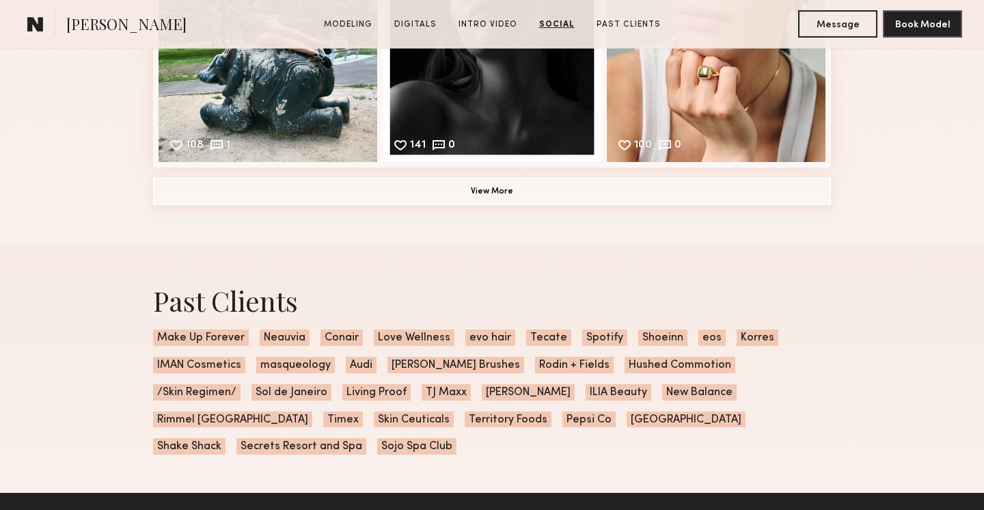
click at [625, 191] on button "View More" at bounding box center [492, 191] width 678 height 27
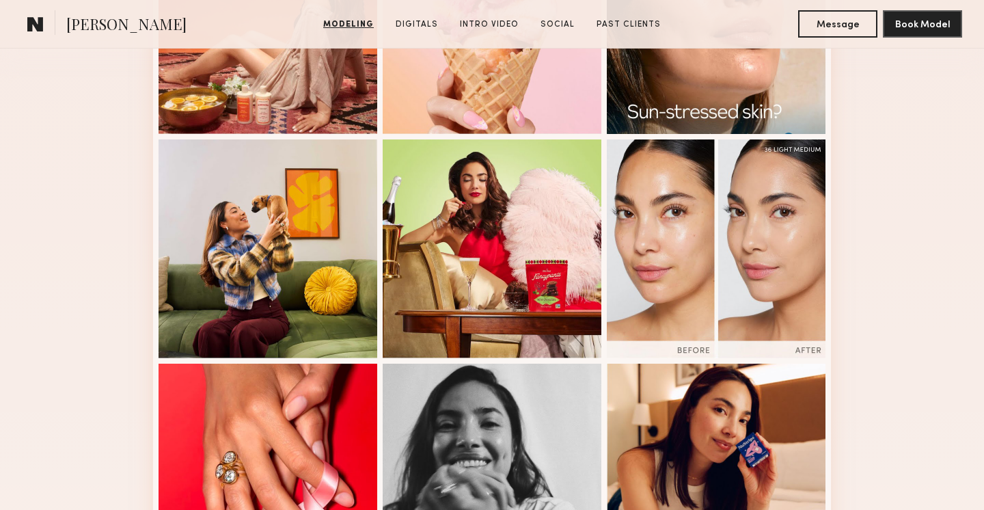
scroll to position [488, 0]
click at [855, 244] on div "Modeling Portfolio View More" at bounding box center [492, 357] width 984 height 1064
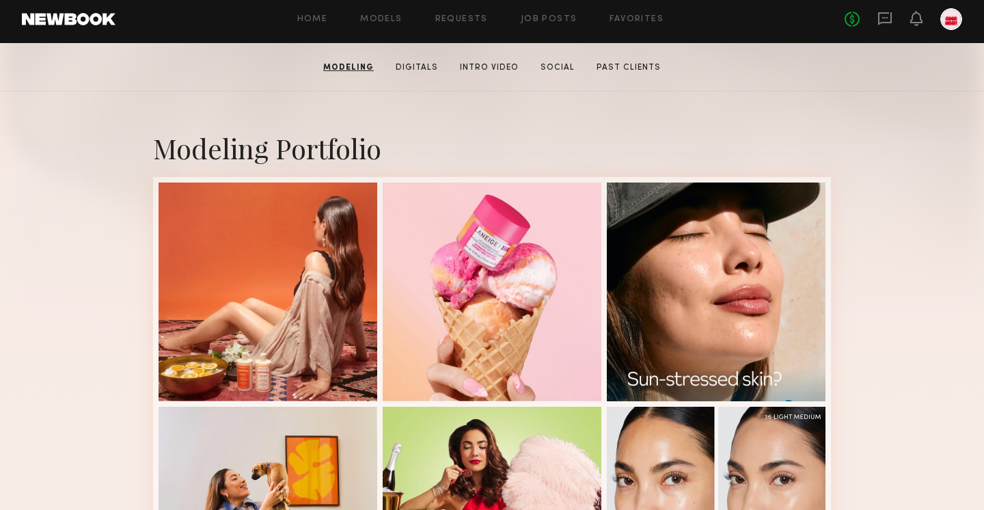
scroll to position [222, 0]
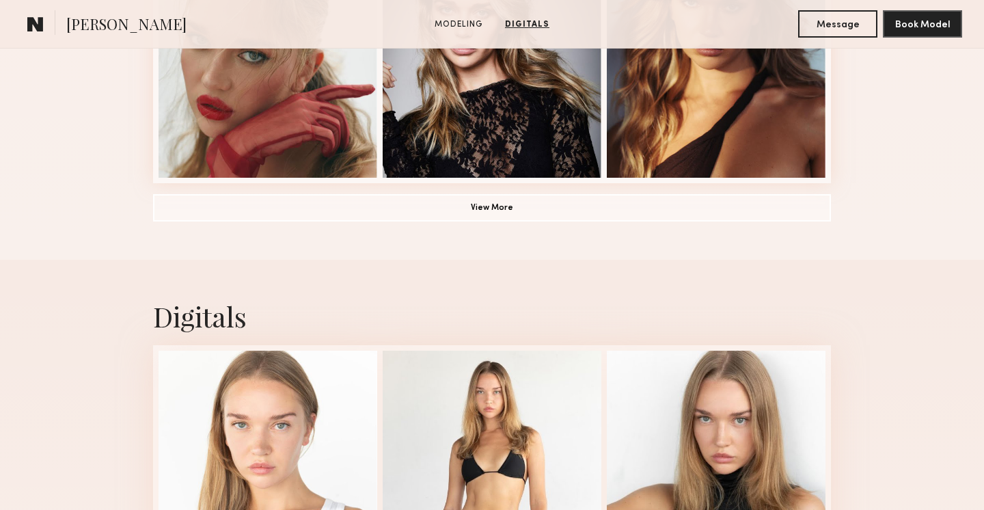
scroll to position [1120, 0]
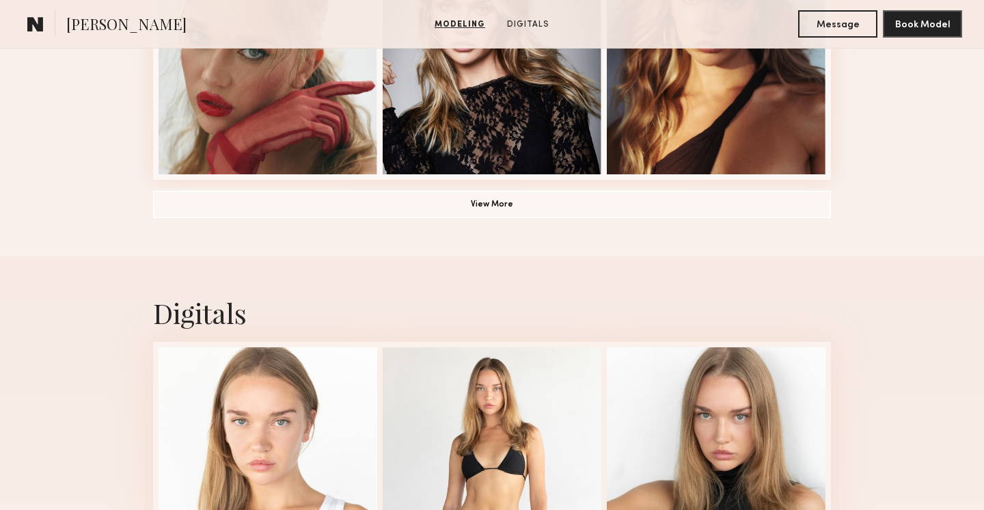
click at [680, 144] on div at bounding box center [716, 65] width 219 height 219
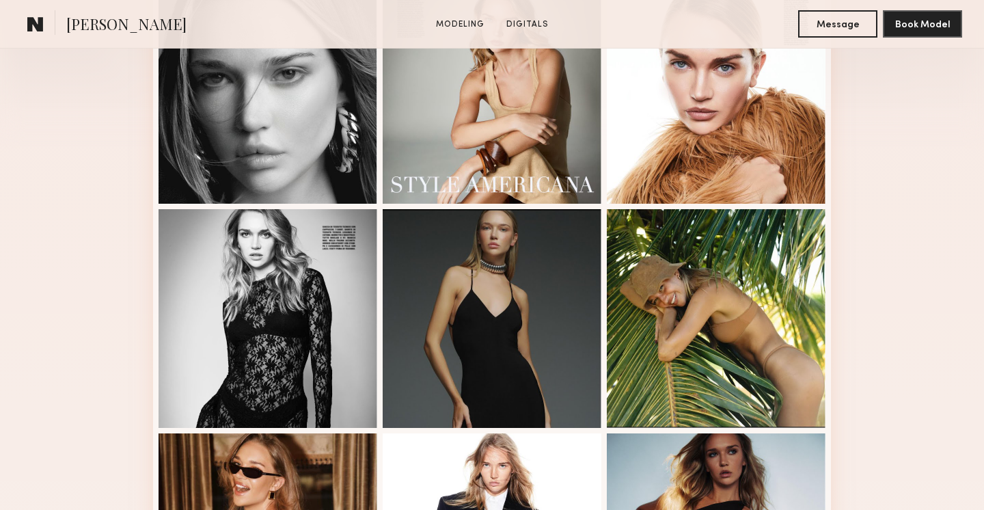
scroll to position [421, 0]
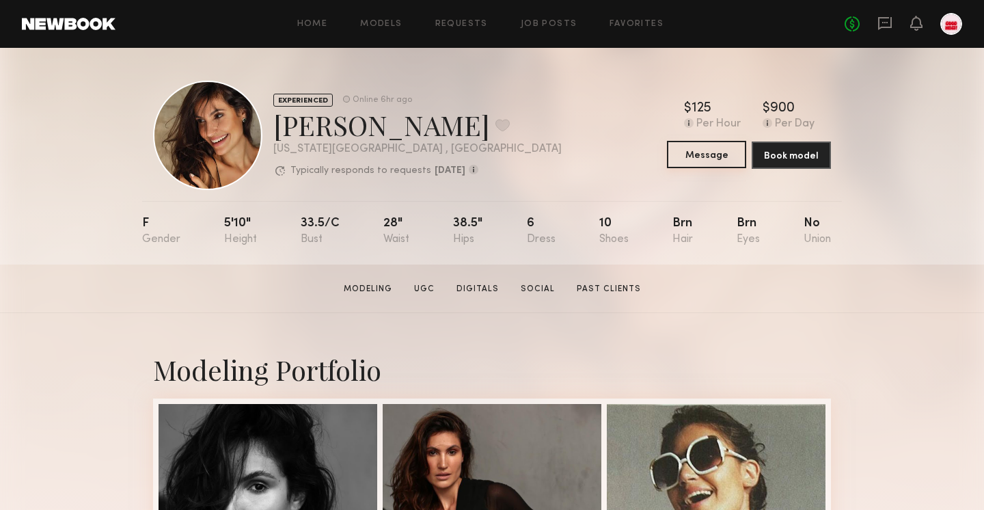
click at [696, 158] on button "Message" at bounding box center [706, 154] width 79 height 27
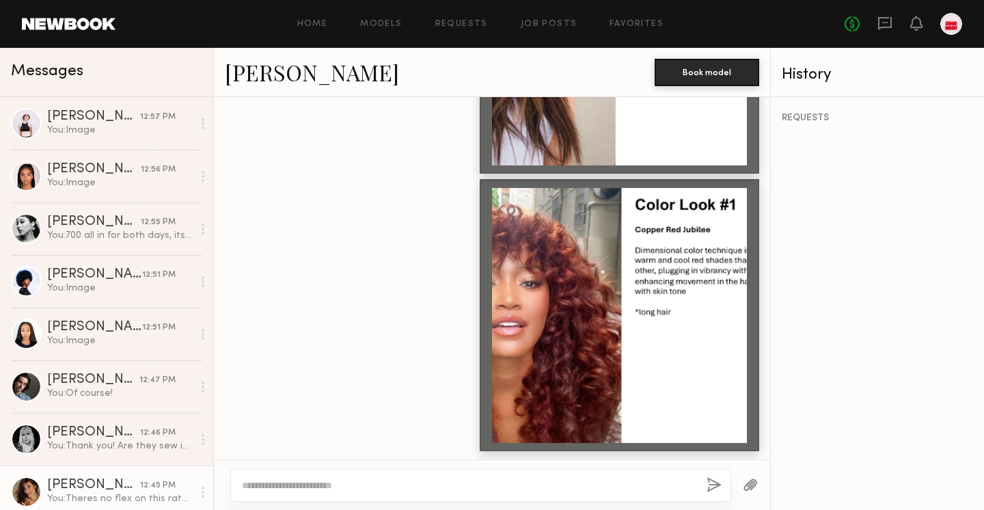
scroll to position [939, 0]
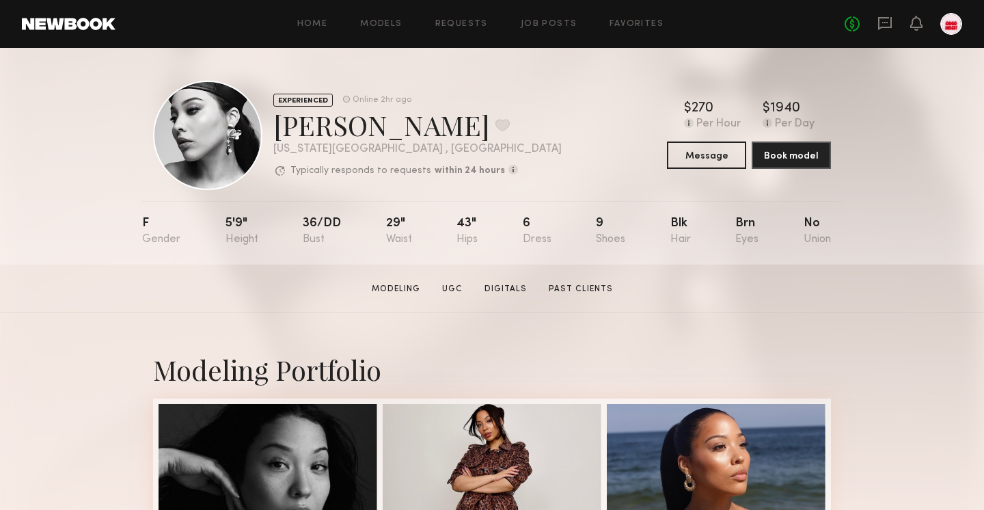
click at [476, 216] on div "F 5'9" 36/dd 29" 43" 6 9 Blk Brn No" at bounding box center [486, 233] width 689 height 64
click at [693, 165] on button "Message" at bounding box center [706, 154] width 79 height 27
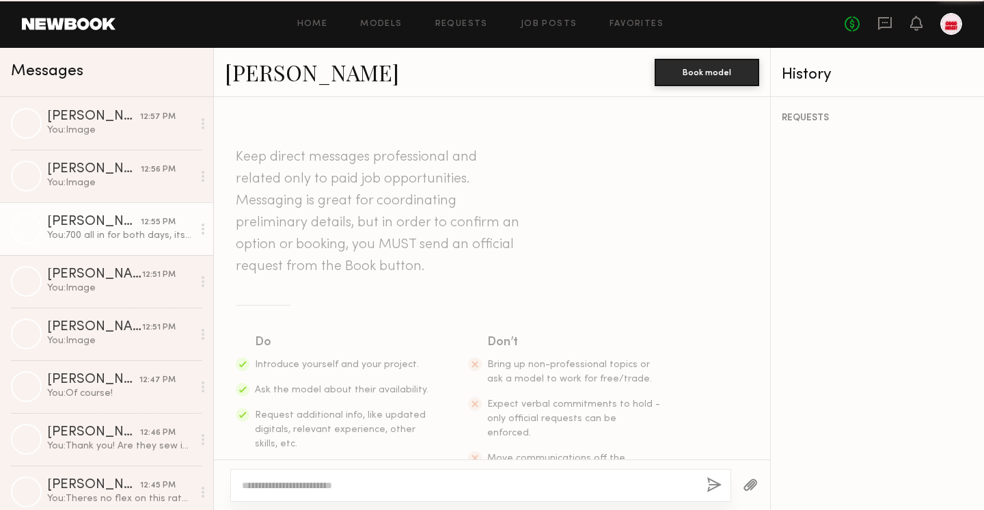
scroll to position [1670, 0]
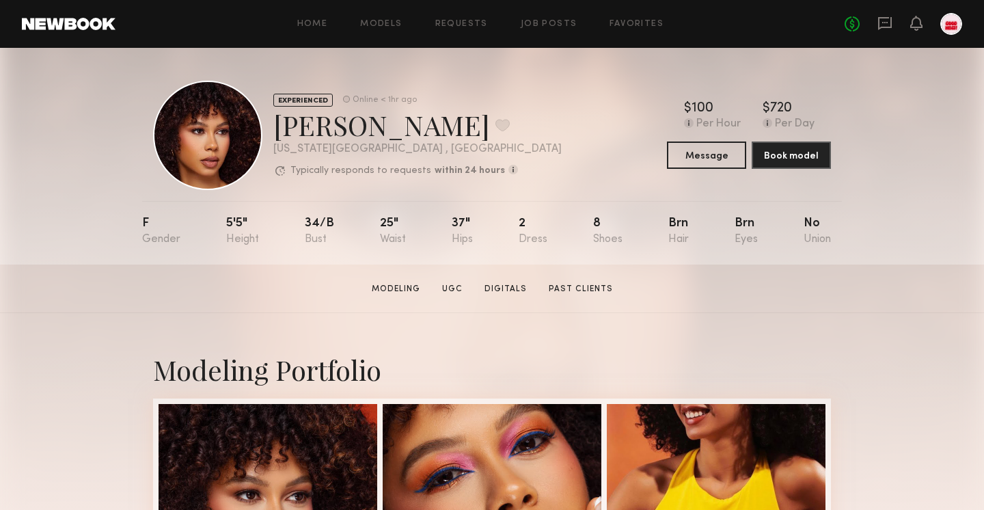
click at [550, 253] on div "F 5'5" 34/b 25" 37" 2 8 Brn Brn No" at bounding box center [486, 233] width 689 height 64
click at [700, 152] on button "Message" at bounding box center [706, 154] width 79 height 27
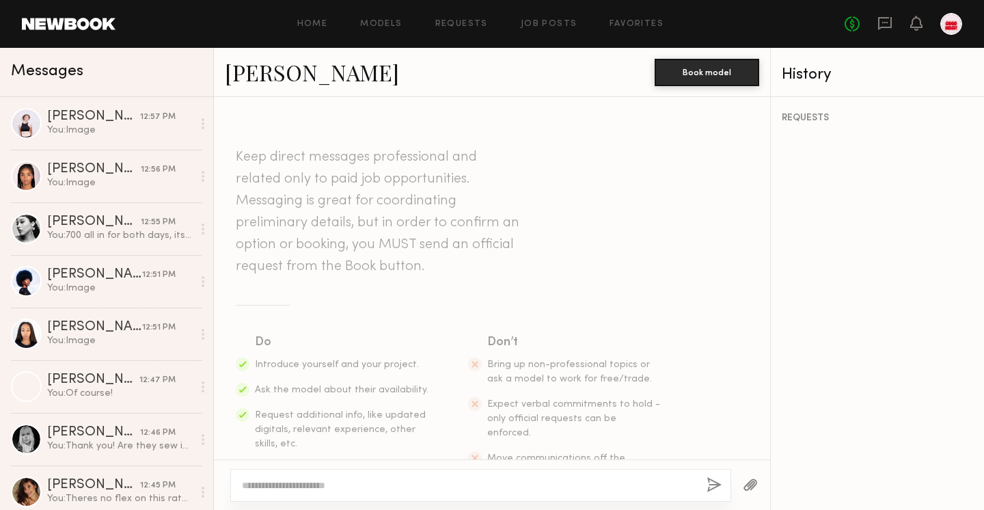
scroll to position [1122, 0]
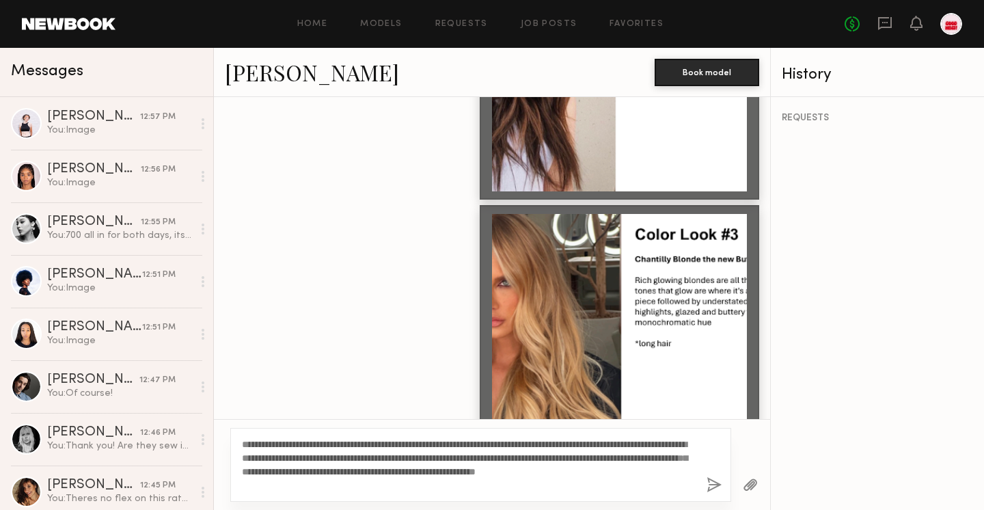
type textarea "**********"
click at [714, 484] on button "button" at bounding box center [713, 485] width 15 height 17
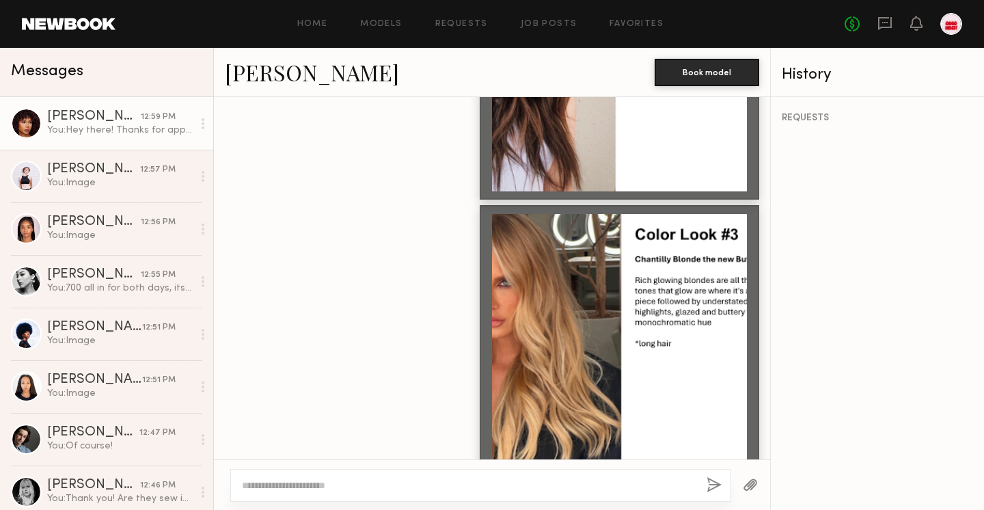
scroll to position [1447, 0]
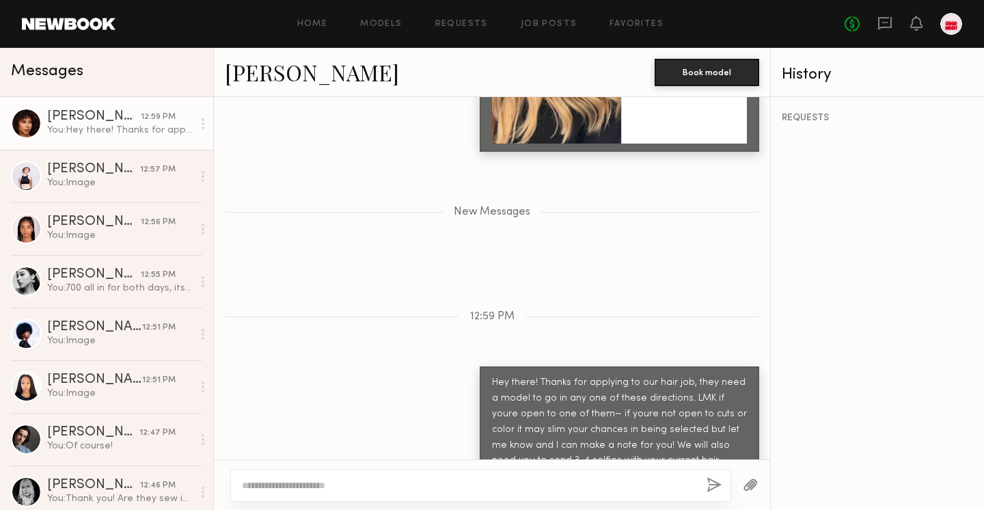
click at [753, 487] on button "button" at bounding box center [750, 485] width 15 height 17
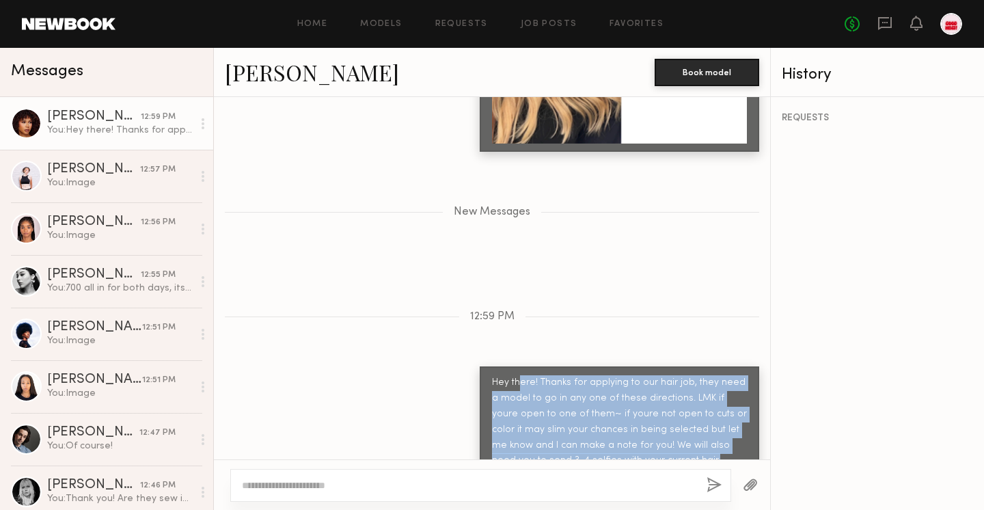
drag, startPoint x: 667, startPoint y: 433, endPoint x: 518, endPoint y: 346, distance: 171.8
click at [518, 375] on div "Hey there! Thanks for applying to our hair job, they need a model to go in any …" at bounding box center [619, 422] width 255 height 94
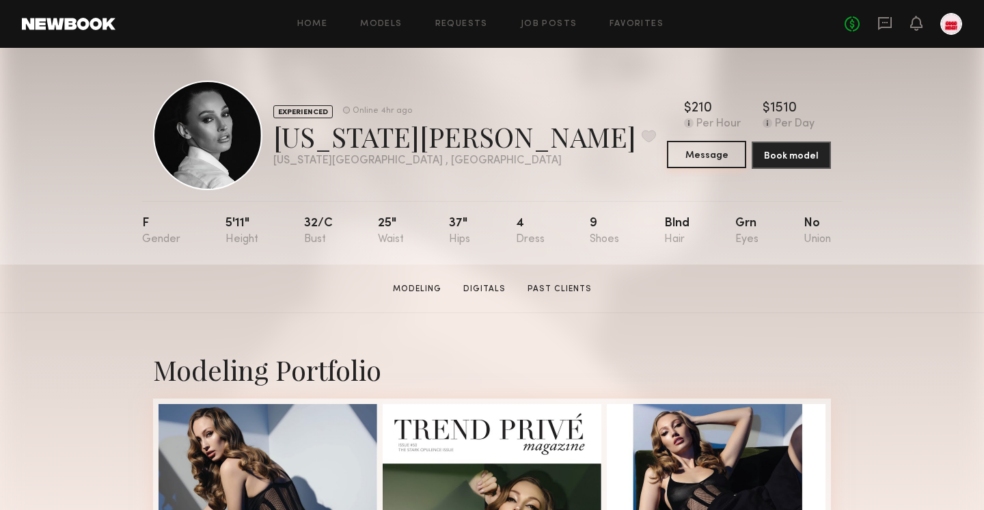
click at [703, 153] on button "Message" at bounding box center [706, 154] width 79 height 27
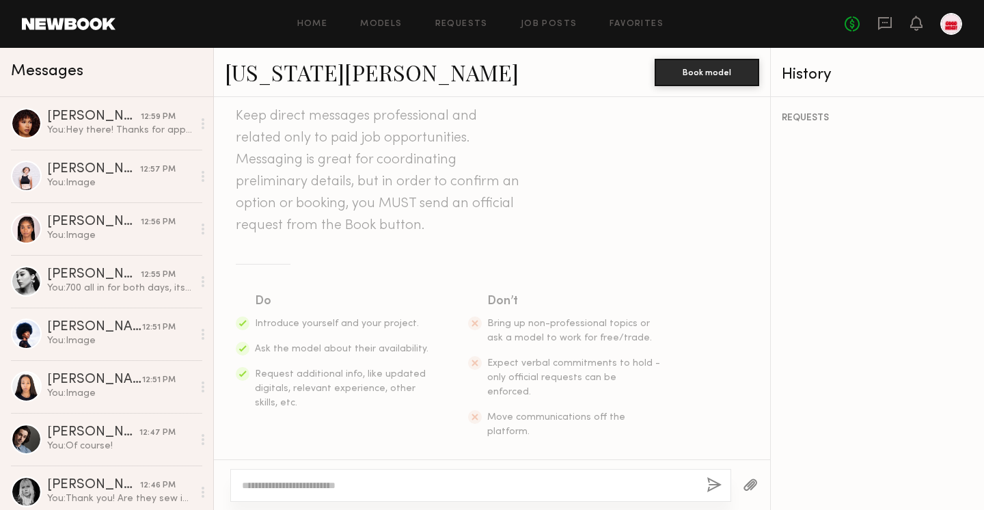
scroll to position [40, 0]
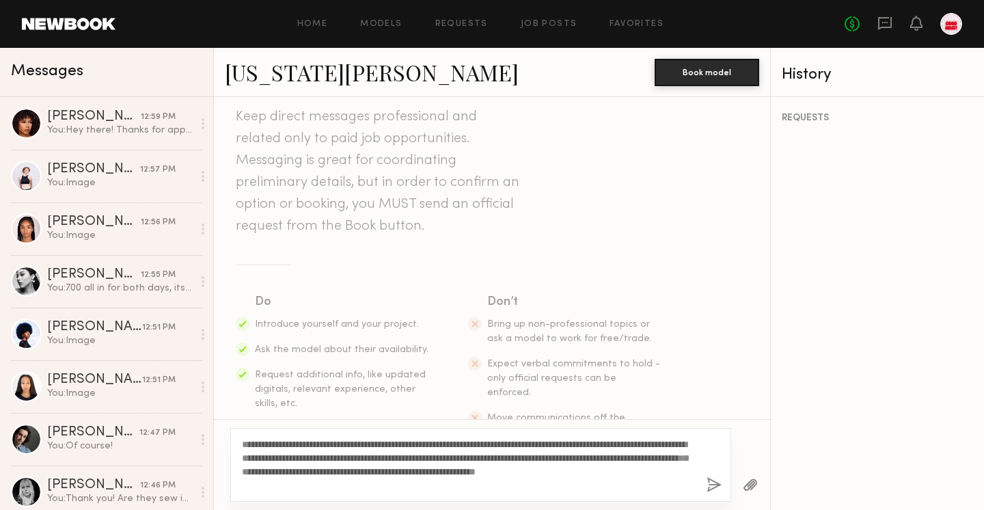
type textarea "**********"
click at [706, 493] on button "button" at bounding box center [713, 485] width 15 height 17
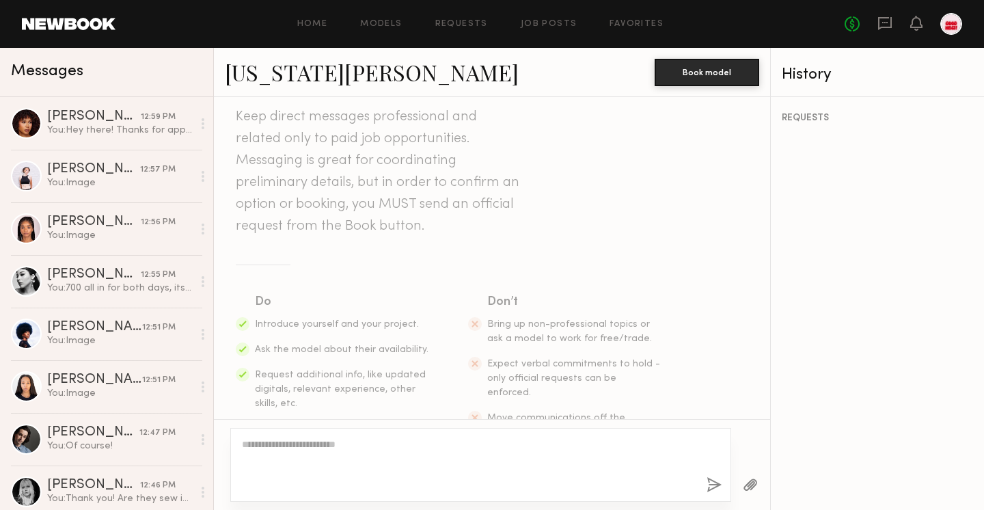
scroll to position [290, 0]
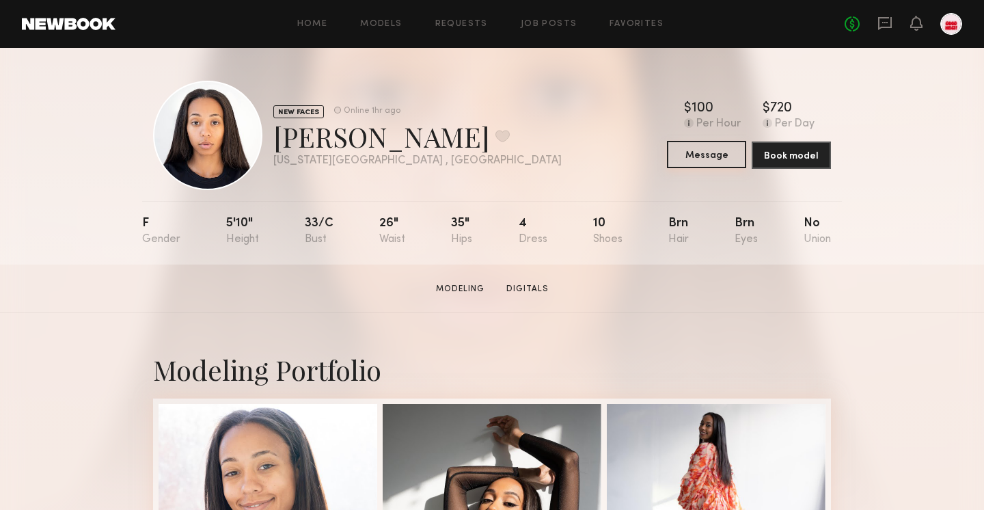
click at [723, 150] on button "Message" at bounding box center [706, 154] width 79 height 27
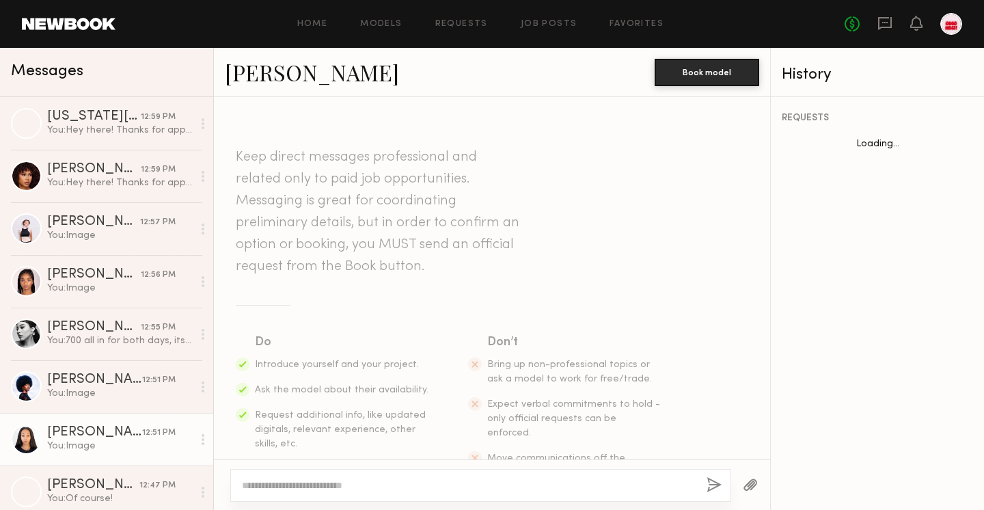
scroll to position [1122, 0]
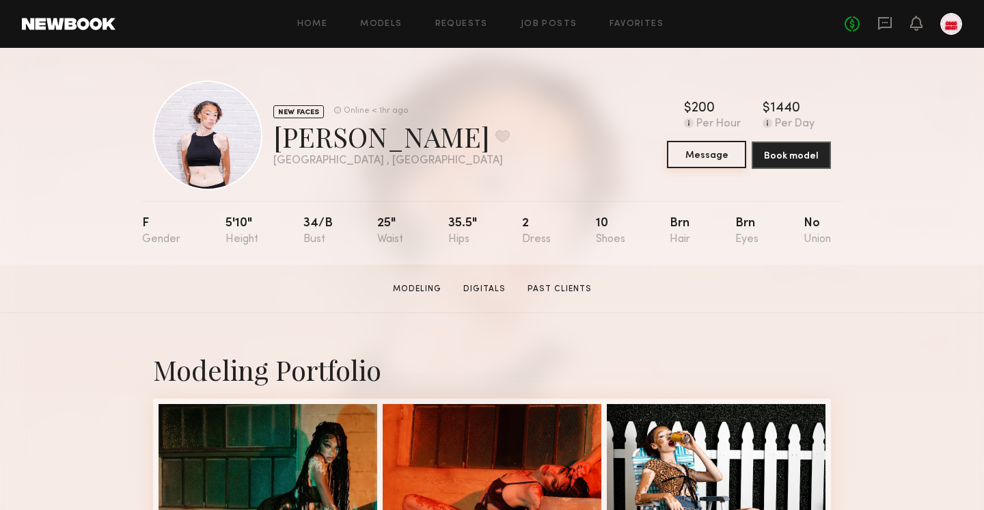
click at [692, 164] on button "Message" at bounding box center [706, 154] width 79 height 27
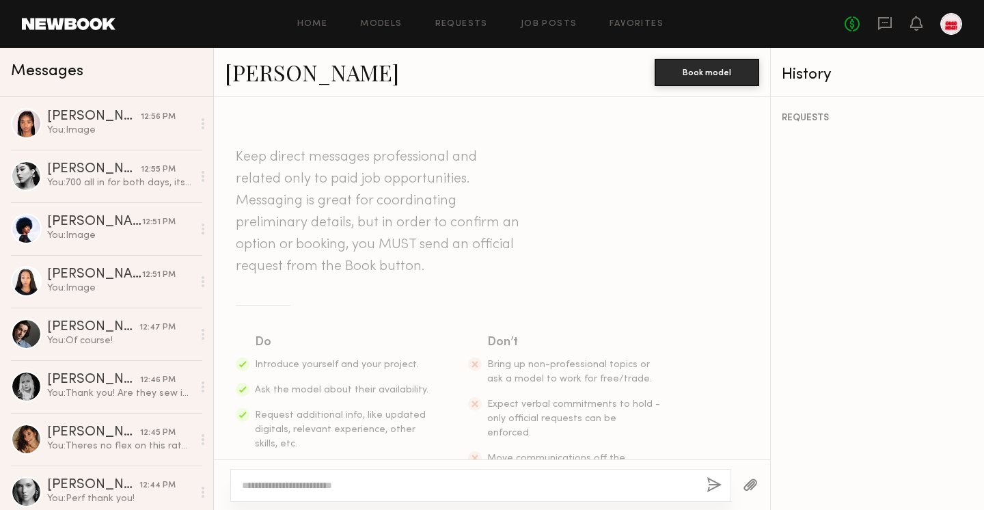
scroll to position [41, 0]
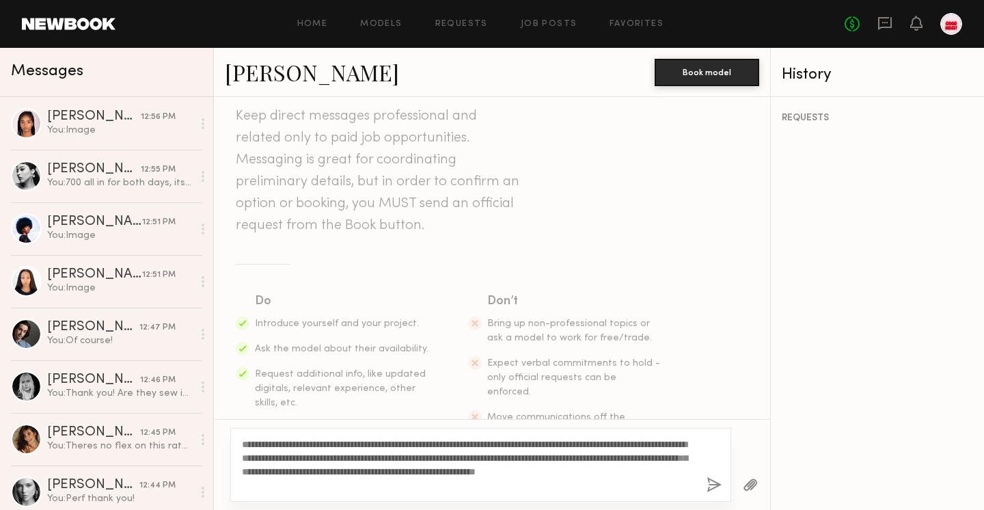
type textarea "**********"
click at [707, 481] on button "button" at bounding box center [713, 485] width 15 height 17
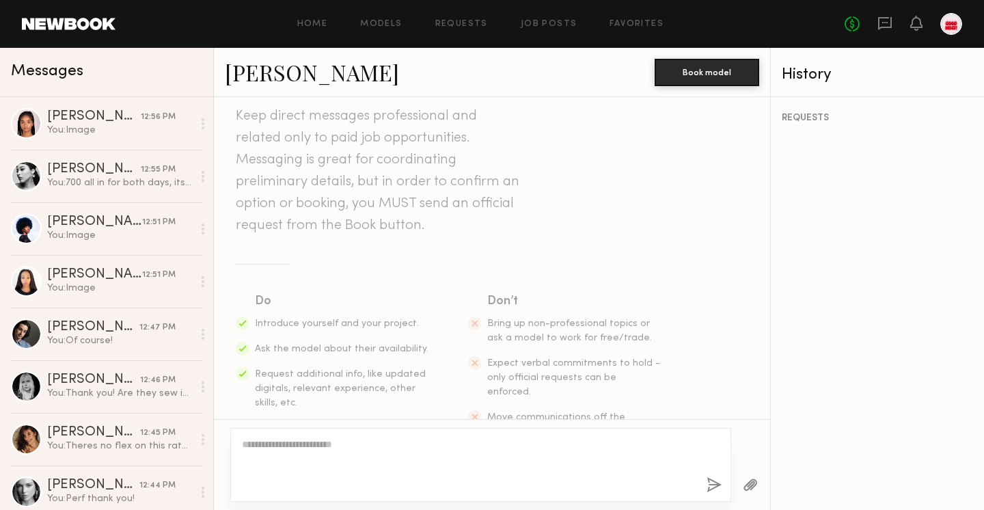
scroll to position [290, 0]
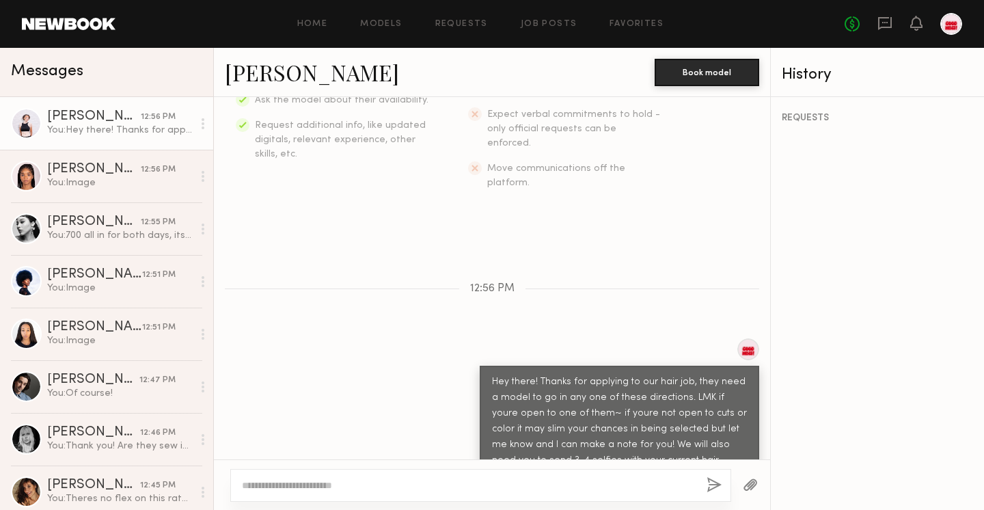
click at [749, 484] on button "button" at bounding box center [750, 485] width 15 height 17
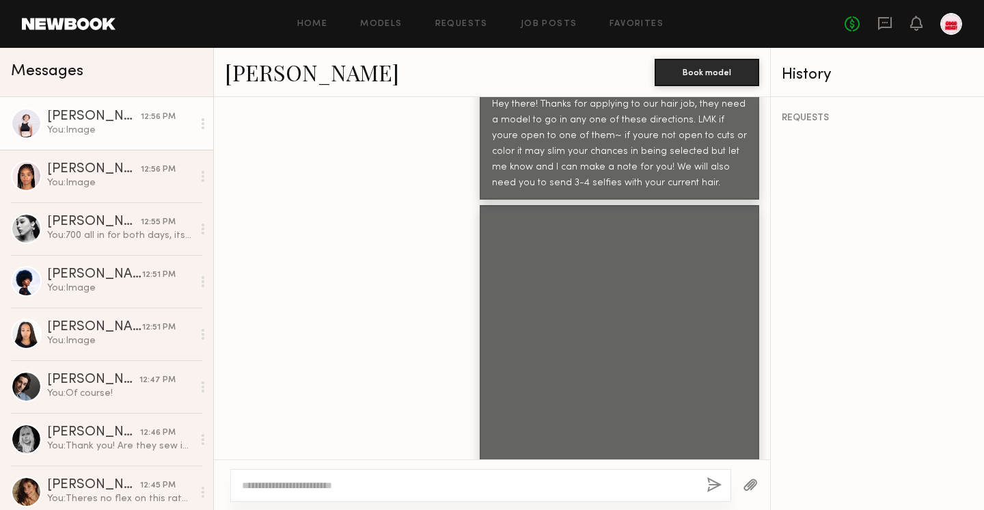
click at [741, 487] on div at bounding box center [750, 484] width 39 height 33
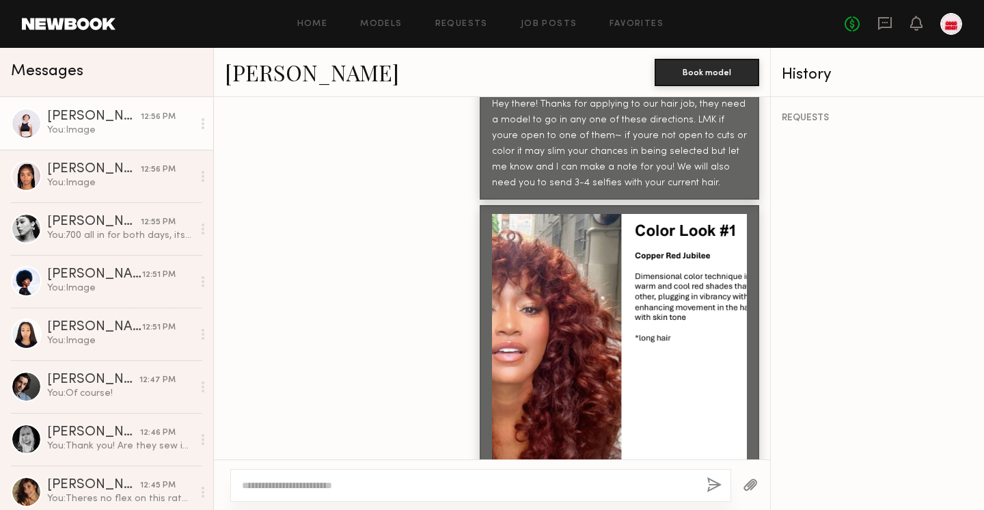
scroll to position [844, 0]
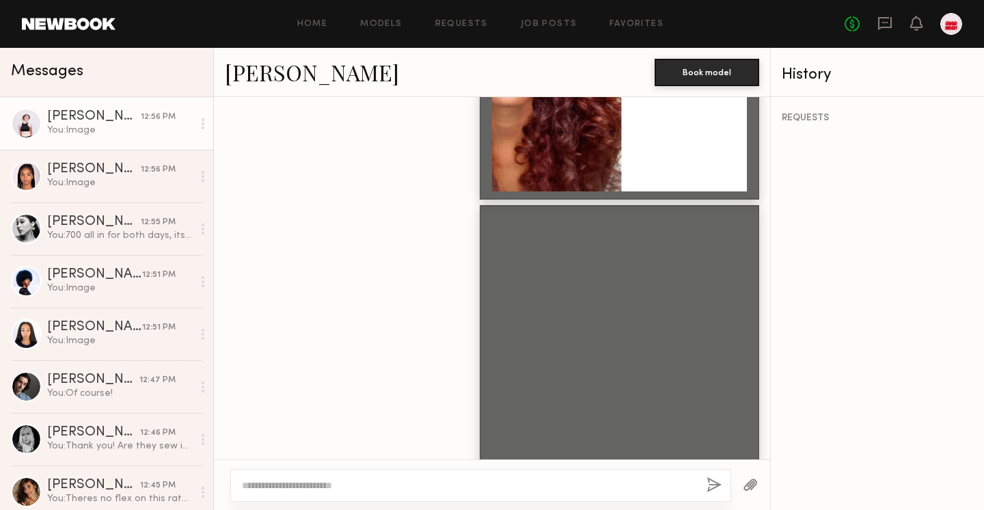
click at [748, 478] on button "button" at bounding box center [750, 485] width 15 height 17
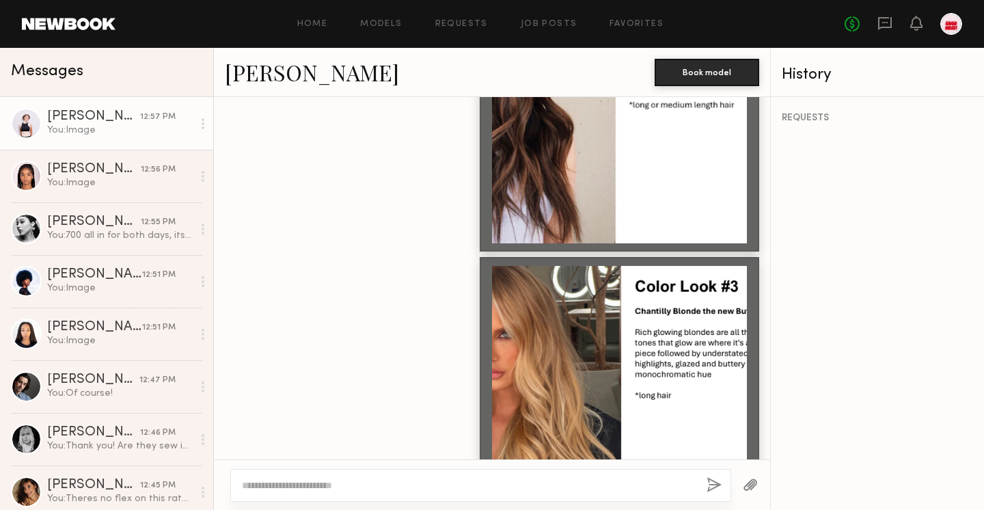
scroll to position [1122, 0]
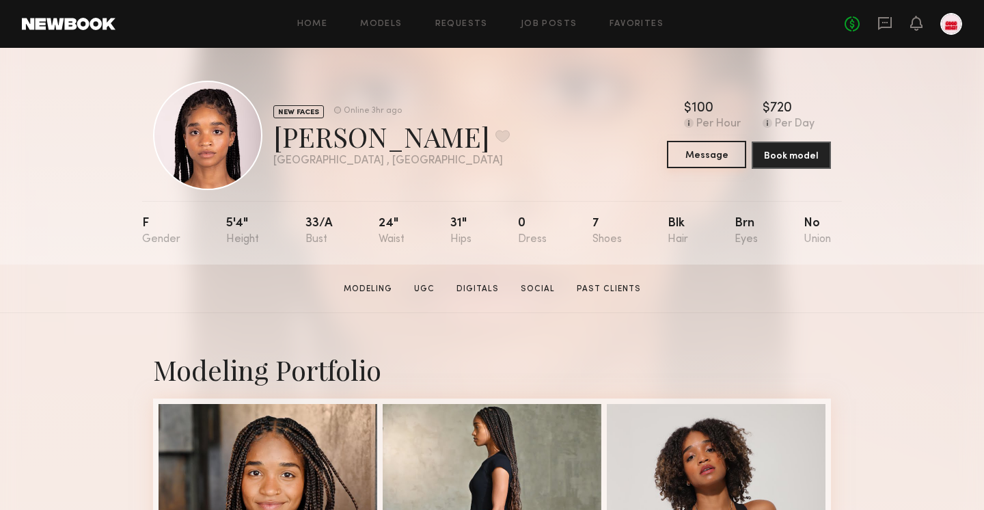
click at [717, 153] on button "Message" at bounding box center [706, 154] width 79 height 27
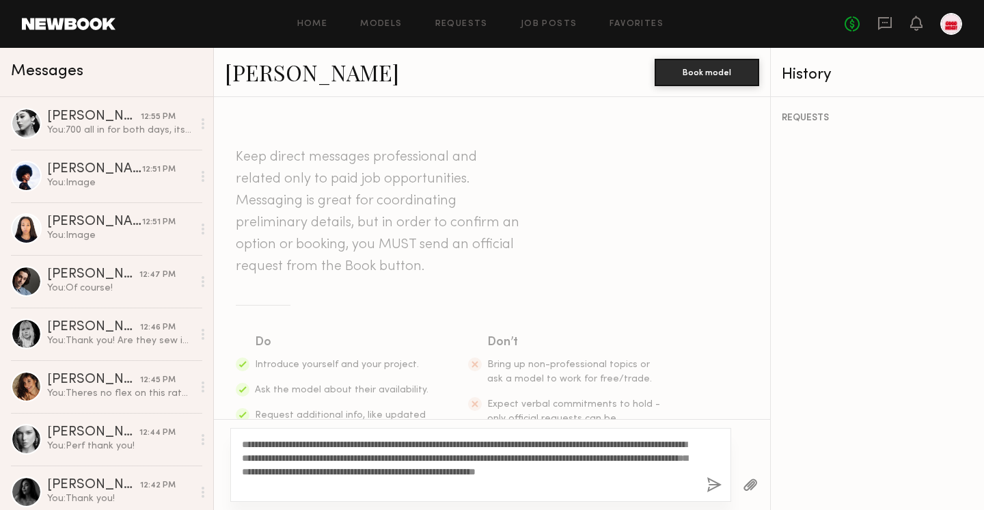
type textarea "**********"
click at [710, 485] on button "button" at bounding box center [713, 485] width 15 height 17
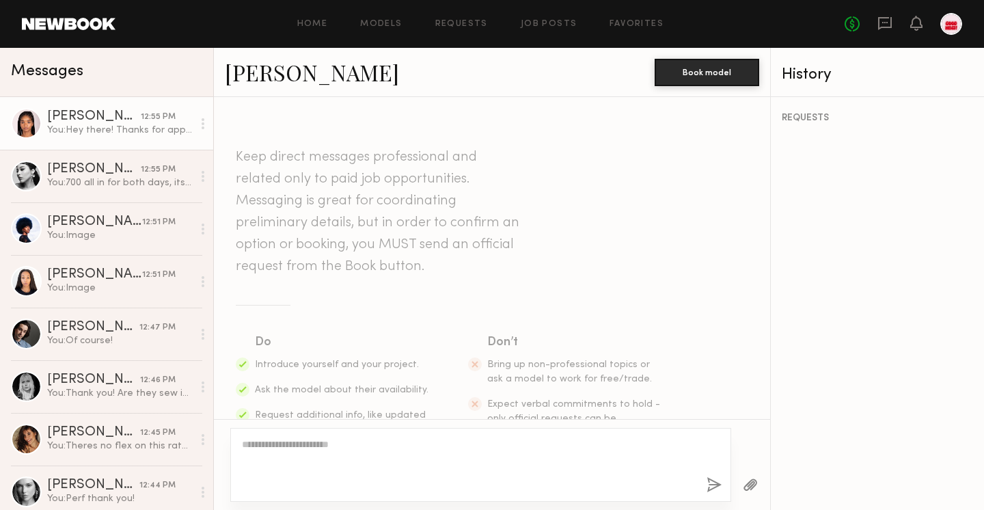
scroll to position [290, 0]
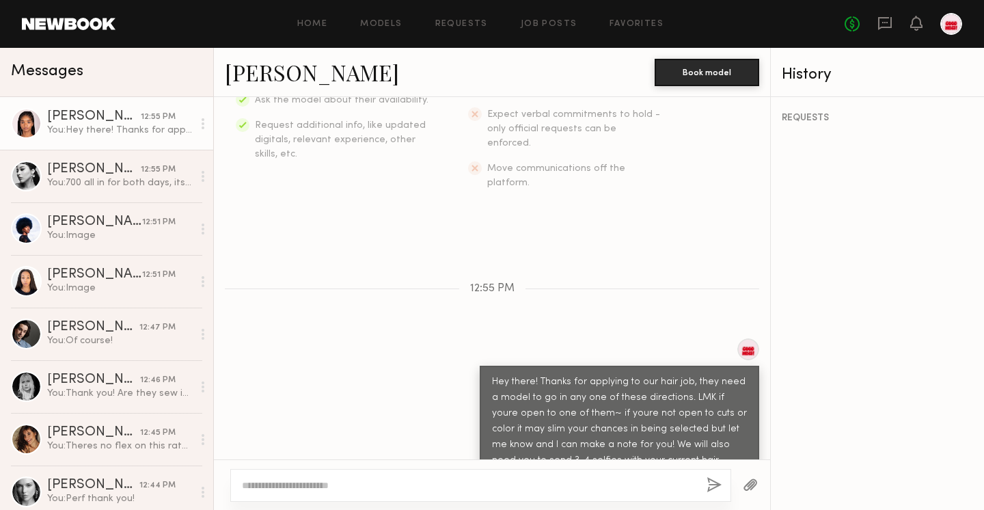
click at [748, 485] on button "button" at bounding box center [750, 485] width 15 height 17
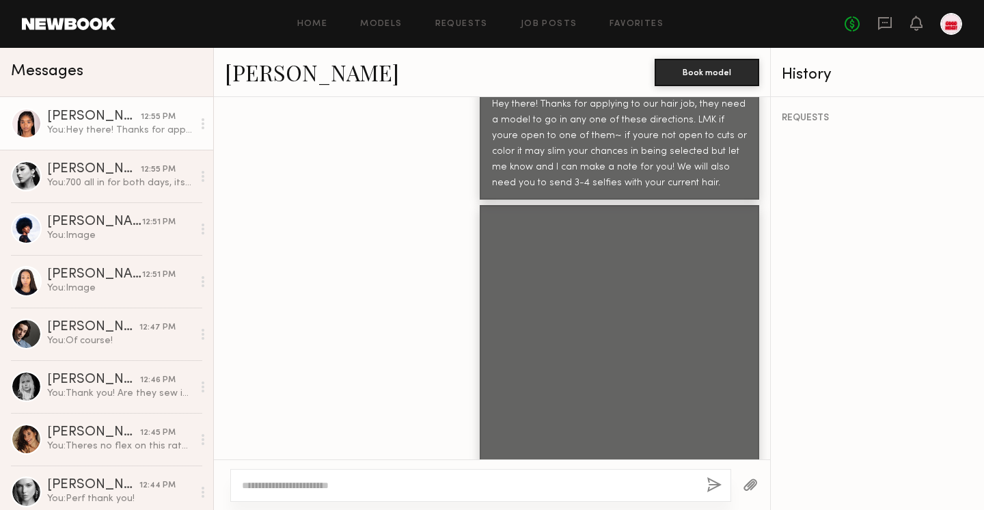
click at [750, 488] on button "button" at bounding box center [750, 485] width 15 height 17
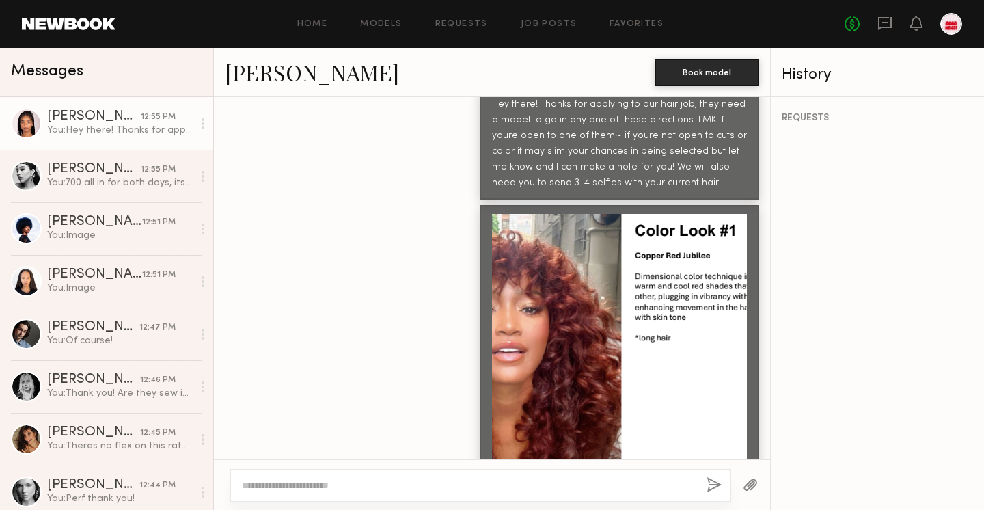
scroll to position [844, 0]
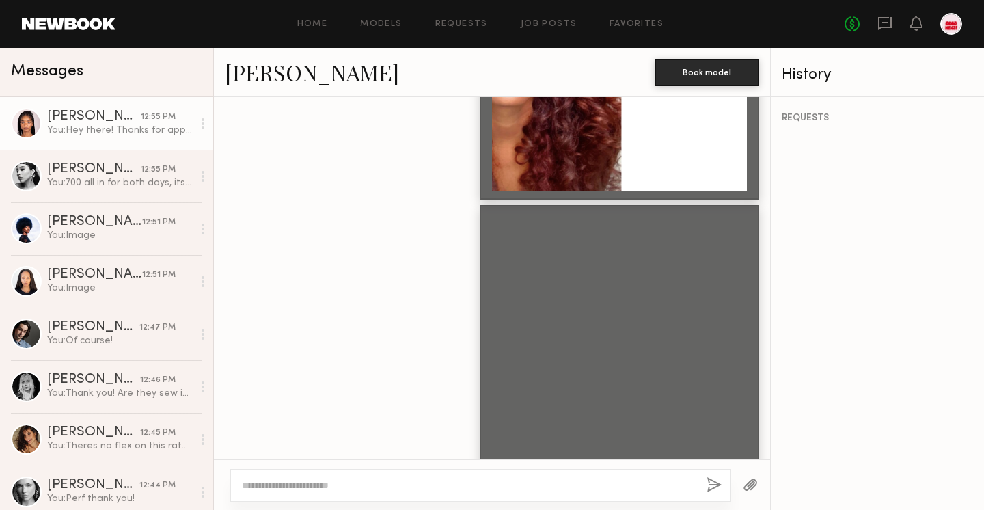
click at [750, 492] on button "button" at bounding box center [750, 485] width 15 height 17
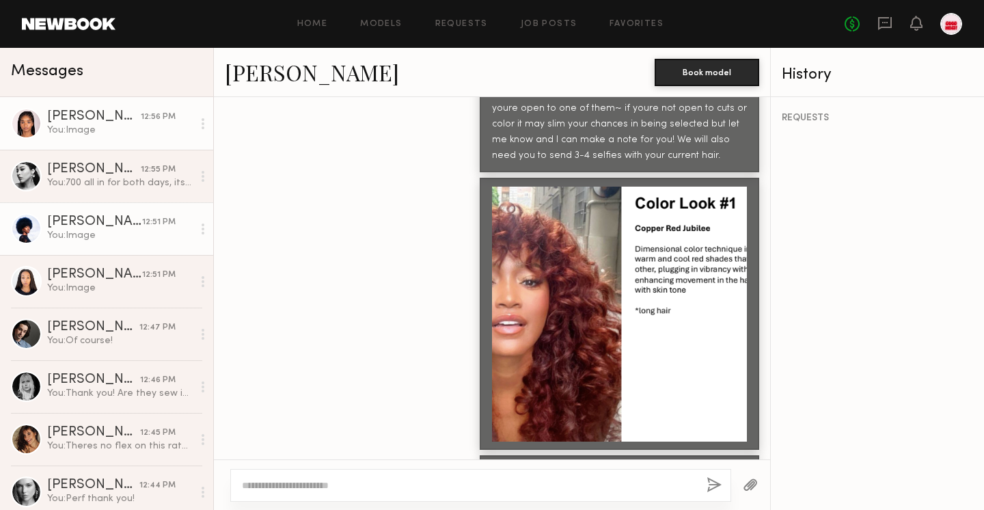
scroll to position [547, 0]
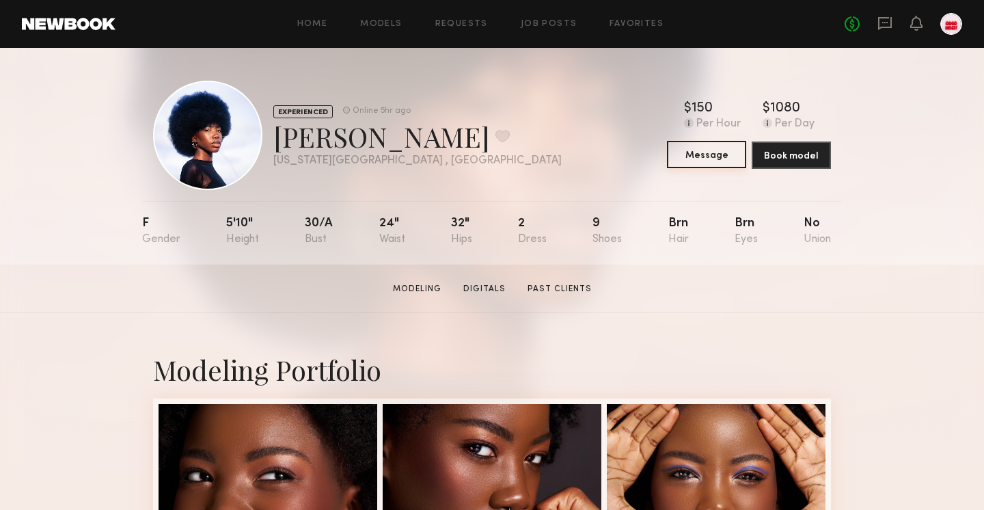
click at [710, 146] on button "Message" at bounding box center [706, 154] width 79 height 27
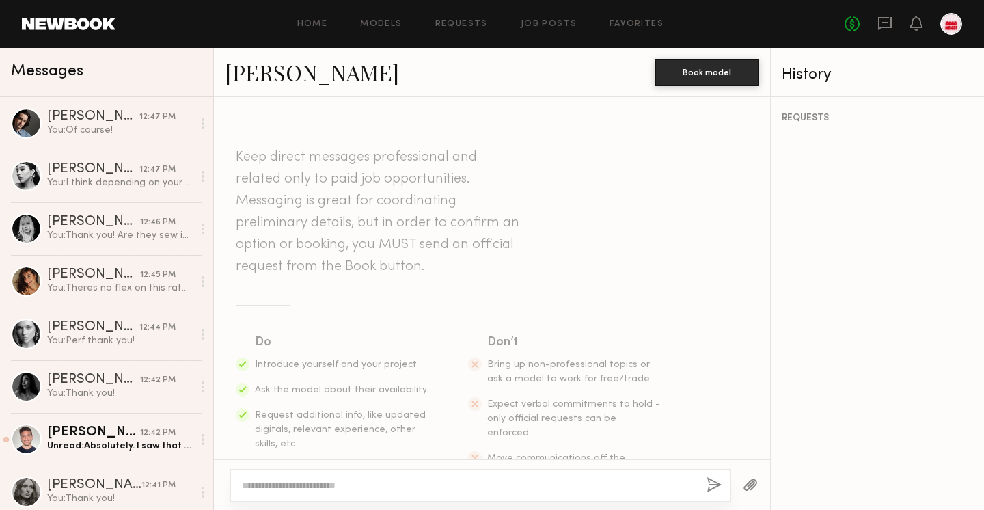
scroll to position [41, 0]
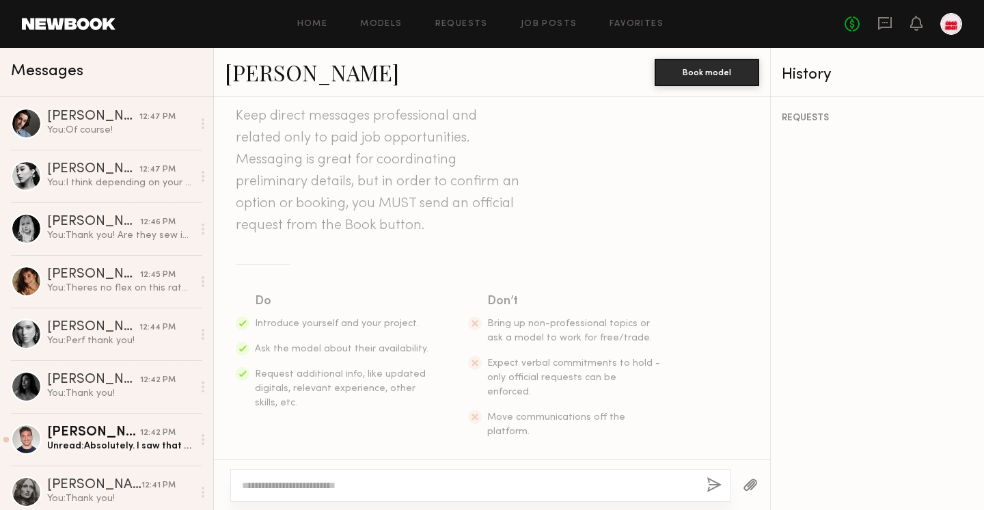
paste textarea "**********"
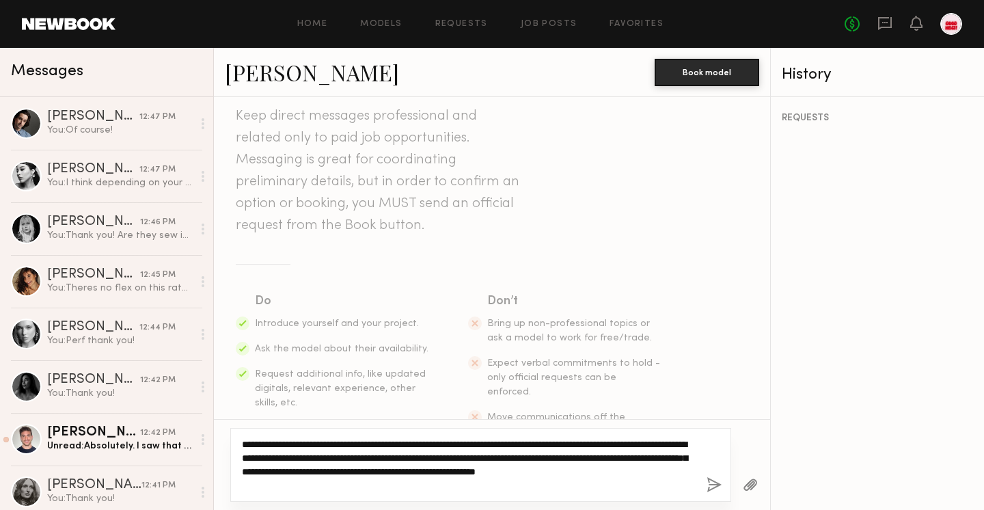
type textarea "**********"
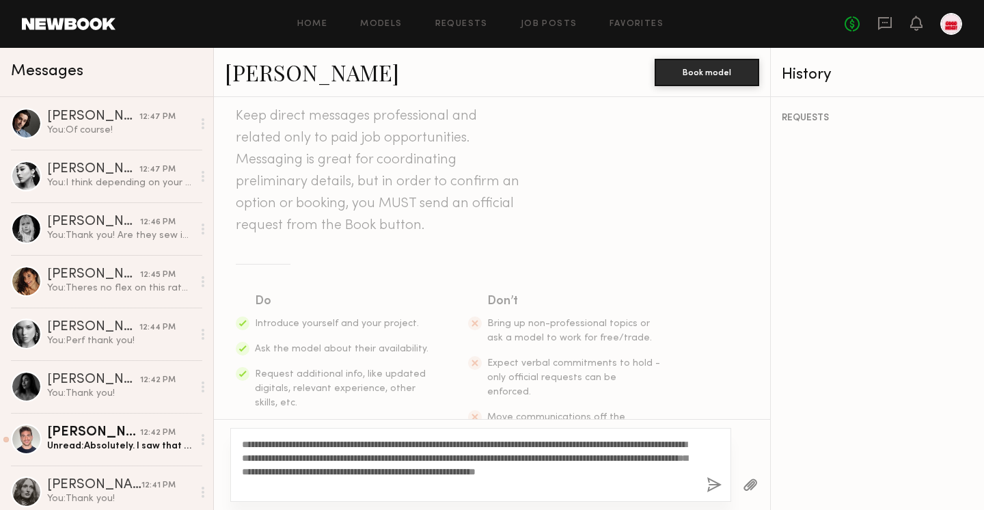
click at [720, 485] on button "button" at bounding box center [713, 485] width 15 height 17
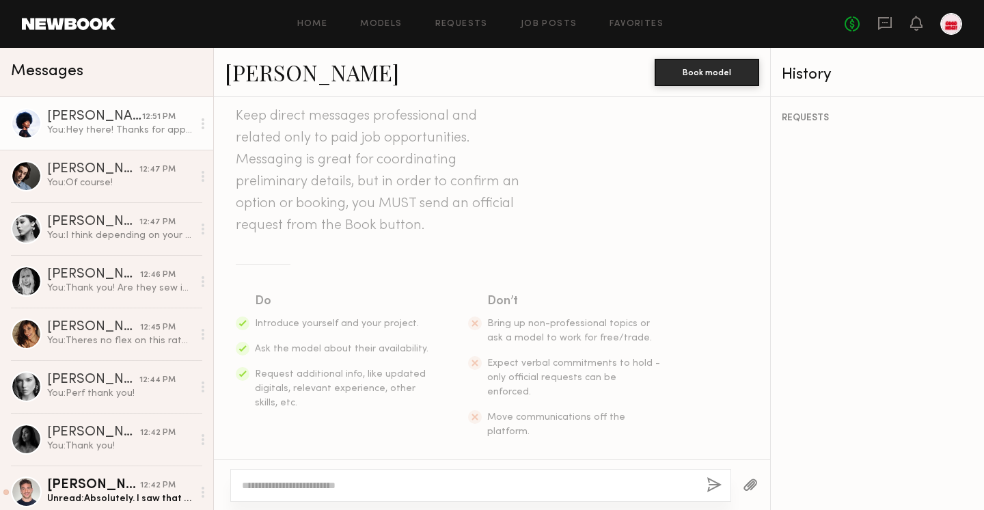
scroll to position [290, 0]
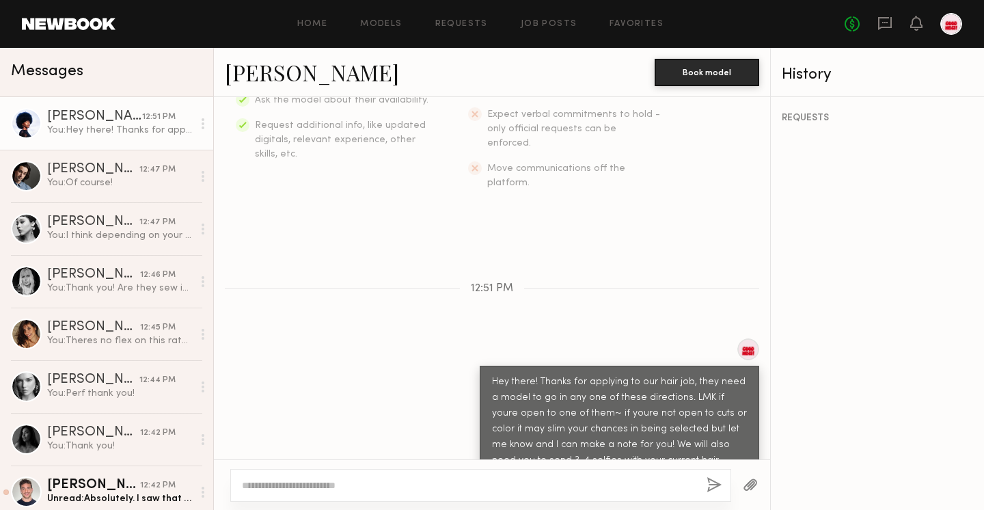
click at [753, 487] on button "button" at bounding box center [750, 485] width 15 height 17
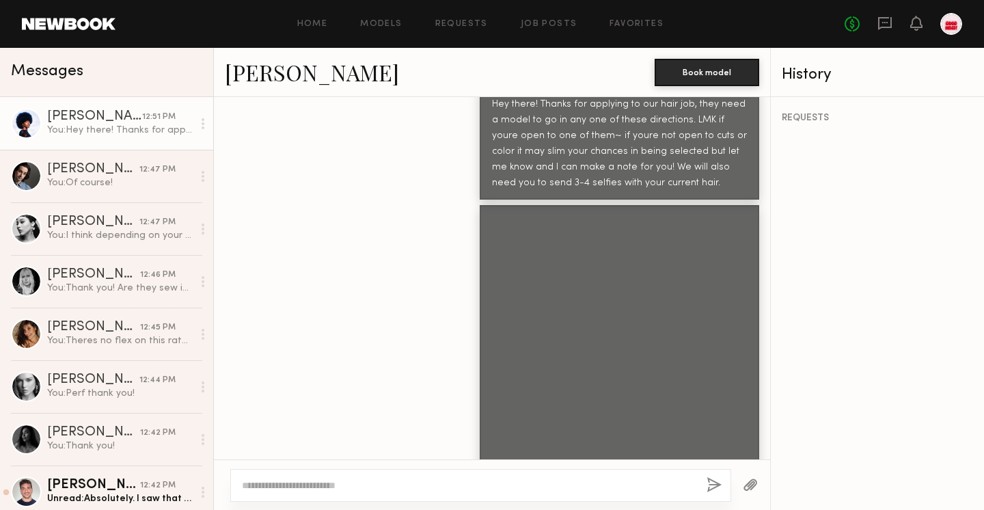
click at [743, 486] on button "button" at bounding box center [750, 485] width 15 height 17
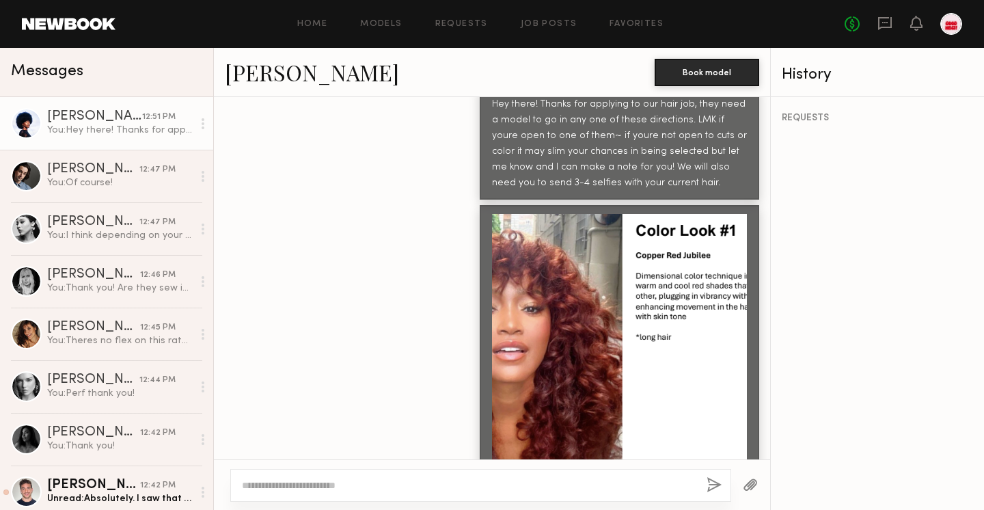
scroll to position [844, 0]
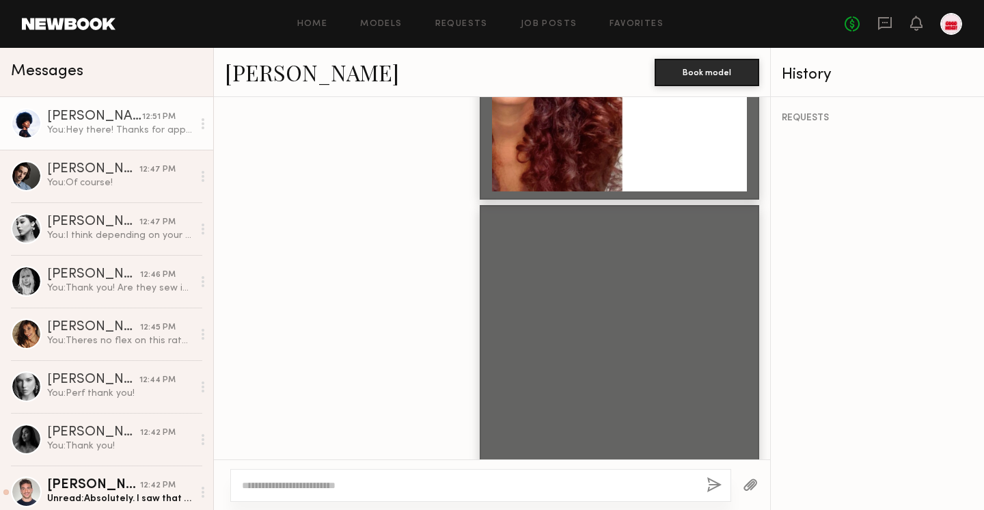
click at [749, 480] on button "button" at bounding box center [750, 485] width 15 height 17
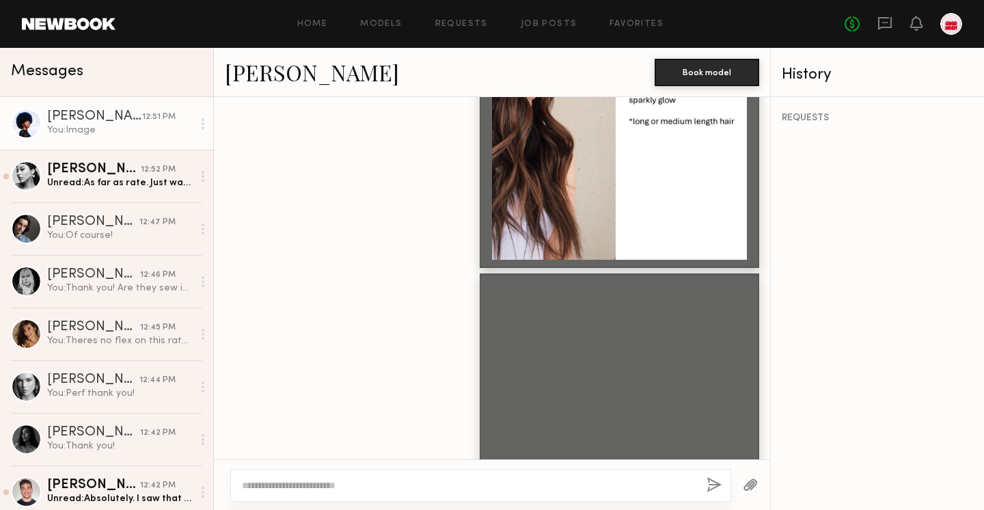
scroll to position [1122, 0]
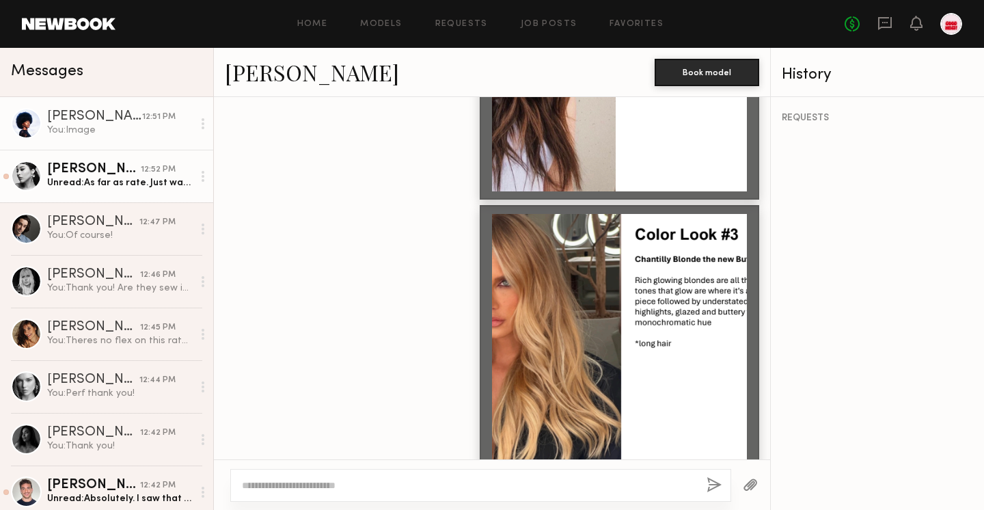
click at [160, 170] on div "12:52 PM" at bounding box center [158, 169] width 35 height 13
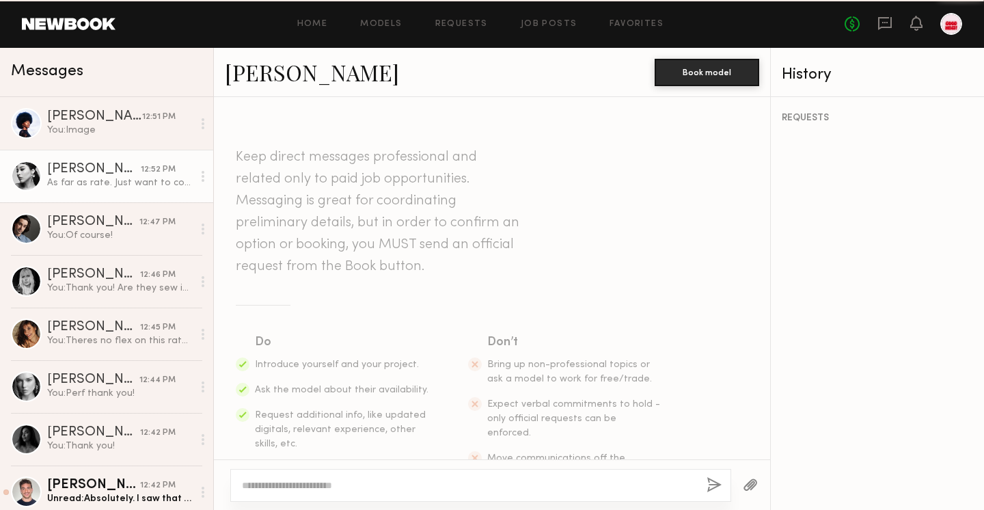
scroll to position [1589, 0]
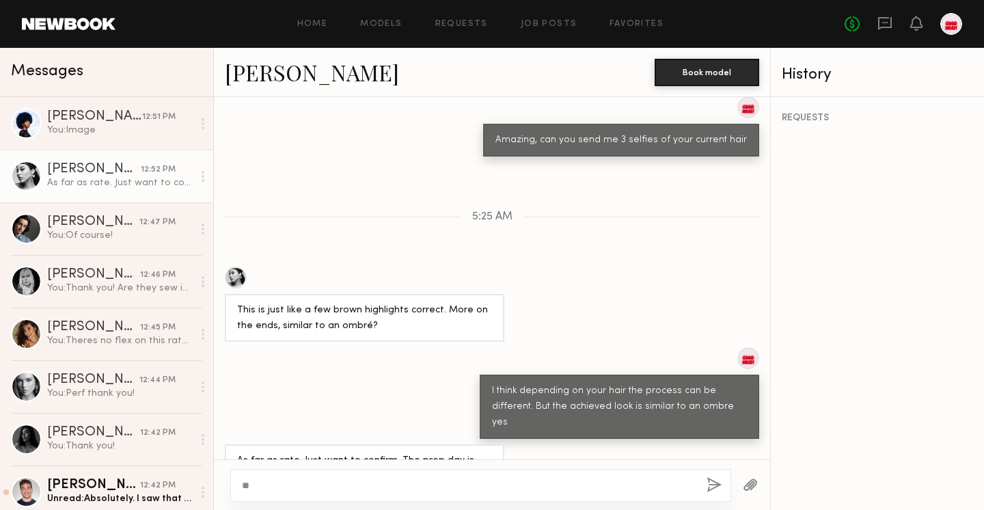
type textarea "*"
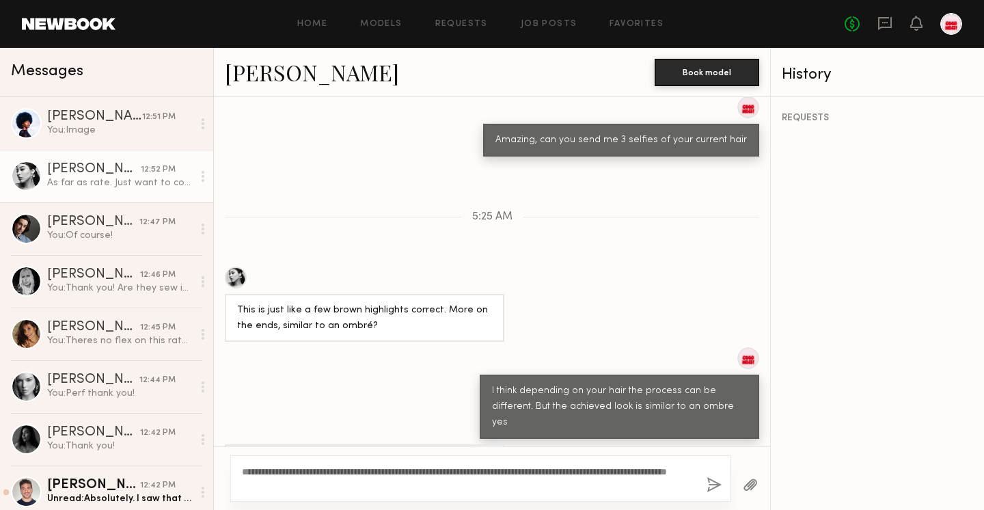
type textarea "**********"
click at [714, 482] on button "button" at bounding box center [713, 485] width 15 height 17
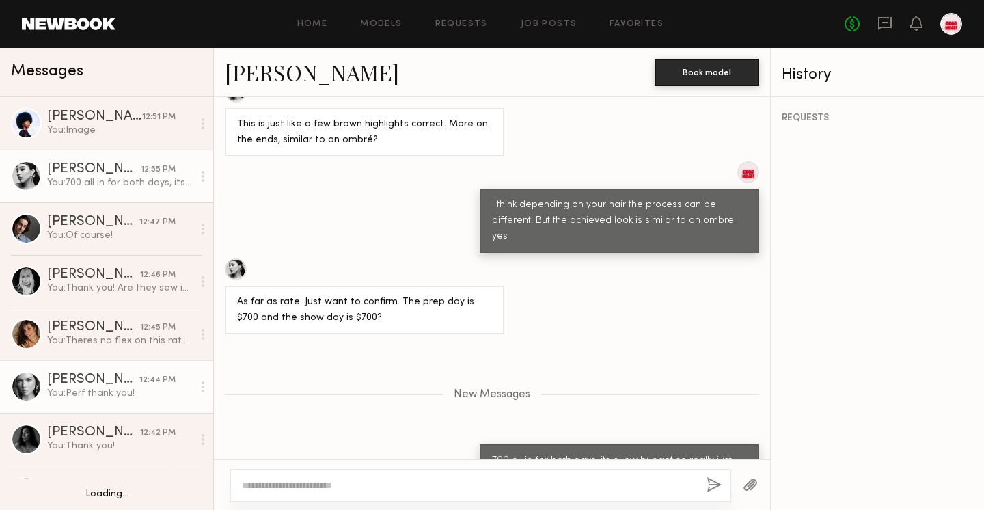
scroll to position [64, 0]
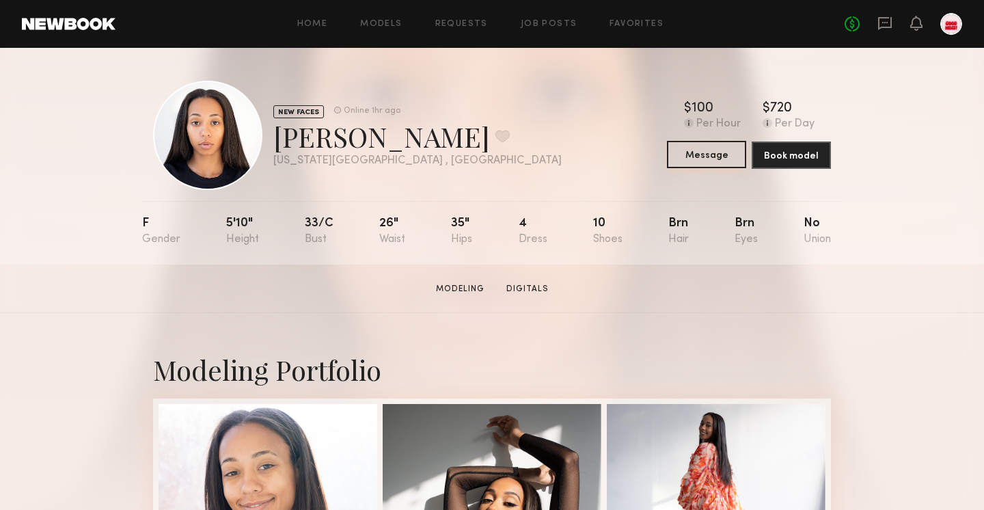
click at [687, 158] on button "Message" at bounding box center [706, 154] width 79 height 27
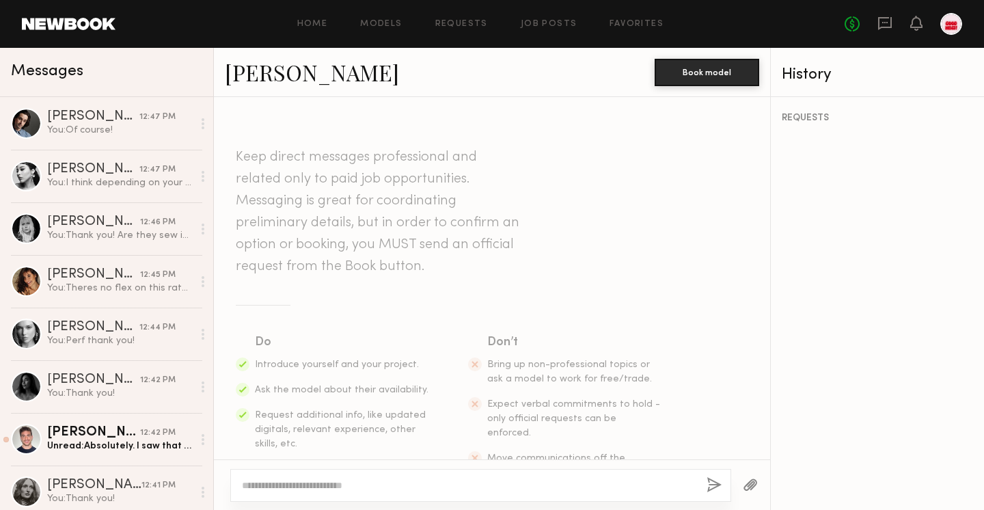
scroll to position [41, 0]
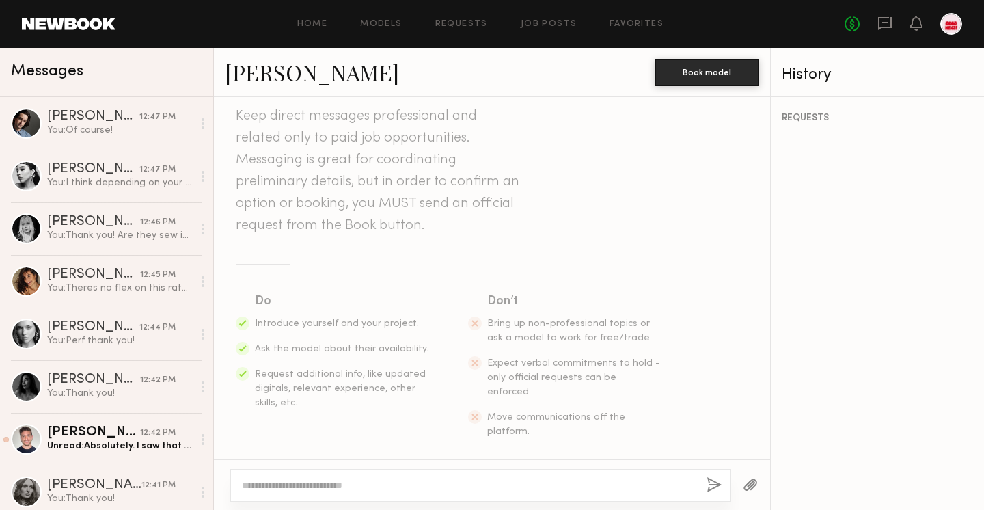
paste textarea "**********"
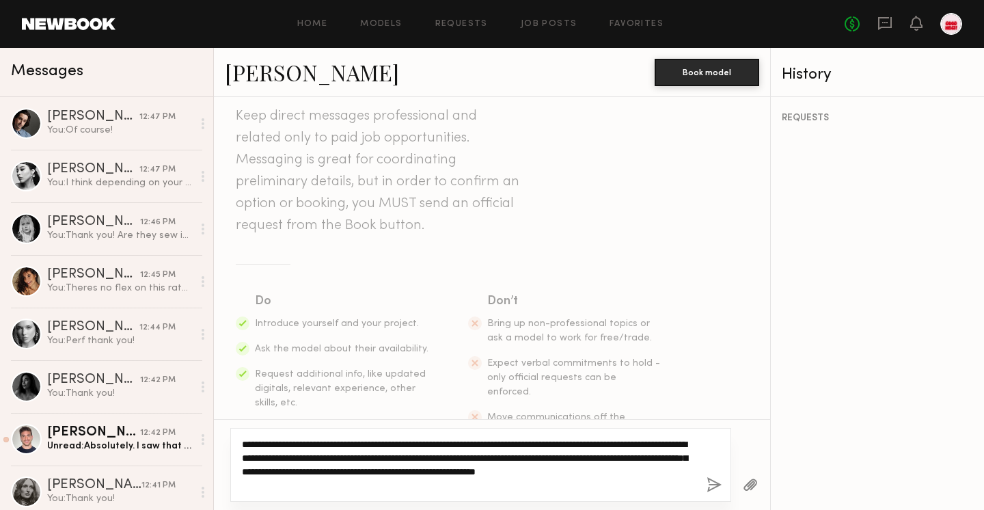
type textarea "**********"
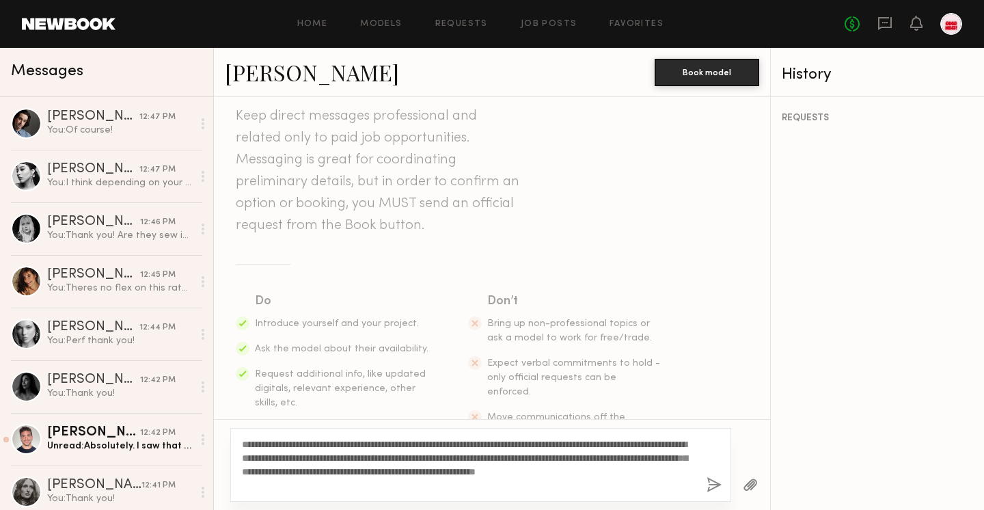
click at [706, 486] on button "button" at bounding box center [713, 485] width 15 height 17
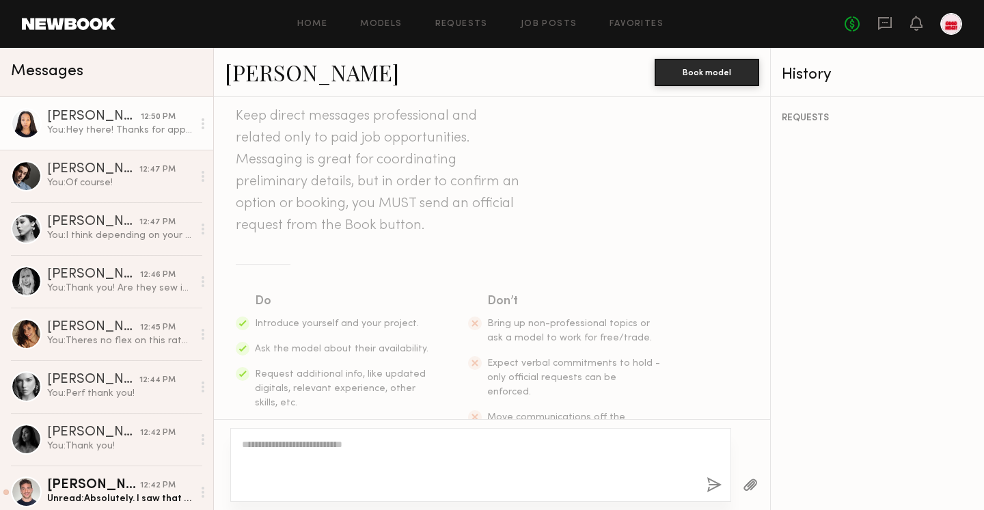
scroll to position [290, 0]
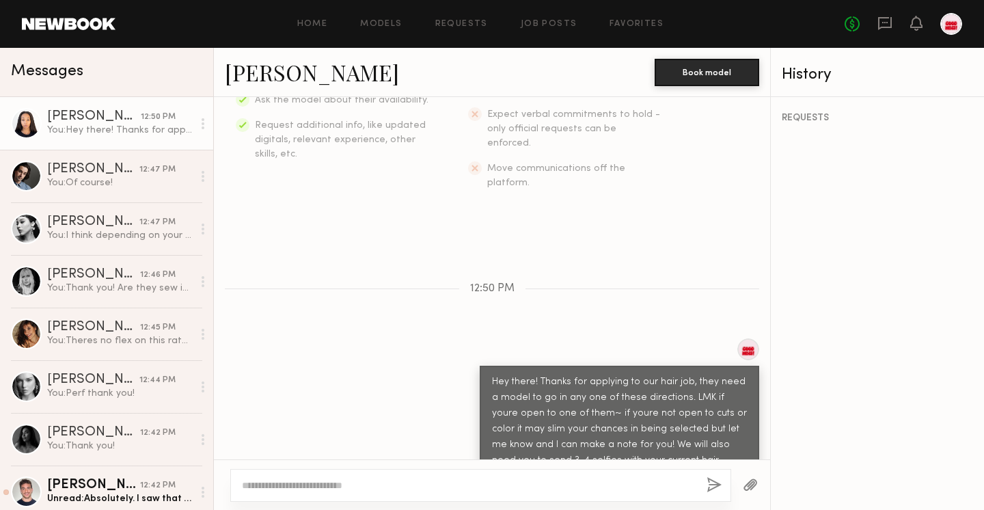
click at [765, 475] on div at bounding box center [750, 484] width 39 height 33
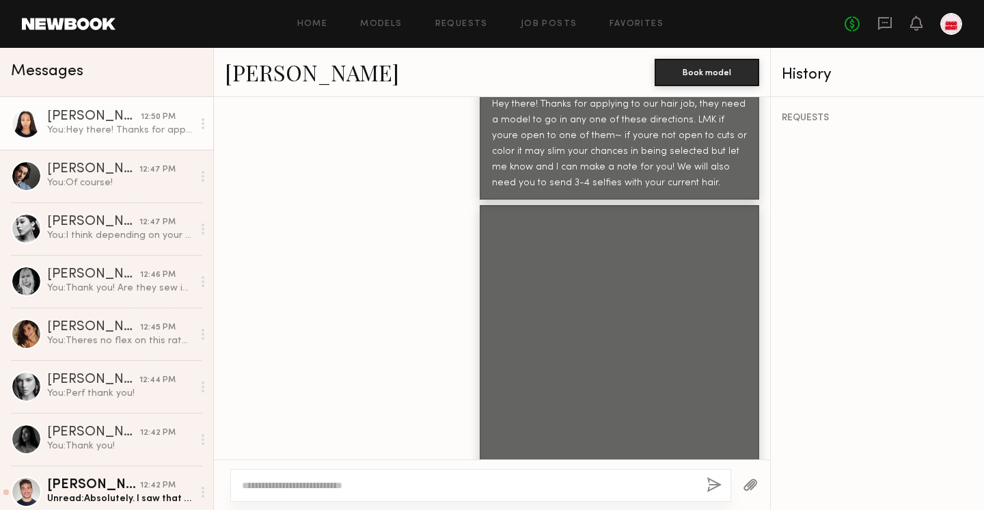
click at [751, 486] on button "button" at bounding box center [750, 485] width 15 height 17
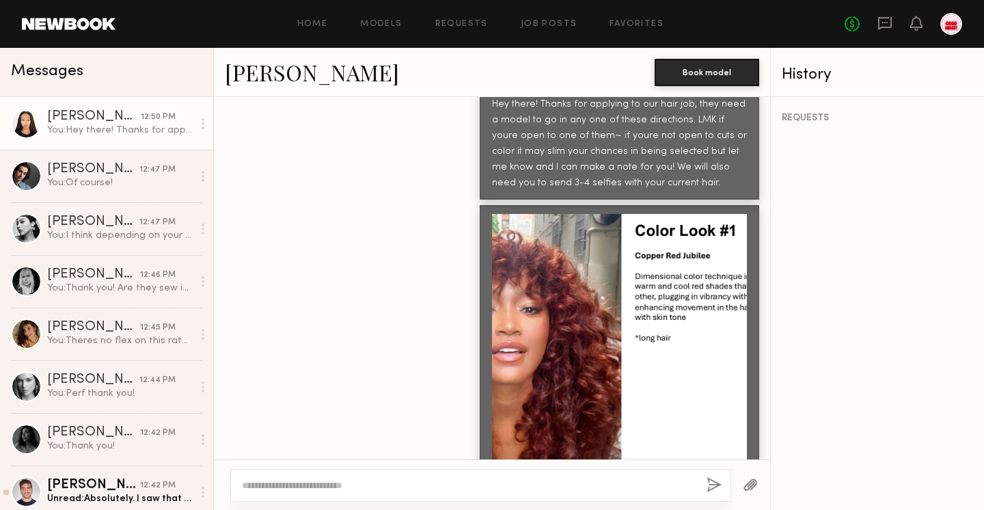
scroll to position [844, 0]
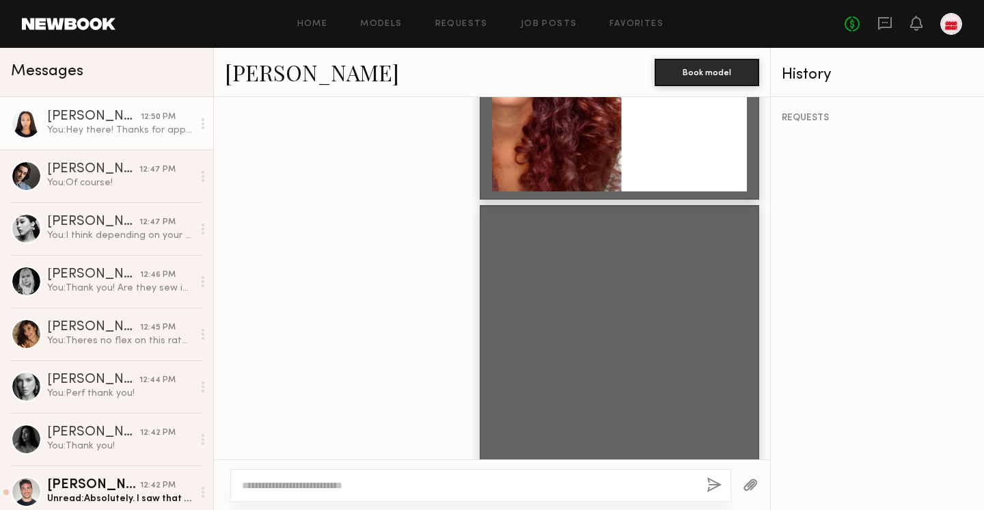
click at [748, 489] on button "button" at bounding box center [750, 485] width 15 height 17
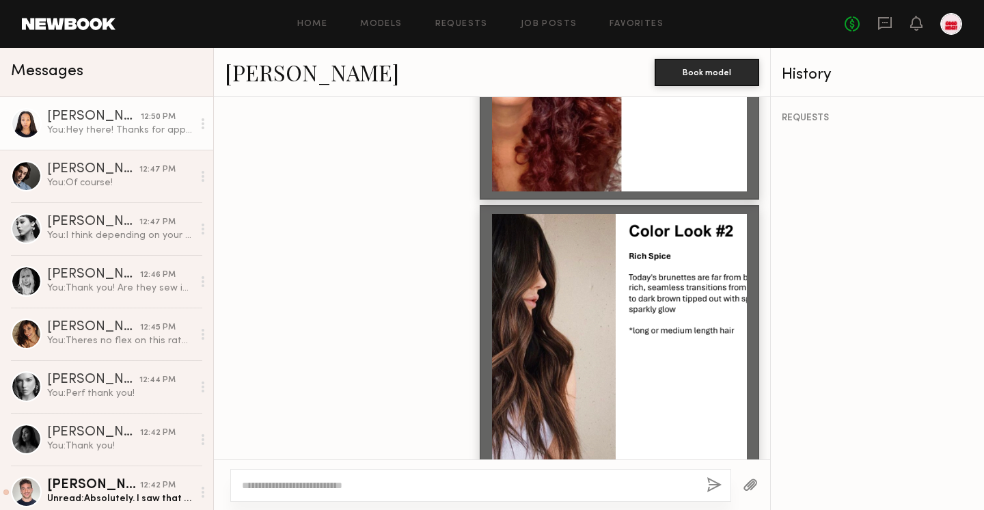
scroll to position [1122, 0]
